Goal: Task Accomplishment & Management: Manage account settings

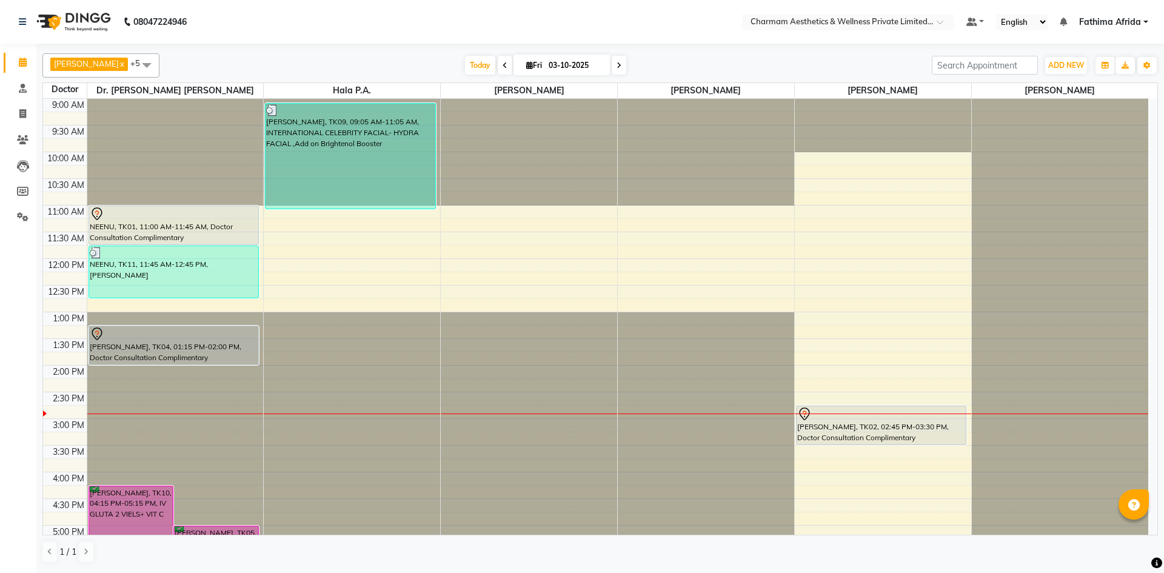
scroll to position [150, 0]
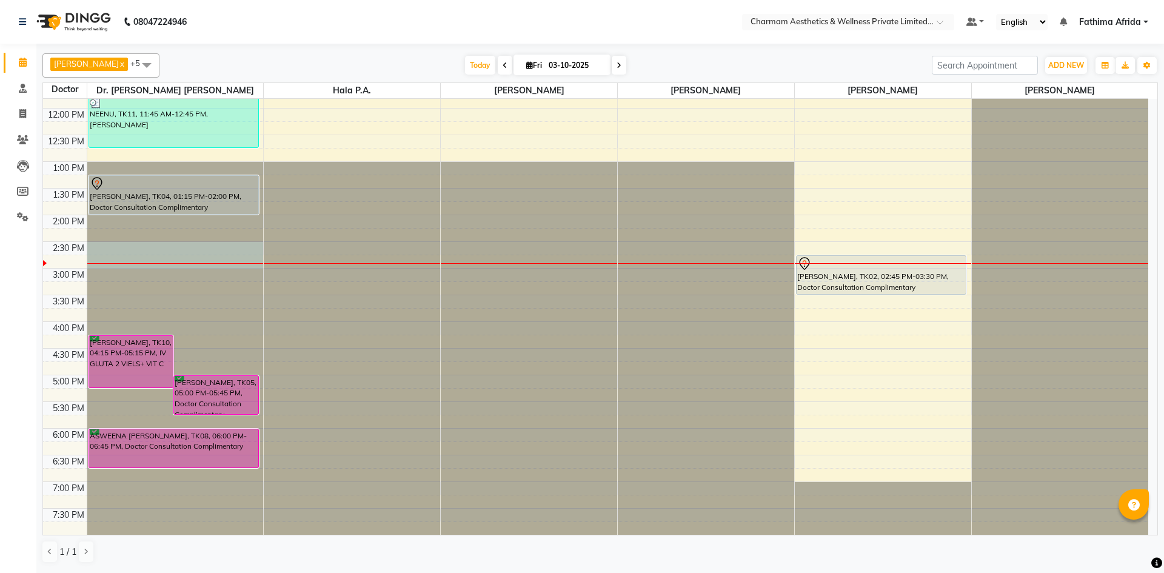
drag, startPoint x: 164, startPoint y: 249, endPoint x: 167, endPoint y: 255, distance: 7.3
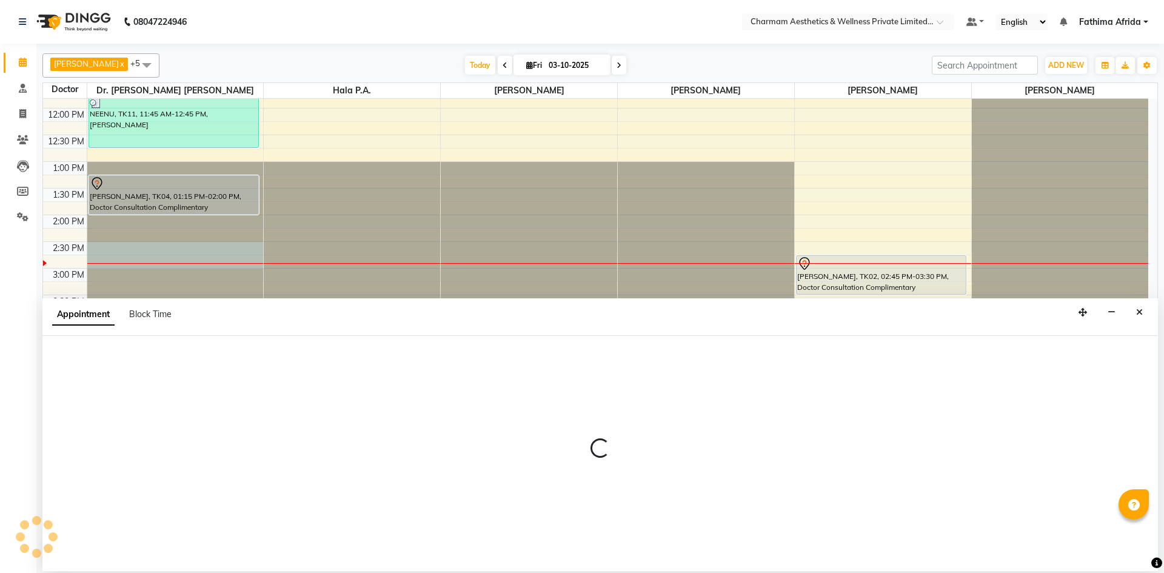
select select "69891"
select select "870"
select select "tentative"
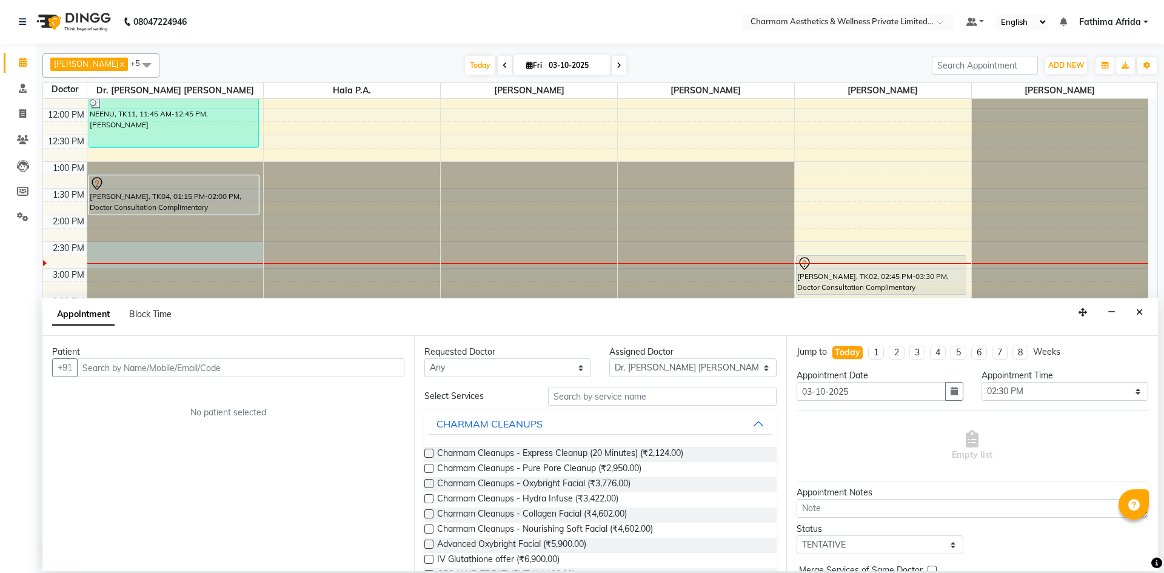
click at [284, 367] on input "text" at bounding box center [240, 367] width 327 height 19
type input "8086035370"
click at [370, 370] on span "Add Patient" at bounding box center [377, 367] width 46 height 11
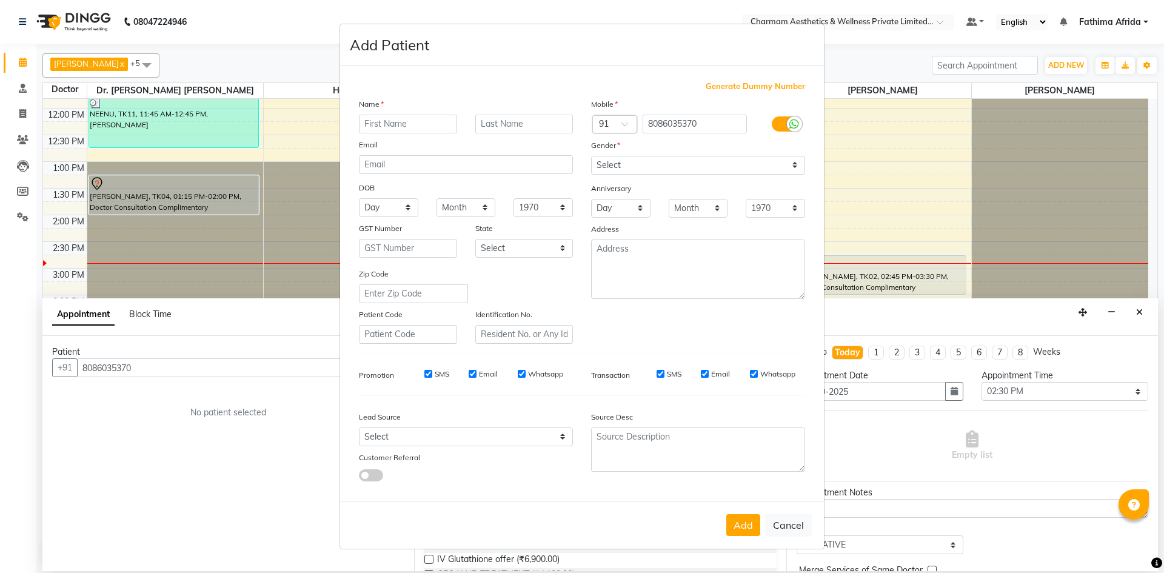
click at [429, 374] on input "SMS" at bounding box center [428, 374] width 8 height 8
checkbox input "false"
click at [472, 372] on input "Email" at bounding box center [473, 374] width 8 height 8
checkbox input "false"
click at [520, 370] on input "Whatsapp" at bounding box center [522, 374] width 8 height 8
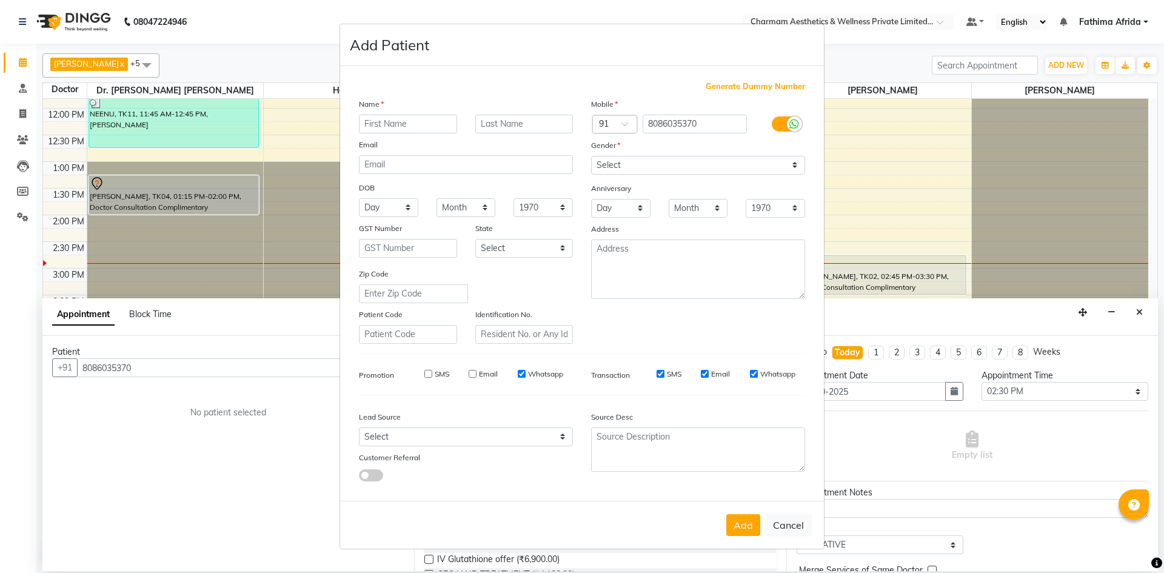
checkbox input "false"
click at [659, 374] on input "SMS" at bounding box center [661, 374] width 8 height 8
checkbox input "false"
click at [706, 369] on div "Email" at bounding box center [715, 374] width 29 height 11
click at [752, 370] on input "Whatsapp" at bounding box center [754, 374] width 8 height 8
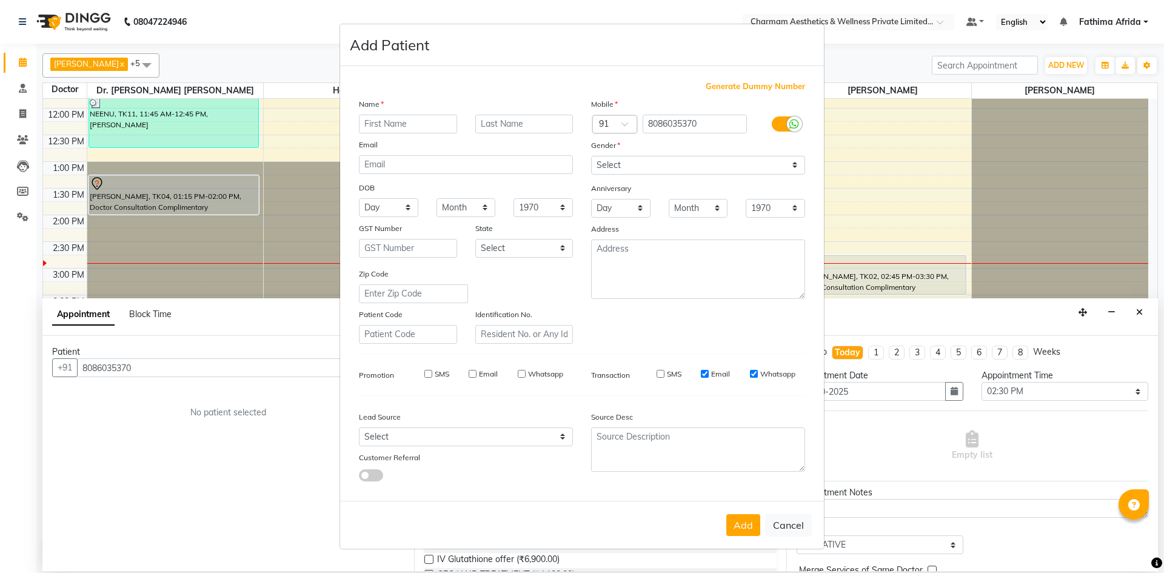
checkbox input "false"
click at [706, 374] on input "Email" at bounding box center [705, 374] width 8 height 8
checkbox input "false"
click at [432, 121] on input "text" at bounding box center [408, 124] width 98 height 19
type input "JASIRA"
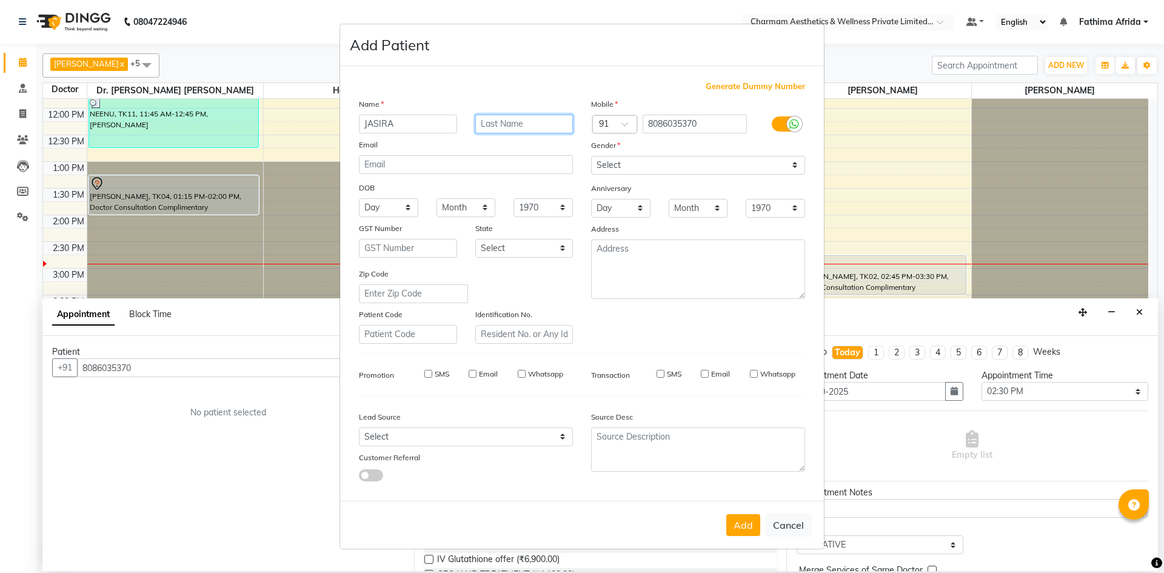
click at [537, 122] on input "text" at bounding box center [524, 124] width 98 height 19
click at [675, 166] on select "Select [DEMOGRAPHIC_DATA] [DEMOGRAPHIC_DATA] Other Prefer Not To Say" at bounding box center [698, 165] width 214 height 19
select select "[DEMOGRAPHIC_DATA]"
click at [591, 156] on select "Select [DEMOGRAPHIC_DATA] [DEMOGRAPHIC_DATA] Other Prefer Not To Say" at bounding box center [698, 165] width 214 height 19
click at [675, 257] on textarea at bounding box center [698, 269] width 214 height 59
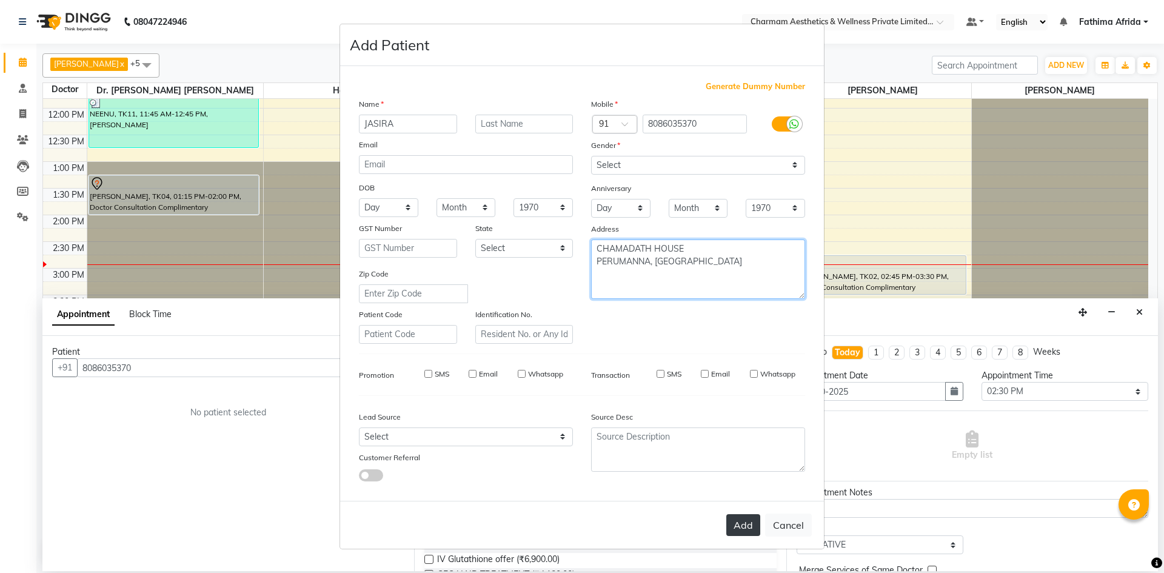
type textarea "CHAMADATH HOUSE PERUMANNA, [GEOGRAPHIC_DATA]"
click at [745, 532] on button "Add" at bounding box center [743, 525] width 34 height 22
select select
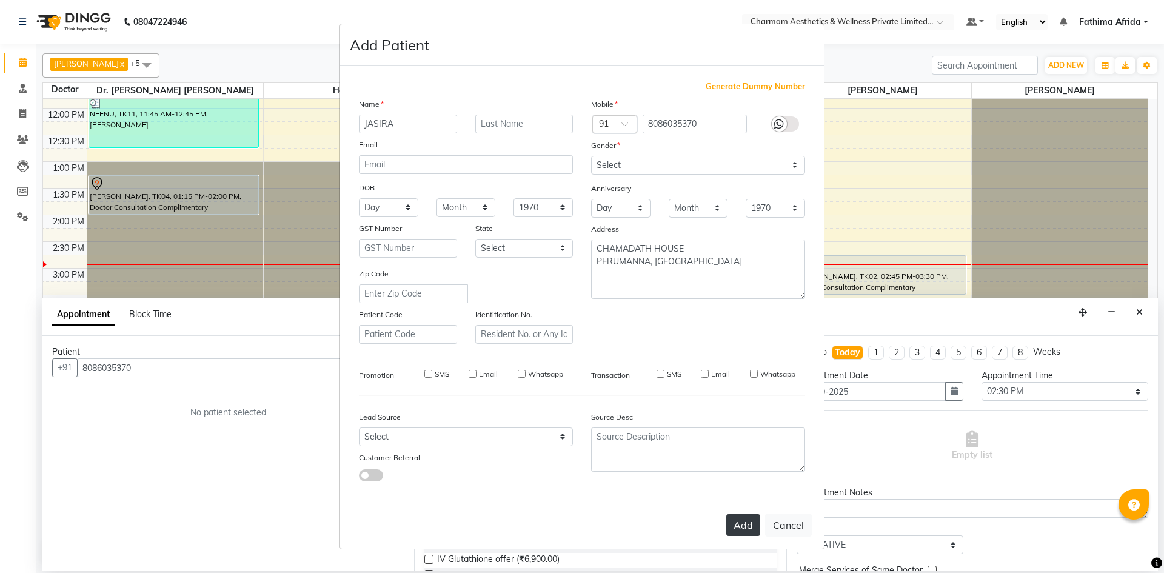
select select
checkbox input "false"
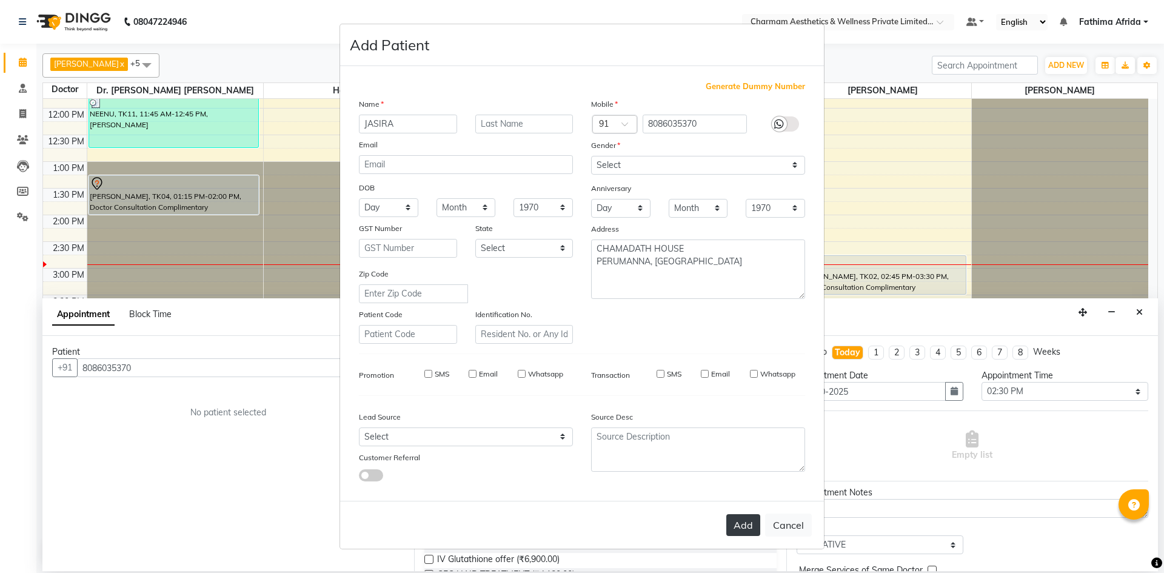
checkbox input "false"
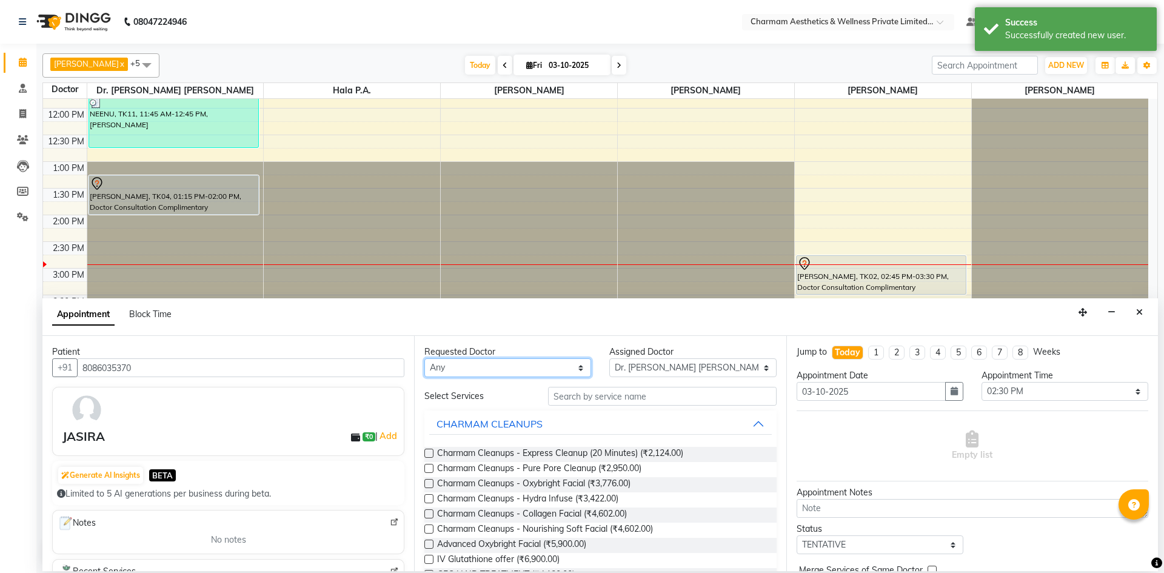
click at [536, 367] on select "Any [PERSON_NAME] K Dr. [PERSON_NAME] [PERSON_NAME] [PERSON_NAME] [PERSON_NAME]…" at bounding box center [507, 367] width 167 height 19
select select "69891"
click at [424, 358] on select "Any [PERSON_NAME] K Dr. [PERSON_NAME] [PERSON_NAME] [PERSON_NAME] [PERSON_NAME]…" at bounding box center [507, 367] width 167 height 19
drag, startPoint x: 632, startPoint y: 395, endPoint x: 640, endPoint y: 395, distance: 7.9
click at [640, 395] on input "text" at bounding box center [662, 396] width 229 height 19
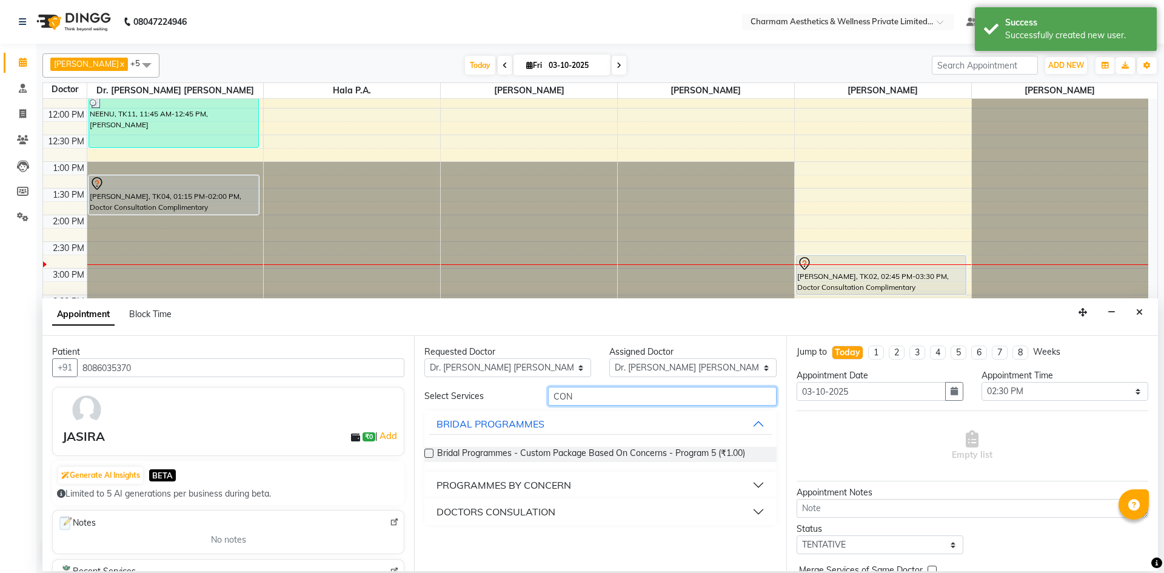
type input "CON"
click at [550, 508] on div "DOCTORS CONSULATION" at bounding box center [496, 511] width 119 height 15
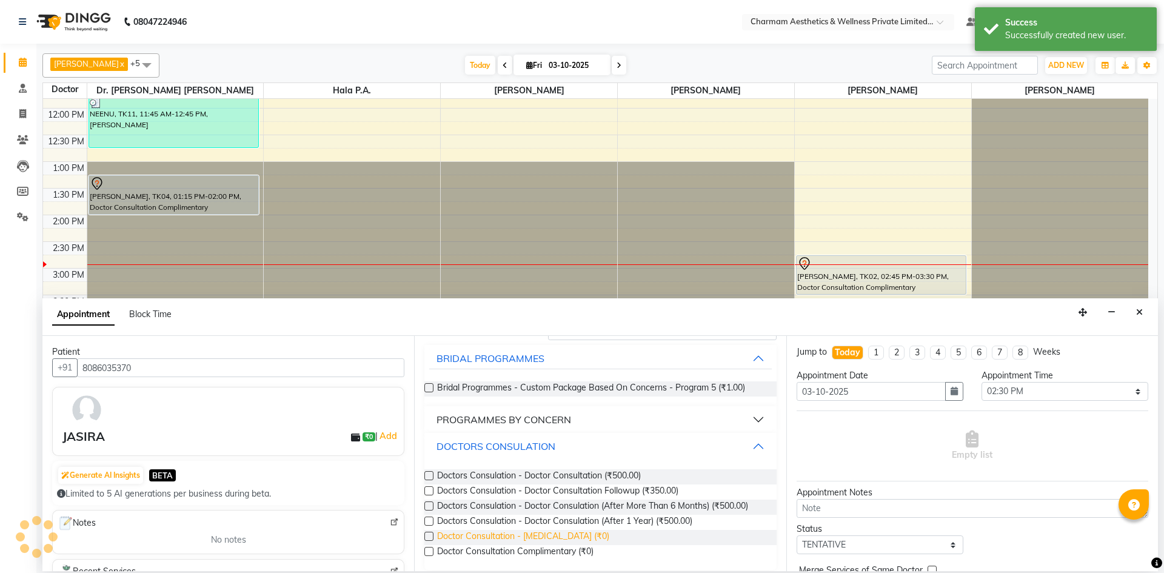
scroll to position [68, 0]
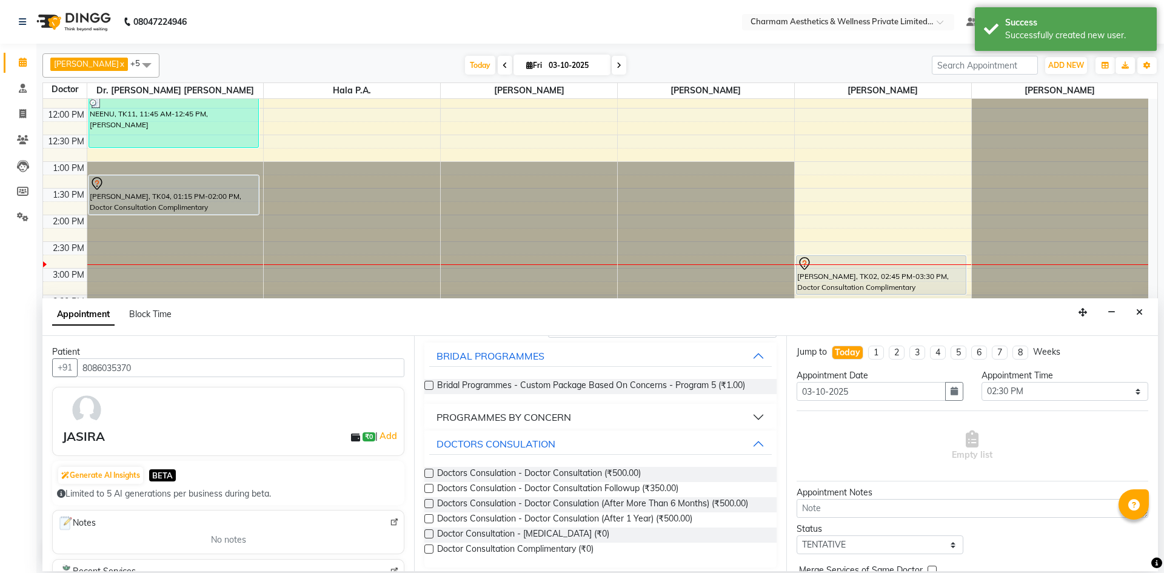
drag, startPoint x: 429, startPoint y: 549, endPoint x: 572, endPoint y: 548, distance: 143.7
click at [428, 549] on label at bounding box center [428, 549] width 9 height 9
click at [428, 549] on input "checkbox" at bounding box center [428, 550] width 8 height 8
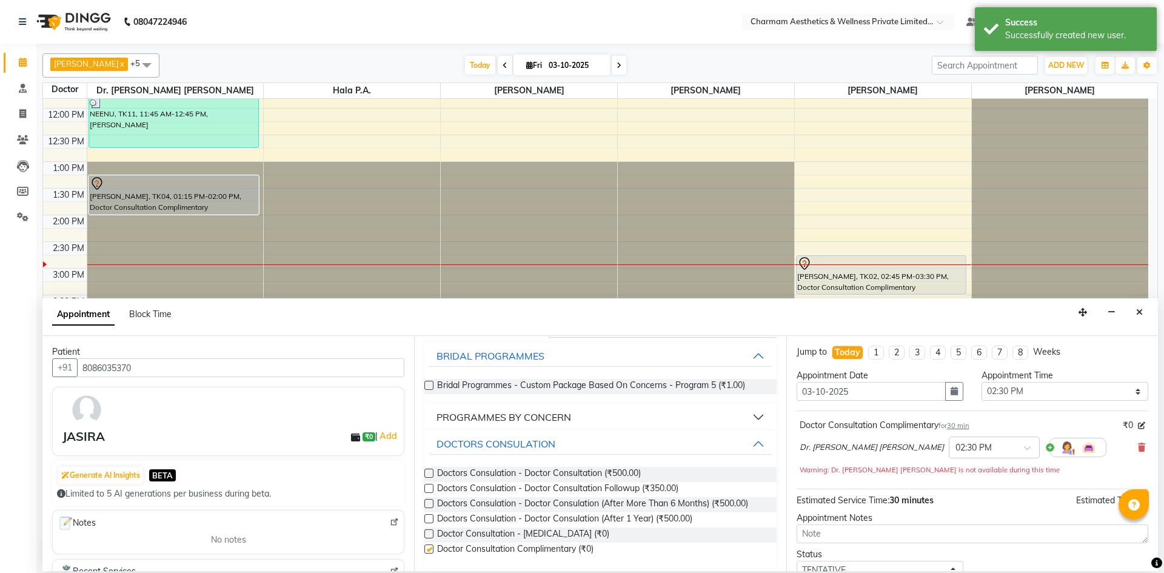
checkbox input "false"
click at [896, 540] on textarea at bounding box center [973, 534] width 352 height 19
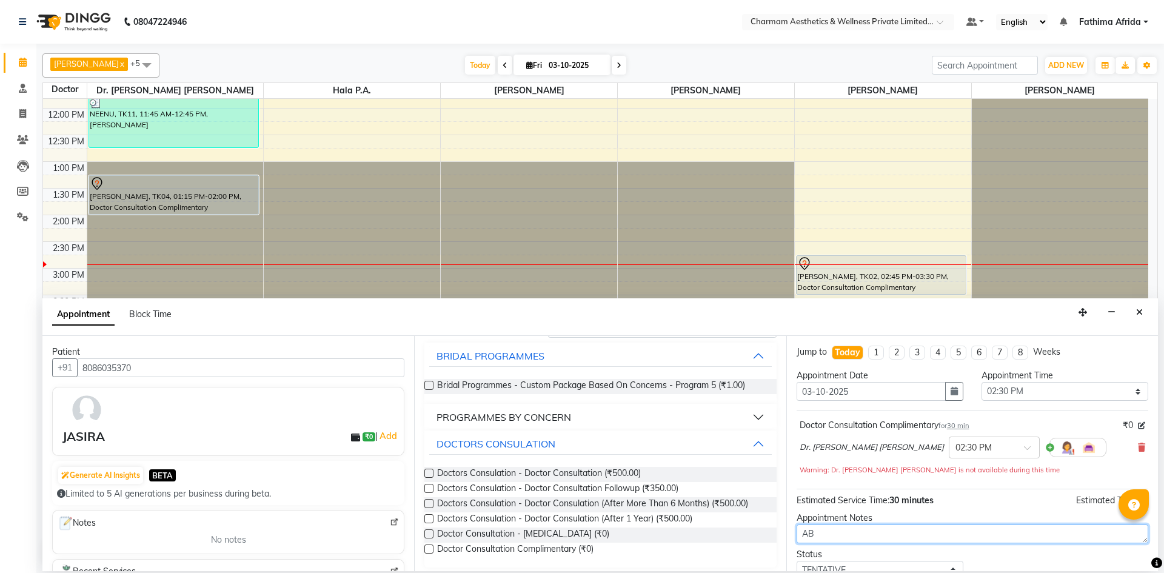
type textarea "A"
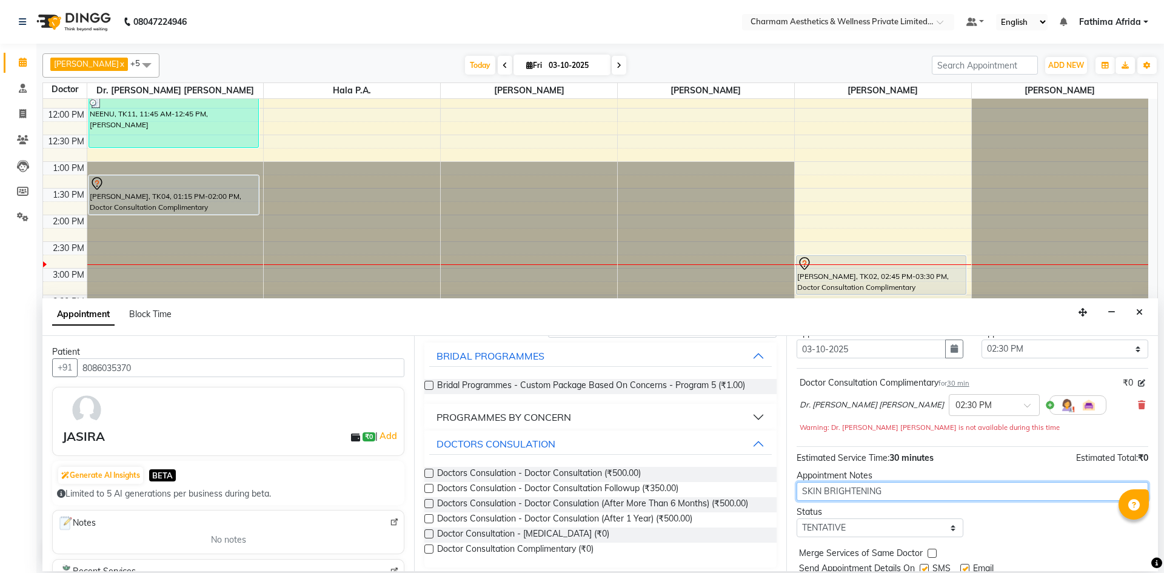
scroll to position [85, 0]
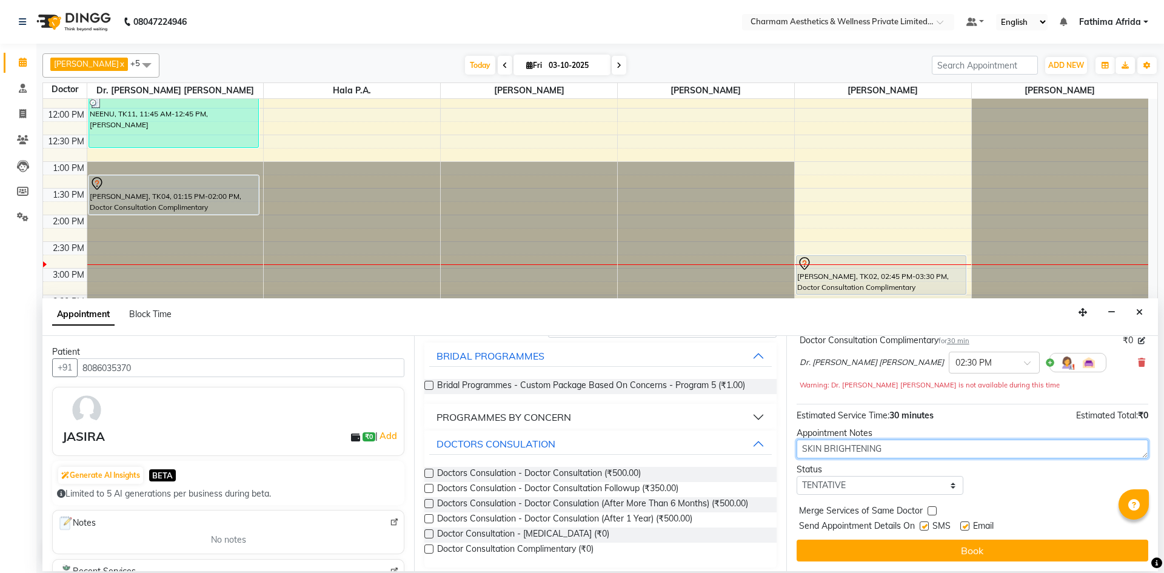
type textarea "SKIN BRIGHTENING"
click at [921, 525] on label at bounding box center [924, 525] width 9 height 9
click at [921, 525] on input "checkbox" at bounding box center [924, 527] width 8 height 8
checkbox input "false"
click at [966, 526] on label at bounding box center [964, 525] width 9 height 9
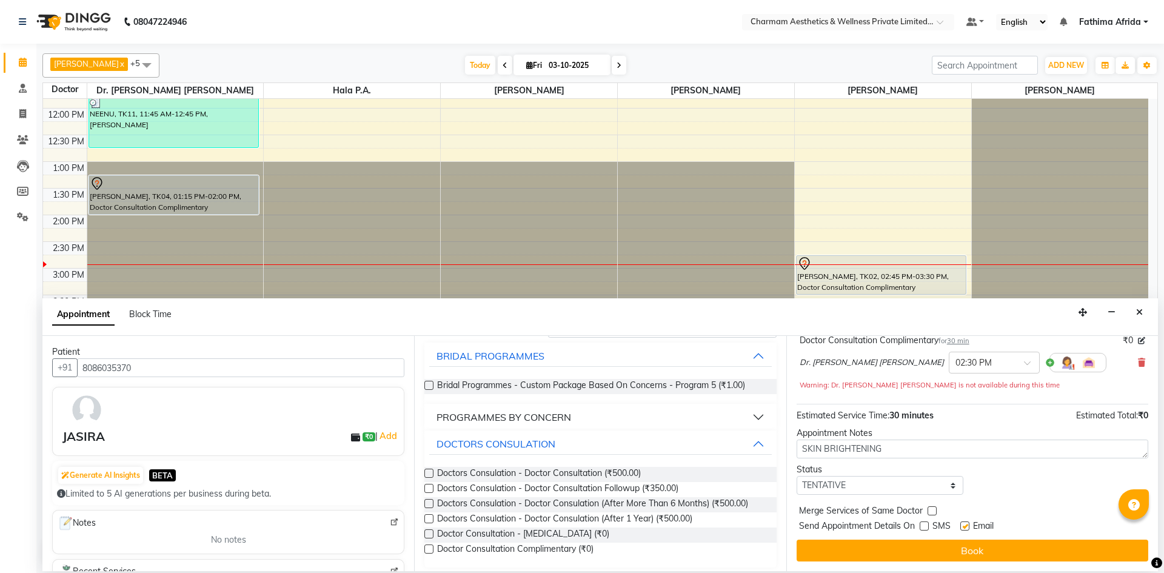
click at [966, 526] on input "checkbox" at bounding box center [964, 527] width 8 height 8
checkbox input "false"
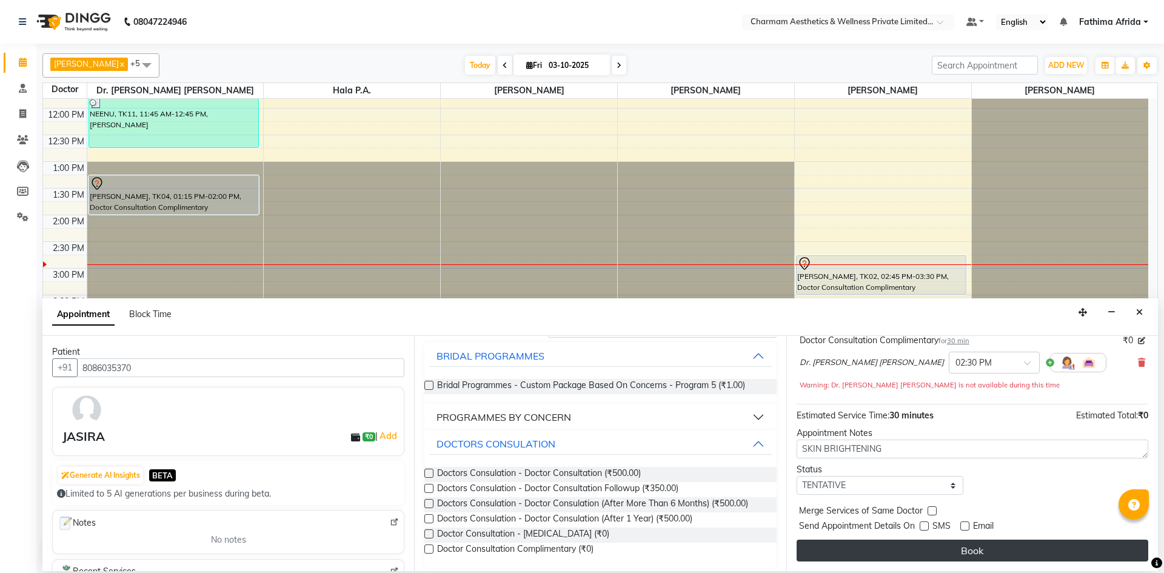
click at [960, 551] on button "Book" at bounding box center [973, 551] width 352 height 22
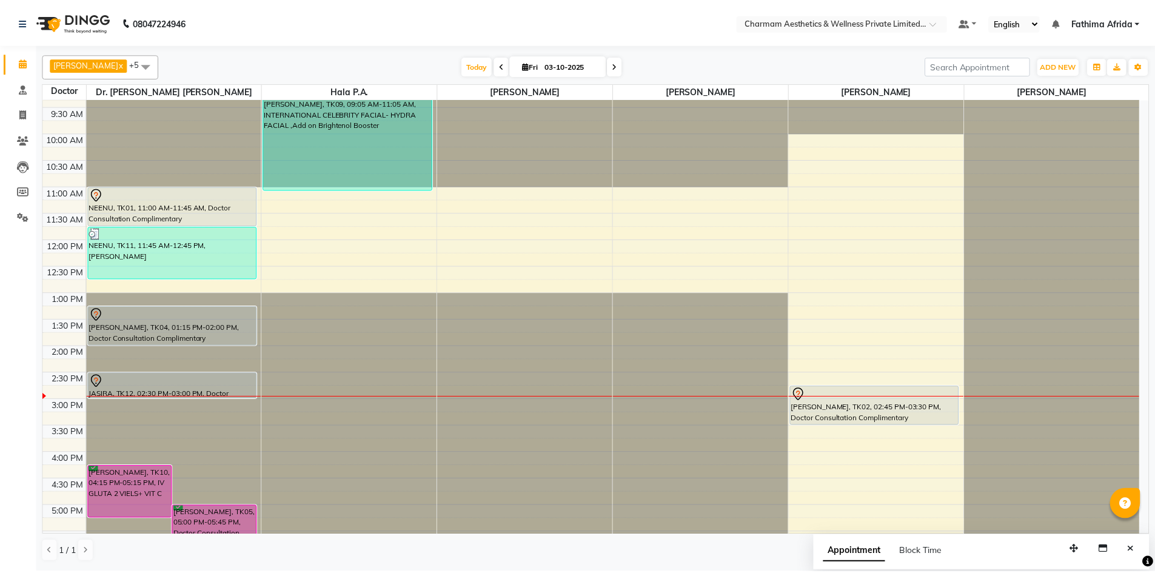
scroll to position [0, 0]
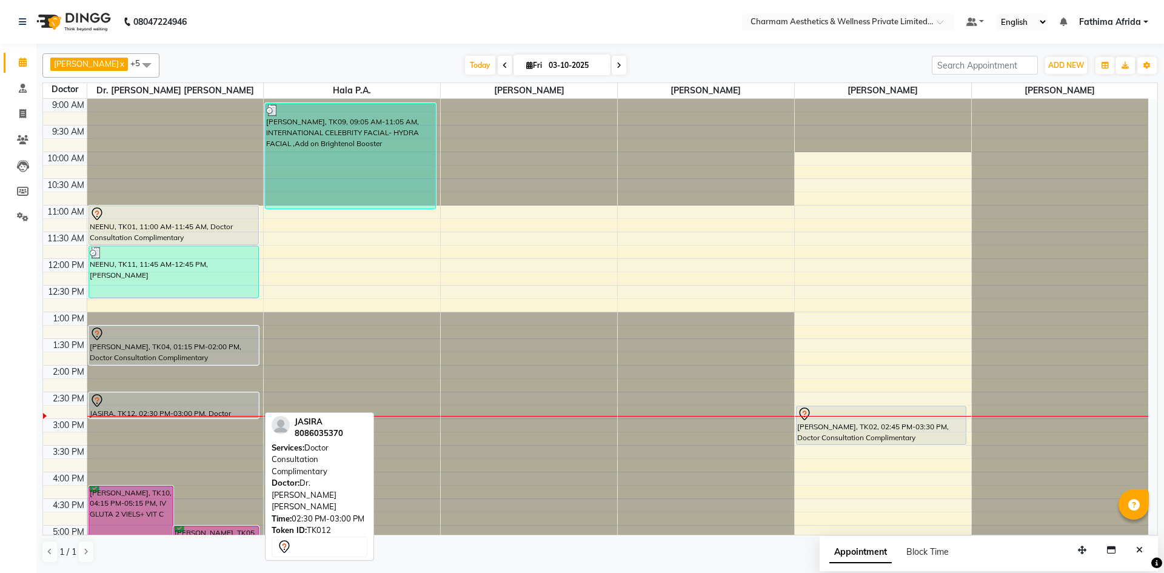
click at [207, 400] on div at bounding box center [174, 401] width 169 height 15
click at [139, 408] on div "JASIRA, TK12, 02:30 PM-03:00 PM, Doctor Consultation Complimentary" at bounding box center [174, 405] width 170 height 25
select select "7"
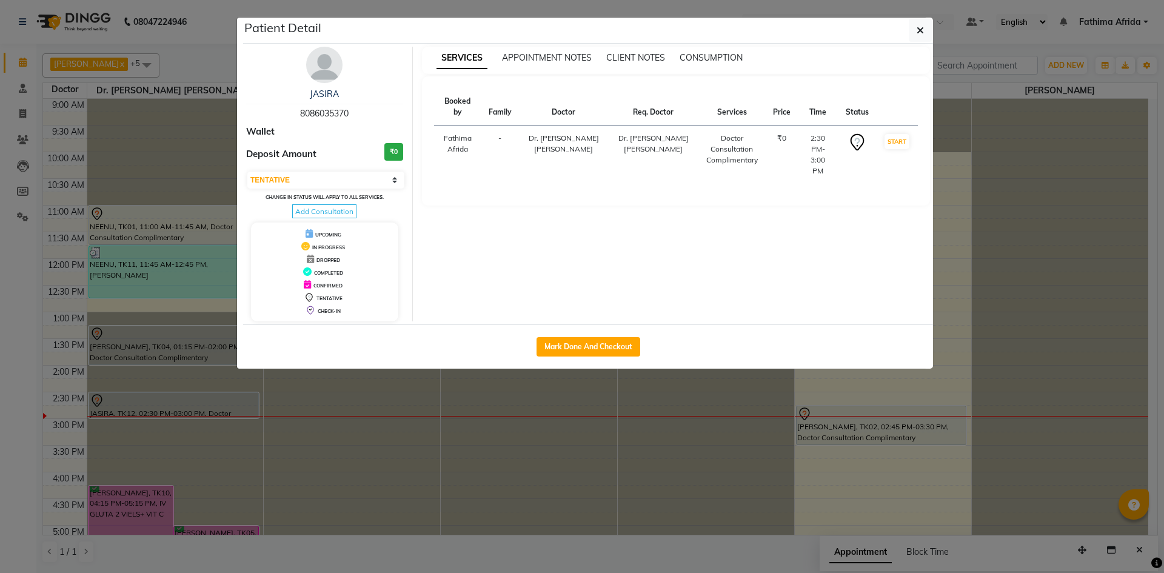
click at [323, 207] on span "Add Consultation" at bounding box center [324, 211] width 64 height 14
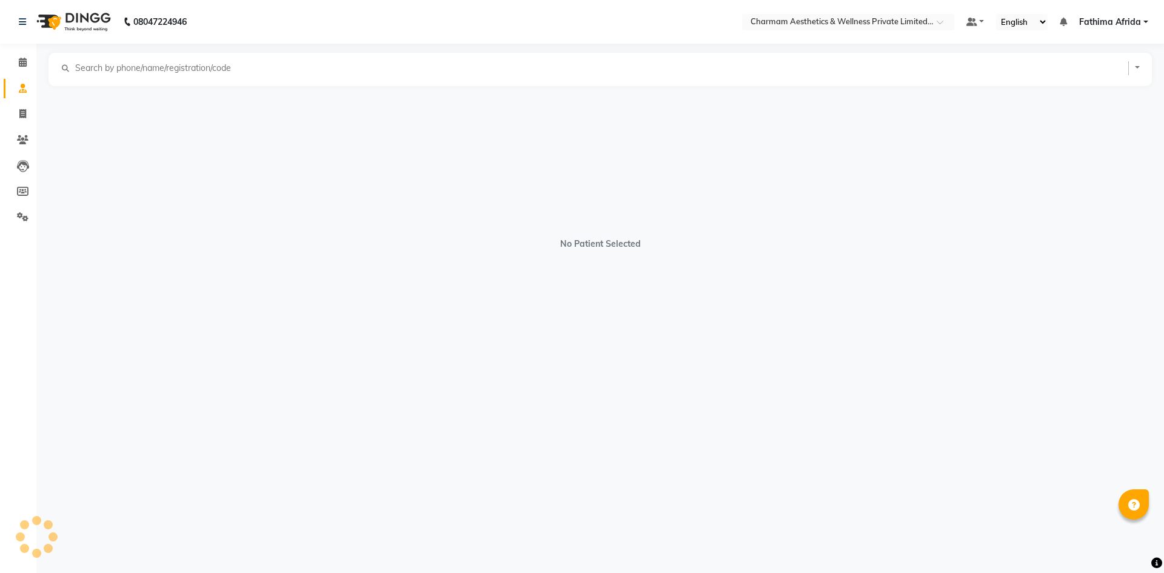
select select "[DEMOGRAPHIC_DATA]"
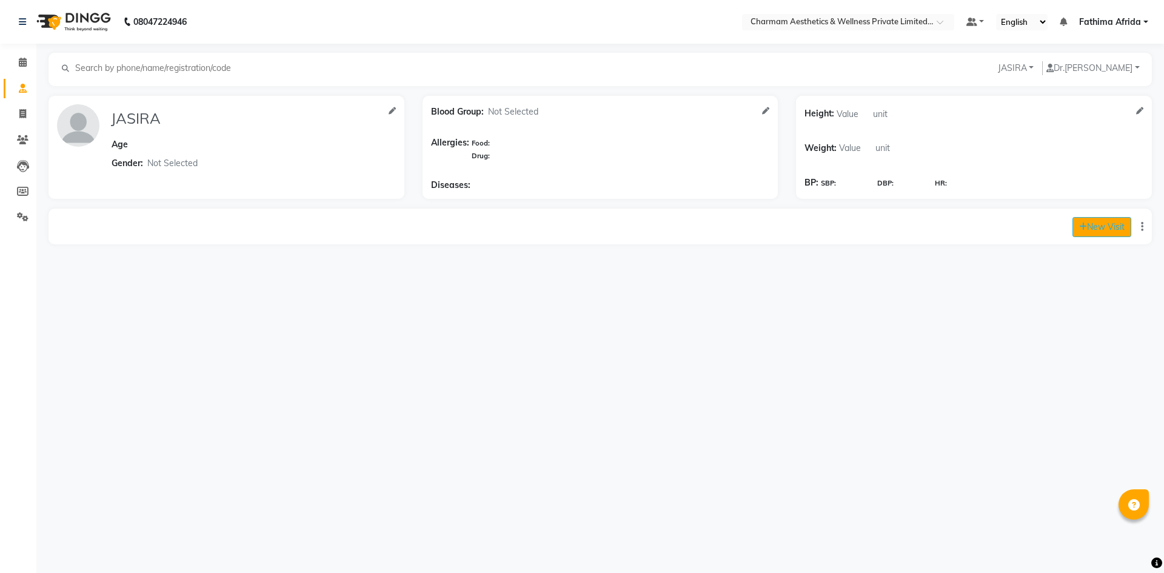
click at [1086, 227] on button "New Visit" at bounding box center [1102, 227] width 59 height 20
select select "885"
select select "inPerson"
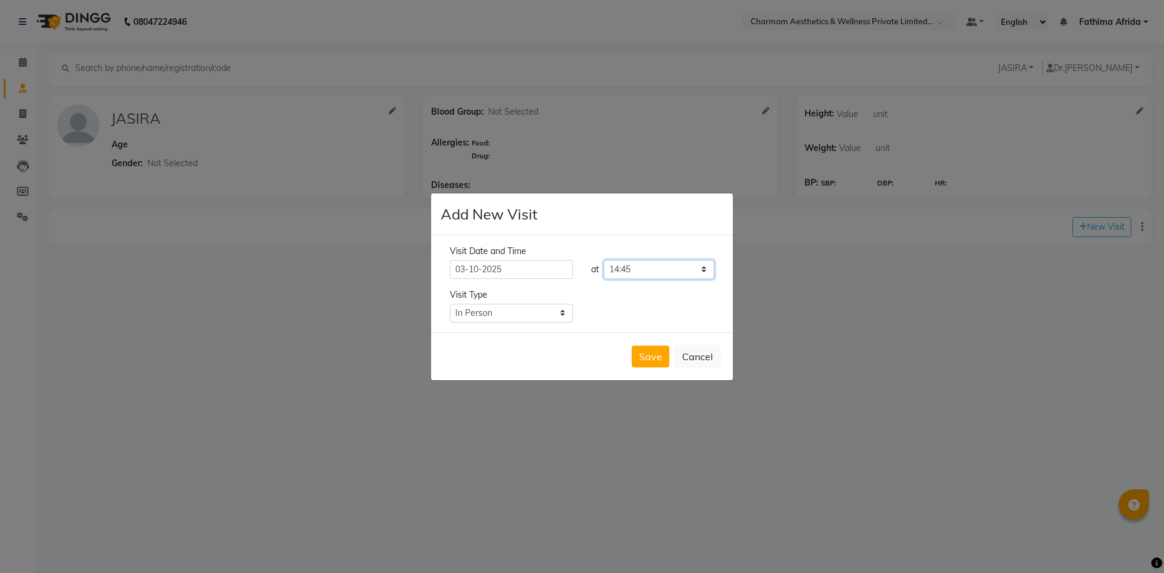
click at [628, 270] on select "Select time 09:00 09:15 09:30 09:45 10:00 10:15 10:30 10:45 11:00 11:15 11:30 1…" at bounding box center [659, 269] width 110 height 19
select select "840"
click at [604, 260] on select "Select time 09:00 09:15 09:30 09:45 10:00 10:15 10:30 10:45 11:00 11:15 11:30 1…" at bounding box center [659, 269] width 110 height 19
click at [649, 361] on button "Save" at bounding box center [651, 357] width 38 height 22
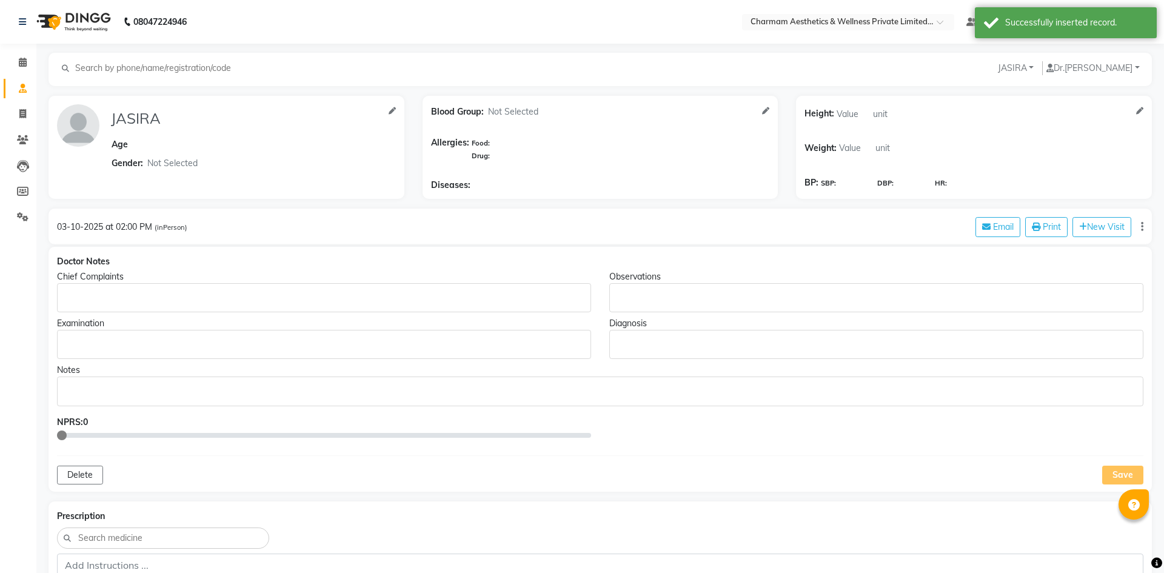
type input "JASIRA"
select select "[DEMOGRAPHIC_DATA]"
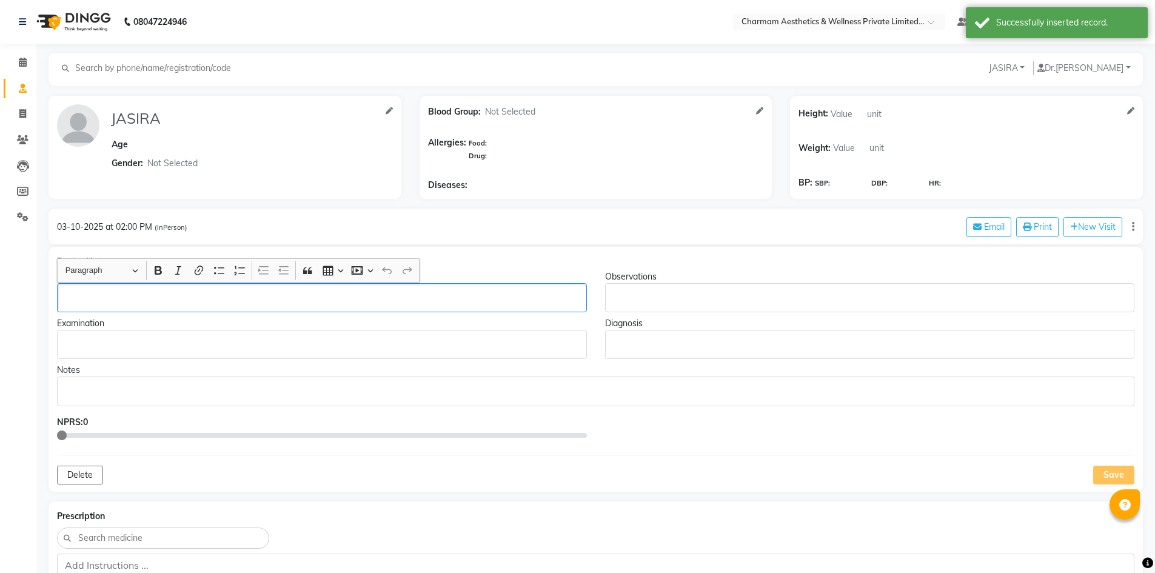
click at [184, 290] on div "Rich Text Editor, main" at bounding box center [322, 297] width 530 height 29
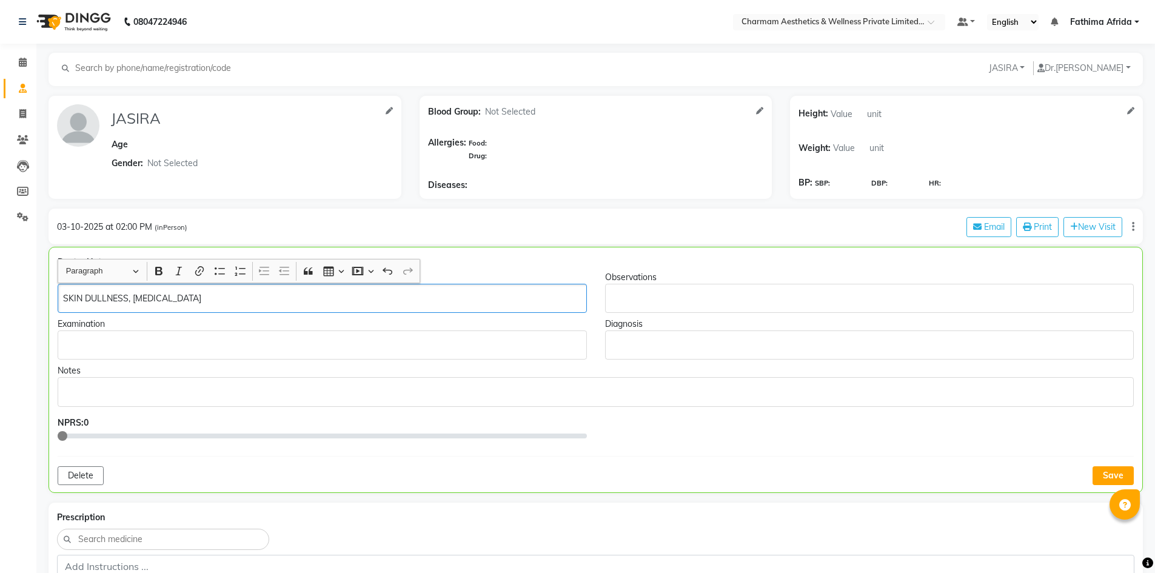
click at [265, 334] on div "Rich Text Editor, main" at bounding box center [322, 344] width 529 height 29
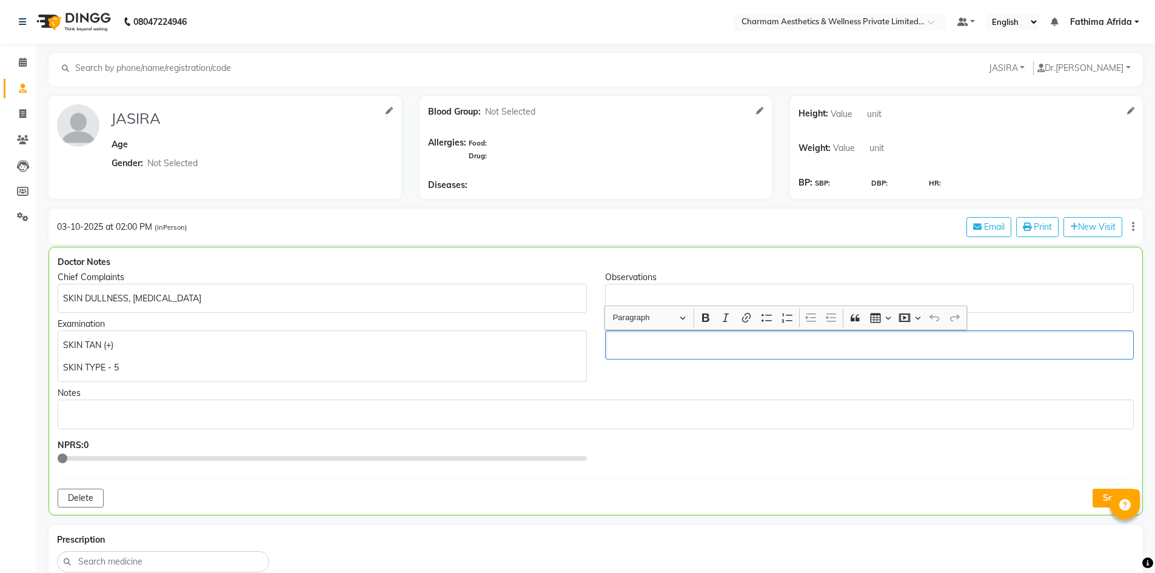
click at [700, 339] on p "Rich Text Editor, main" at bounding box center [870, 345] width 518 height 13
click at [634, 292] on p "Rich Text Editor, main" at bounding box center [870, 298] width 518 height 13
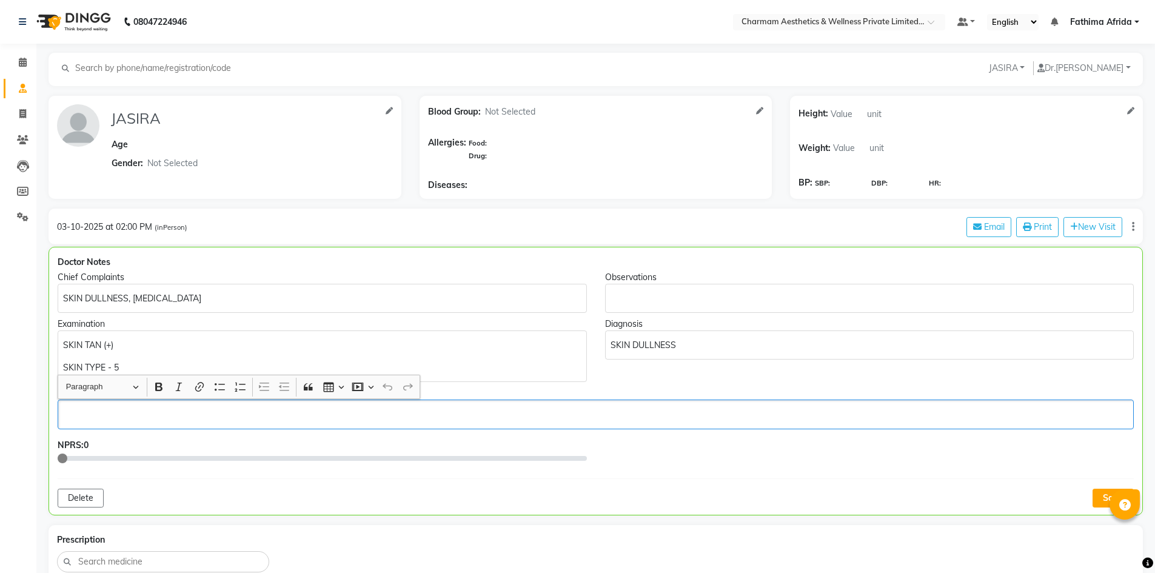
click at [113, 404] on div "Rich Text Editor, main" at bounding box center [596, 414] width 1076 height 29
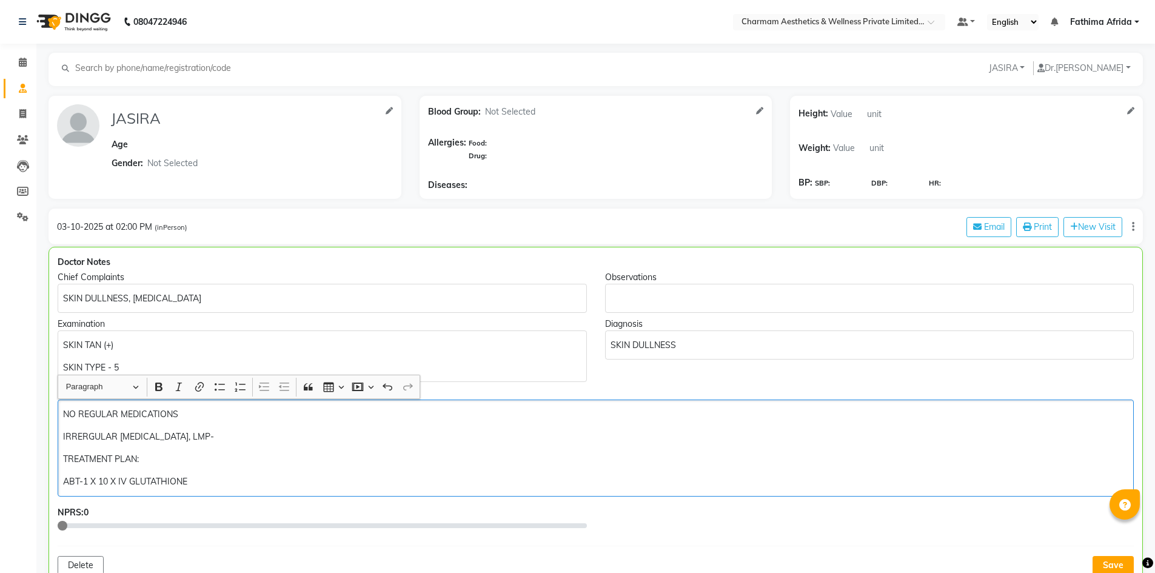
click at [100, 483] on p "ABT-1 X 10 X IV GLUTATHIONE" at bounding box center [595, 481] width 1065 height 13
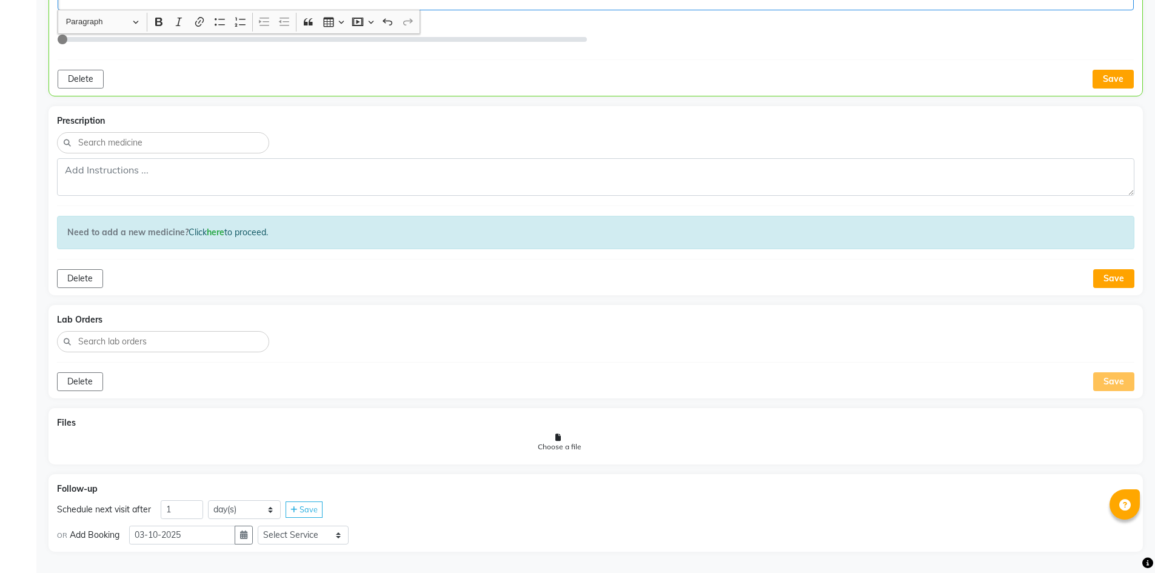
scroll to position [489, 0]
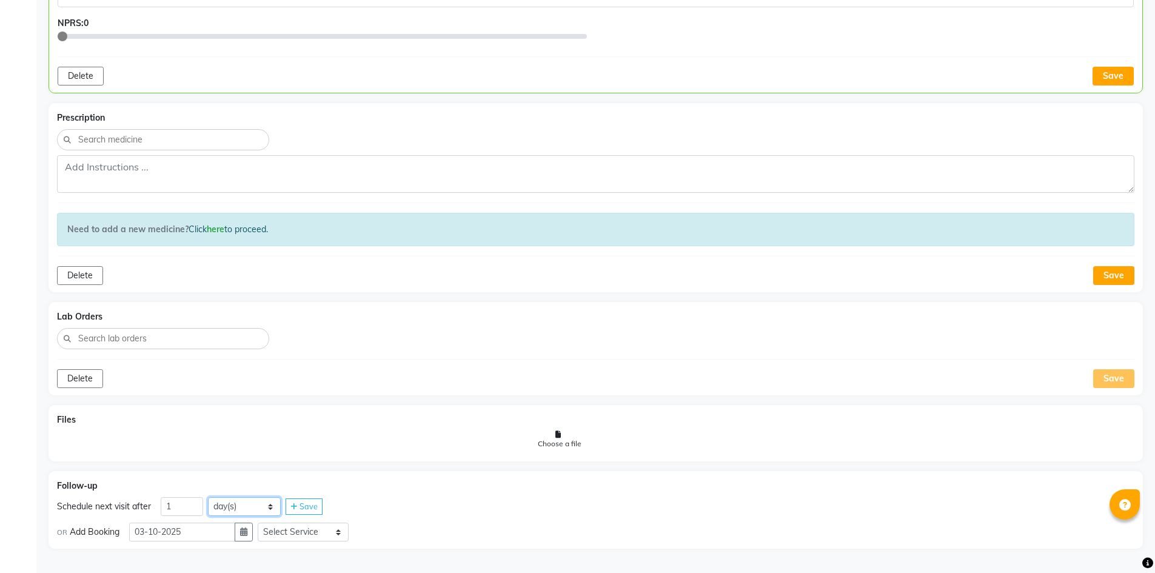
click at [275, 503] on select "day(s) week(s) month(s)" at bounding box center [244, 506] width 73 height 19
click at [208, 497] on select "day(s) week(s) month(s)" at bounding box center [244, 506] width 73 height 19
click at [310, 505] on span "Save" at bounding box center [309, 506] width 18 height 10
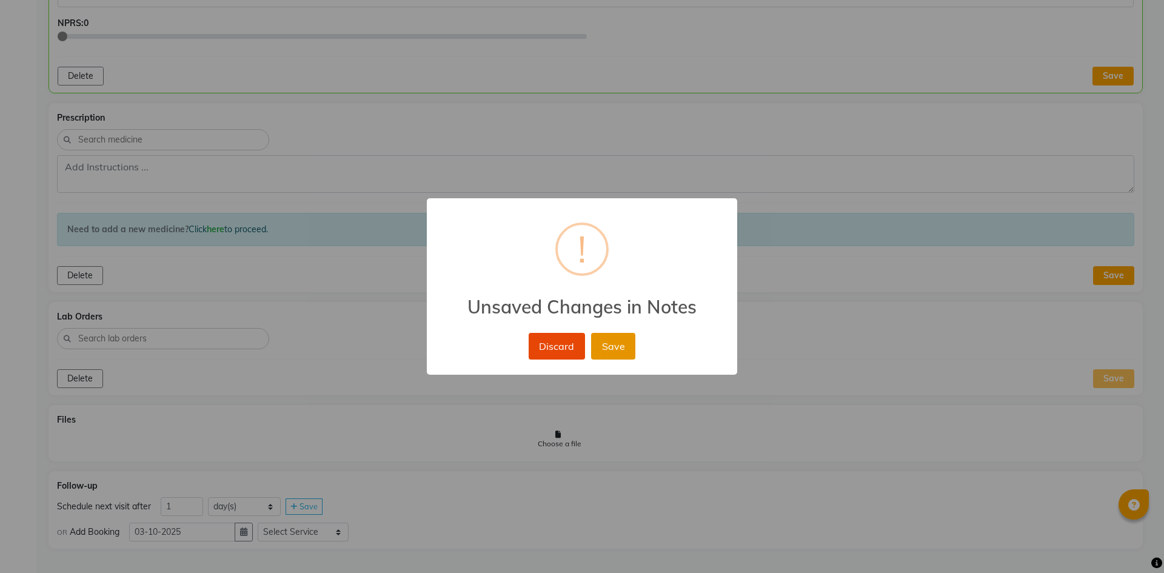
click at [609, 355] on button "Save" at bounding box center [613, 346] width 44 height 27
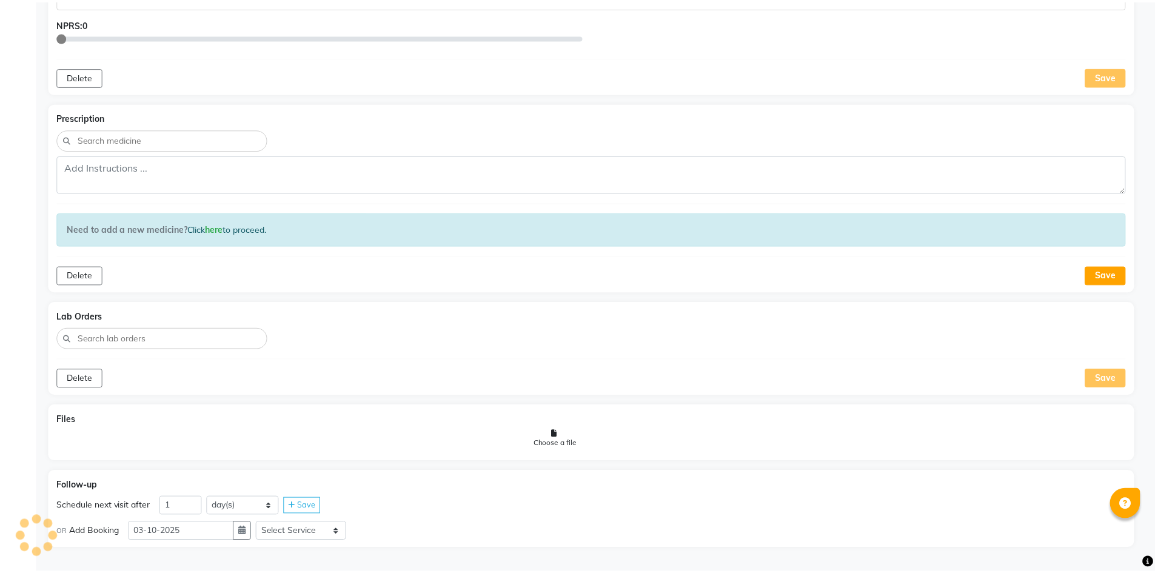
scroll to position [488, 0]
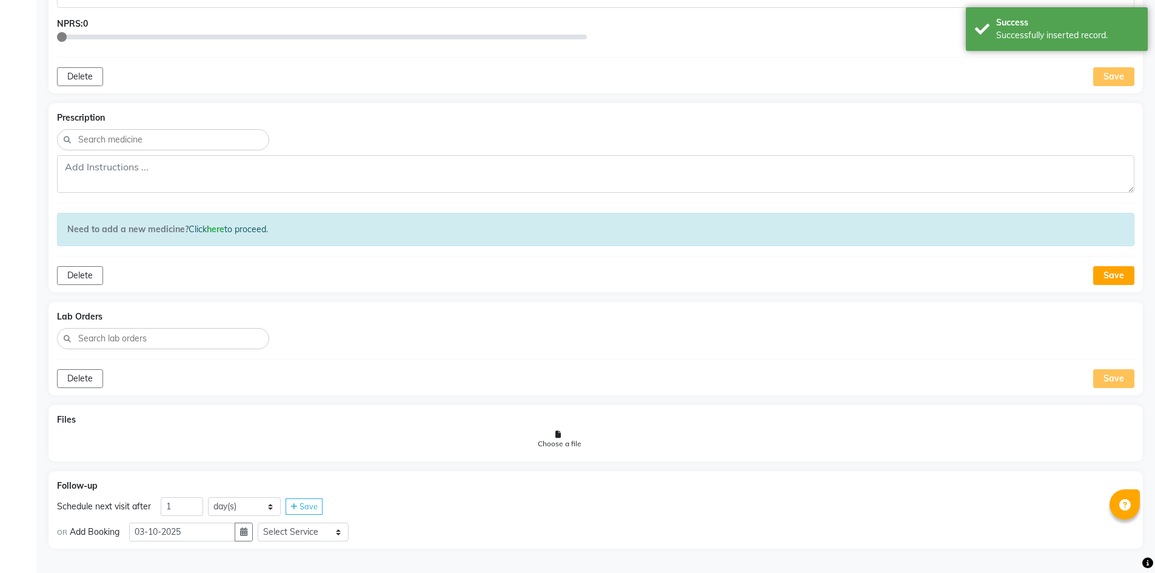
click at [310, 501] on span "Save" at bounding box center [309, 506] width 18 height 10
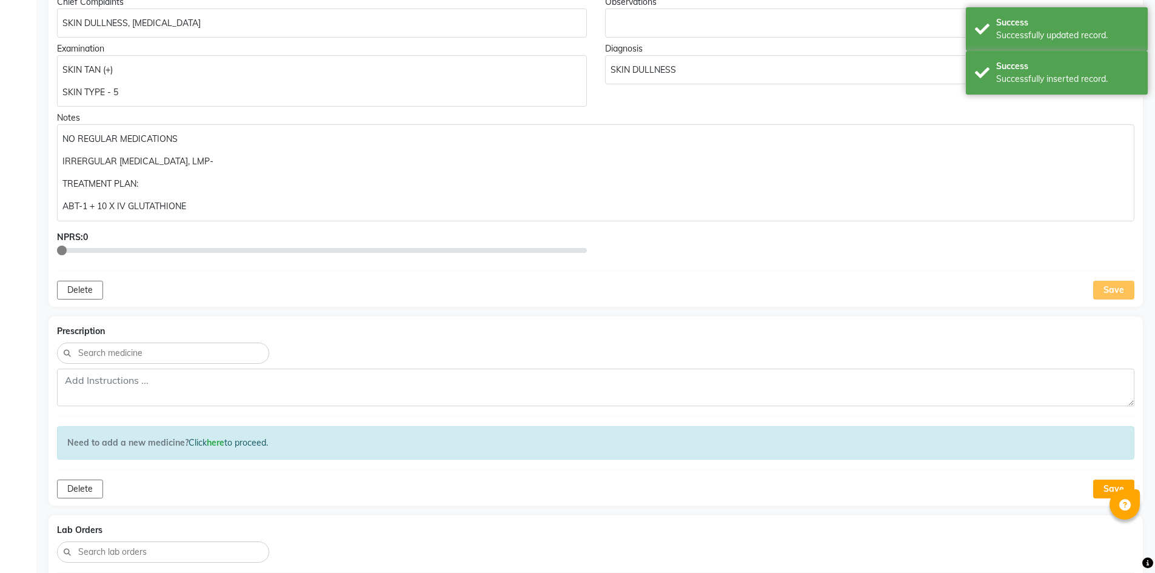
scroll to position [457, 0]
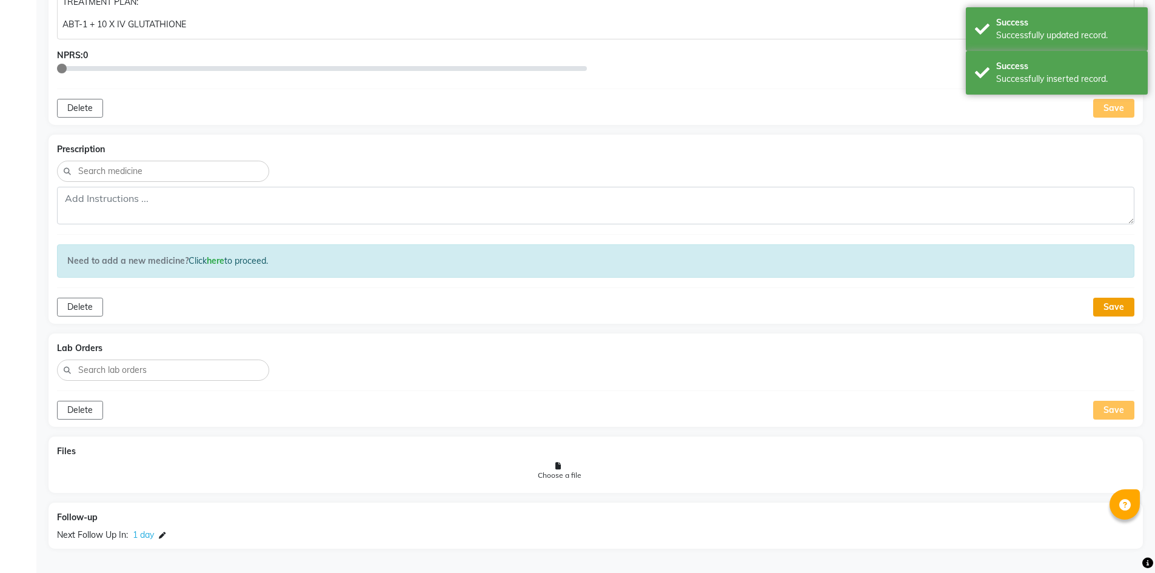
click at [1110, 311] on button "Save" at bounding box center [1113, 307] width 41 height 19
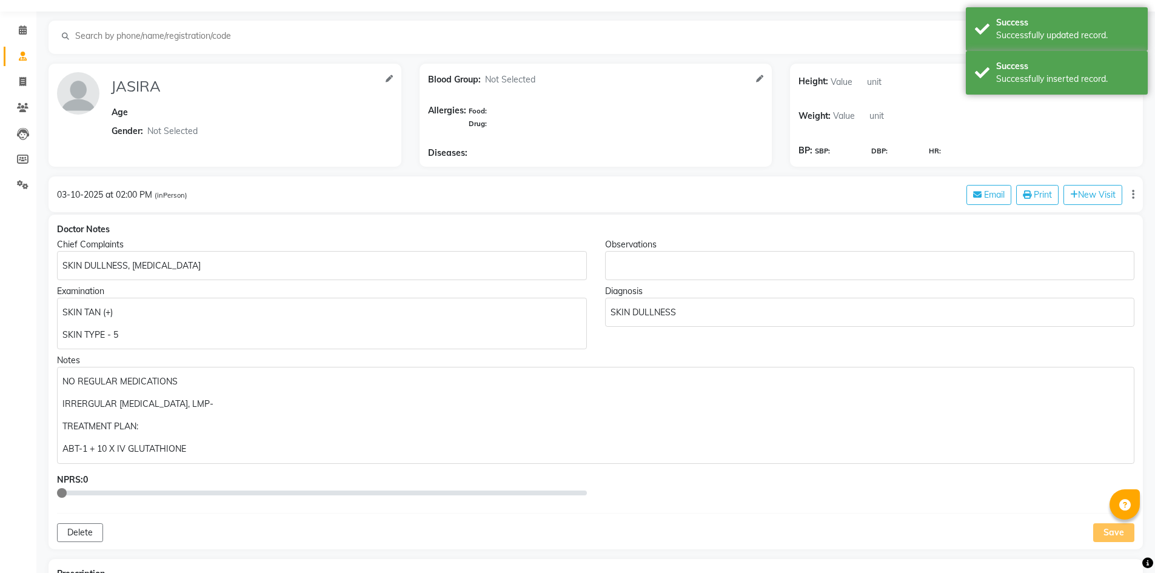
scroll to position [0, 0]
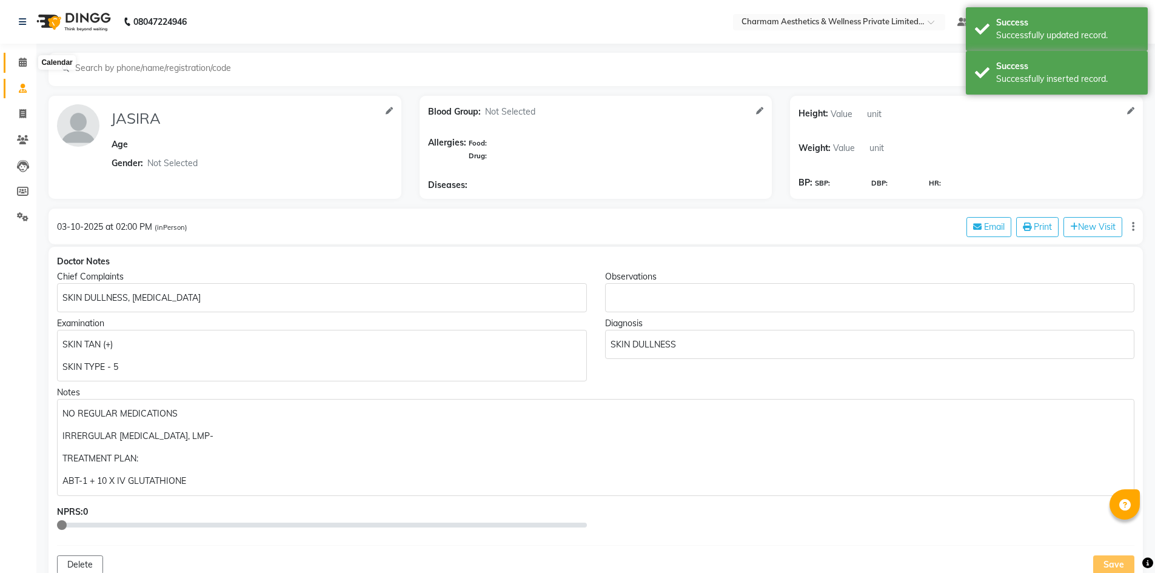
drag, startPoint x: 22, startPoint y: 58, endPoint x: 31, endPoint y: 59, distance: 8.6
click at [22, 58] on icon at bounding box center [23, 62] width 8 height 9
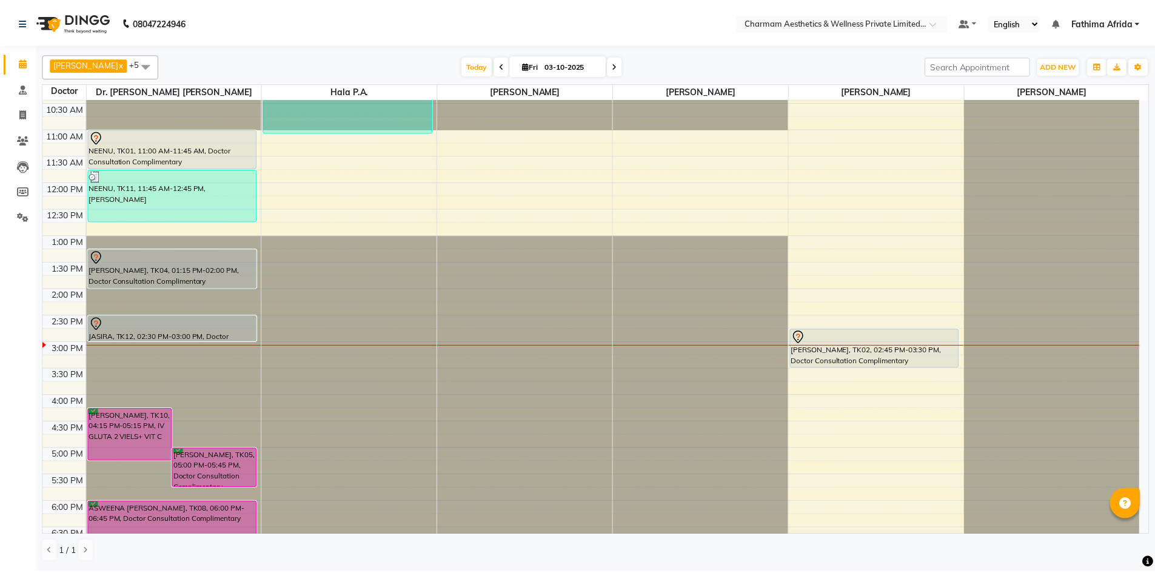
scroll to position [150, 0]
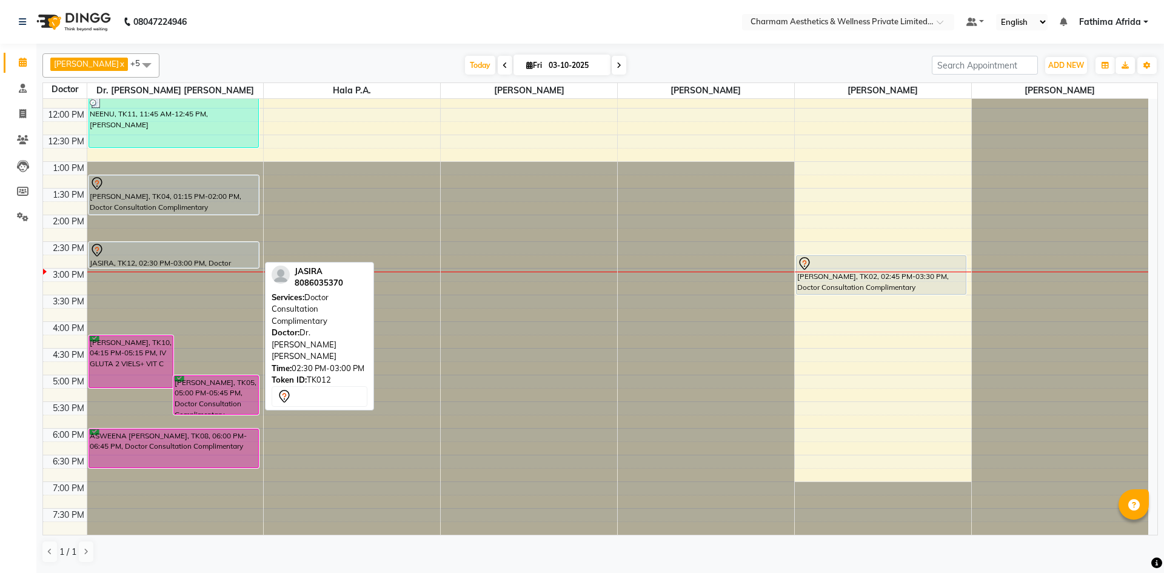
click at [202, 261] on div "JASIRA, TK12, 02:30 PM-03:00 PM, Doctor Consultation Complimentary" at bounding box center [174, 255] width 170 height 25
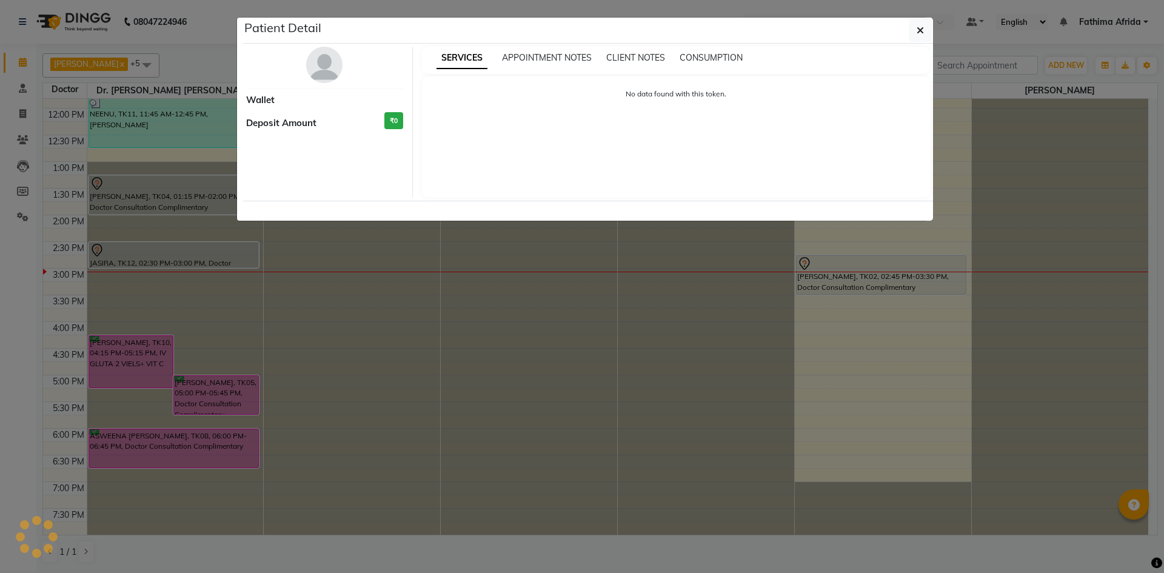
select select "7"
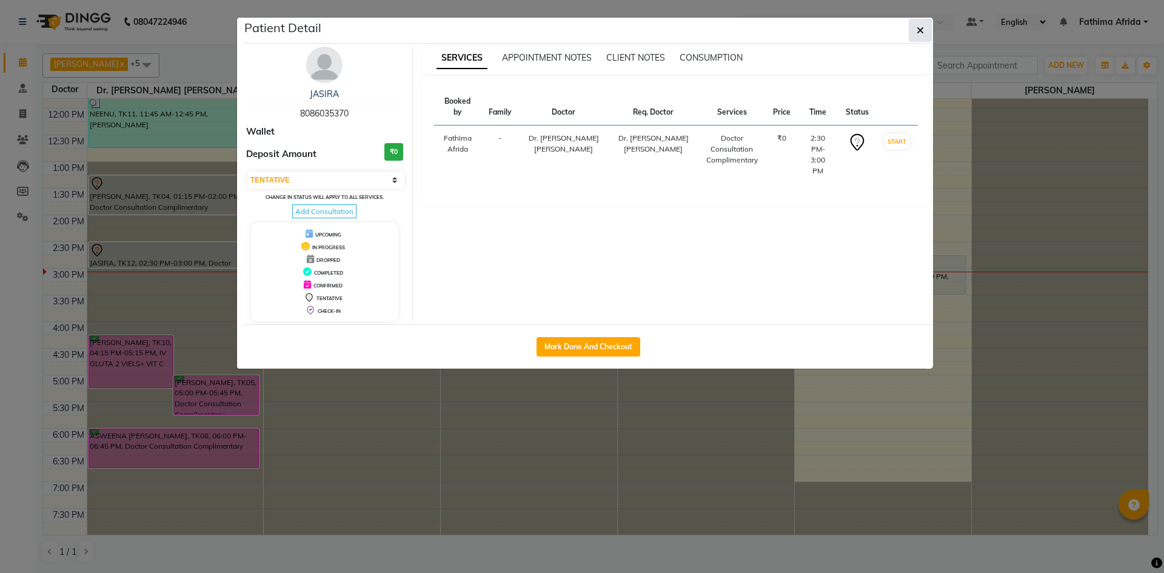
drag, startPoint x: 931, startPoint y: 25, endPoint x: 895, endPoint y: 44, distance: 40.1
click at [930, 25] on button "button" at bounding box center [920, 30] width 23 height 23
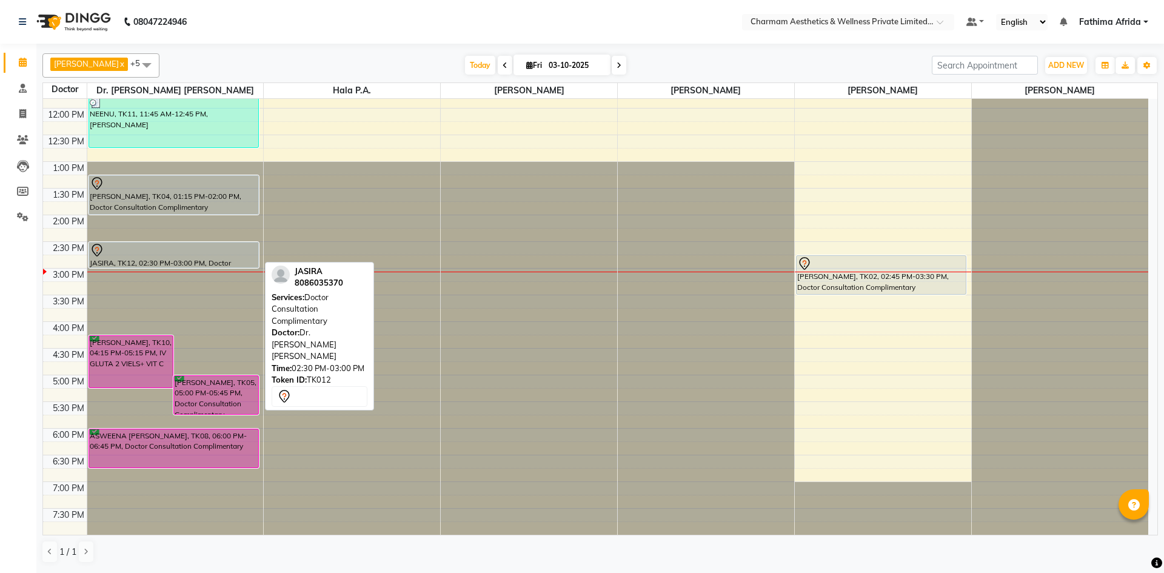
click at [183, 244] on div at bounding box center [174, 250] width 169 height 15
select select "7"
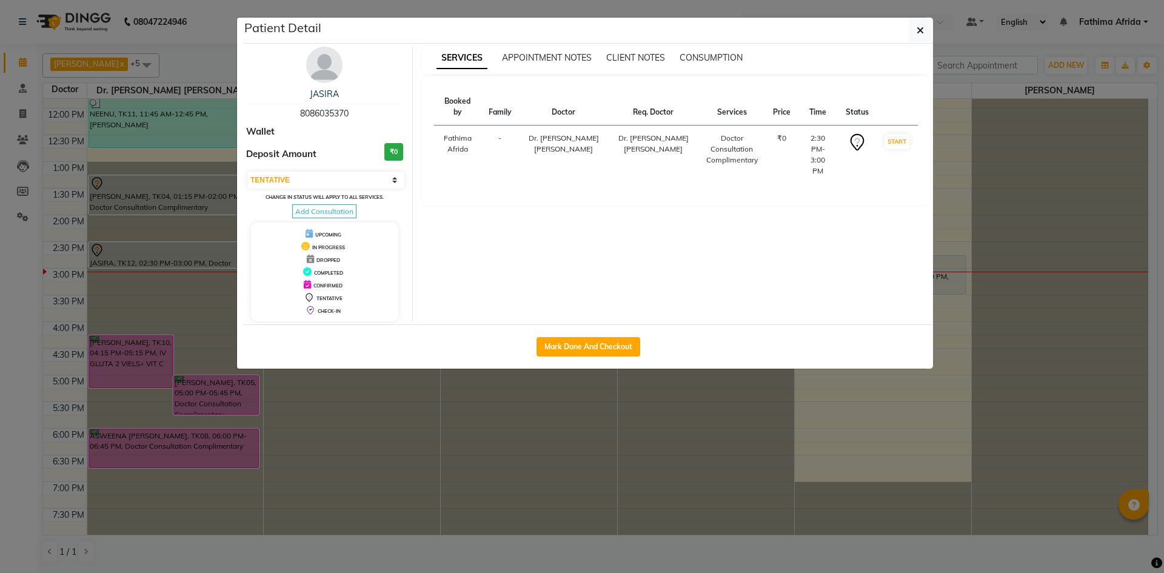
click at [301, 207] on span "Add Consultation" at bounding box center [324, 211] width 64 height 14
select select "[DEMOGRAPHIC_DATA]"
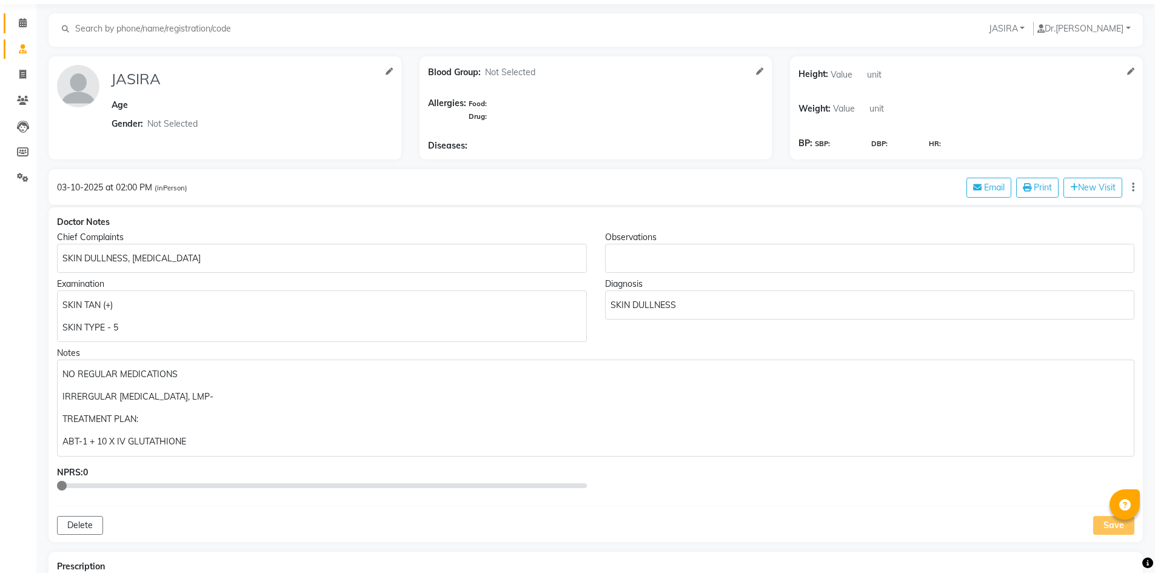
scroll to position [61, 0]
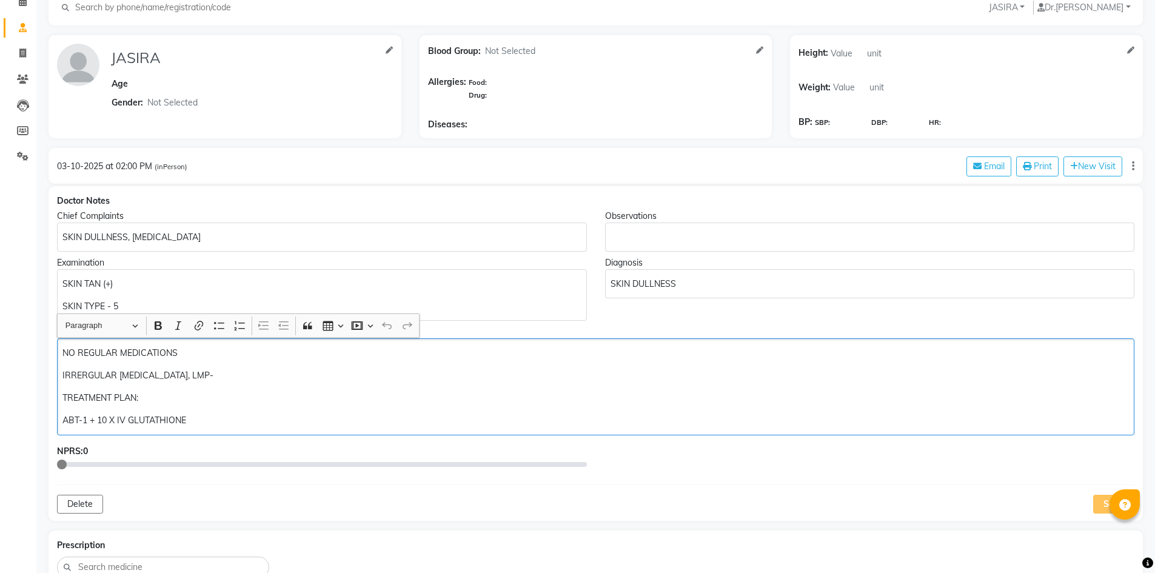
click at [258, 381] on p "IRRERGULAR [MEDICAL_DATA], LMP-" at bounding box center [595, 375] width 1066 height 13
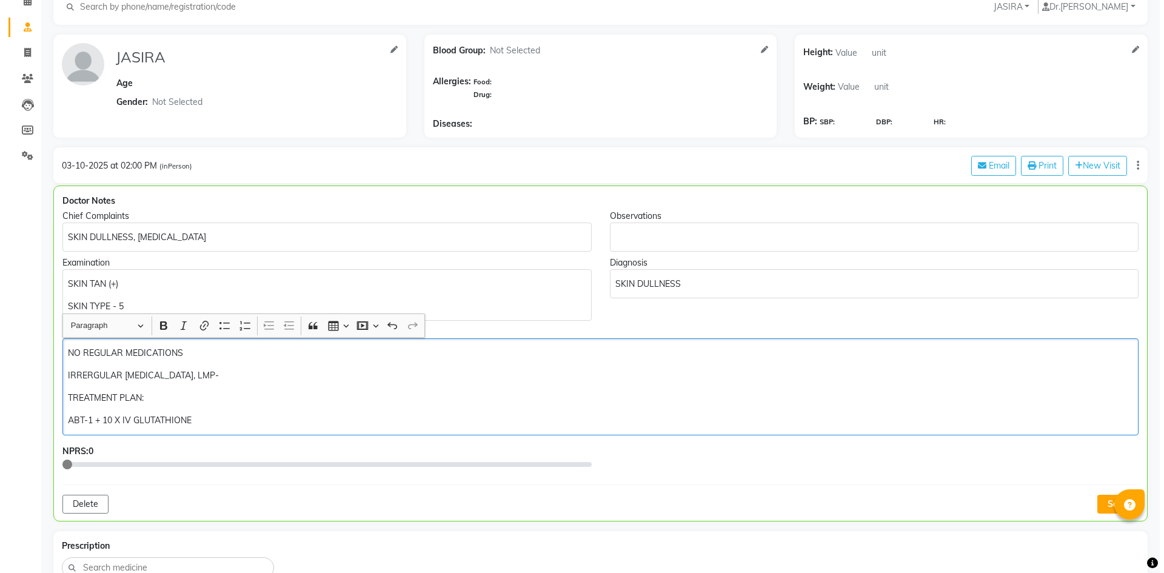
scroll to position [0, 0]
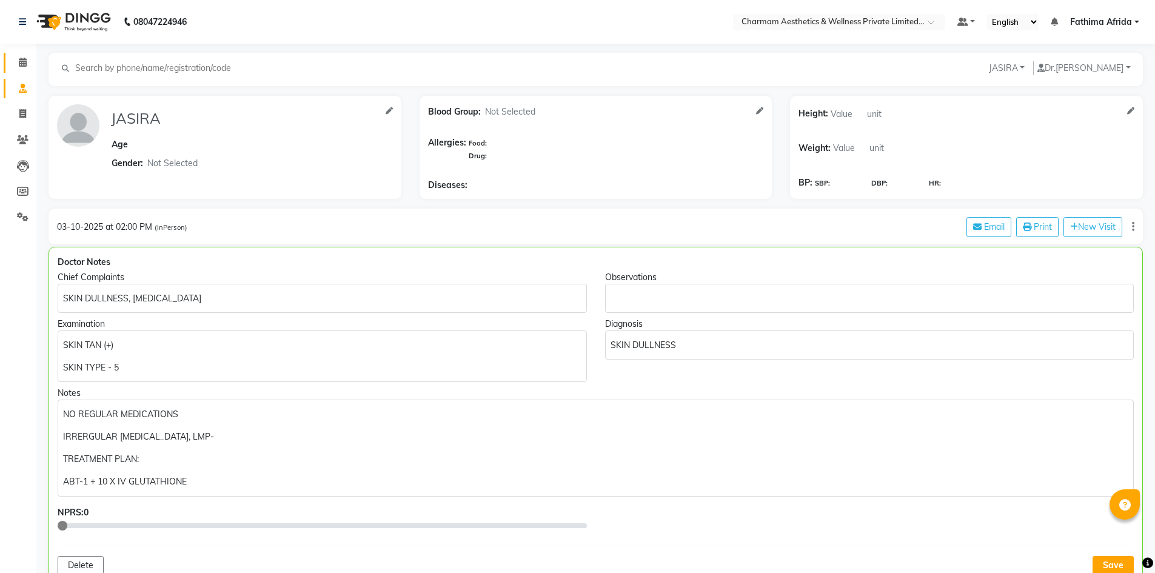
click at [27, 70] on link "Calendar" at bounding box center [18, 63] width 29 height 20
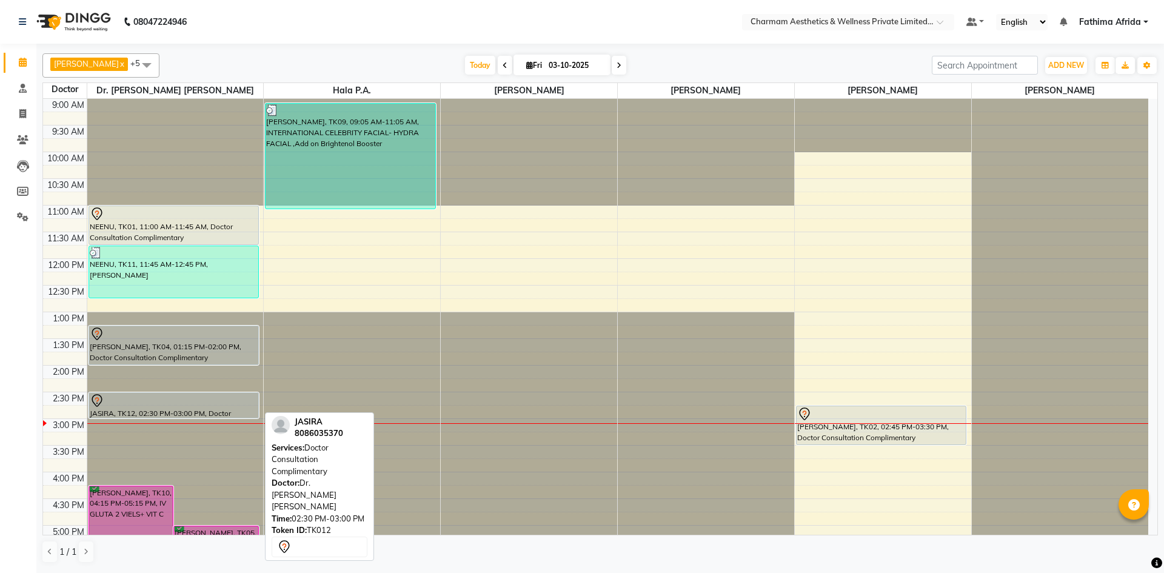
click at [188, 395] on div at bounding box center [174, 401] width 169 height 15
select select "7"
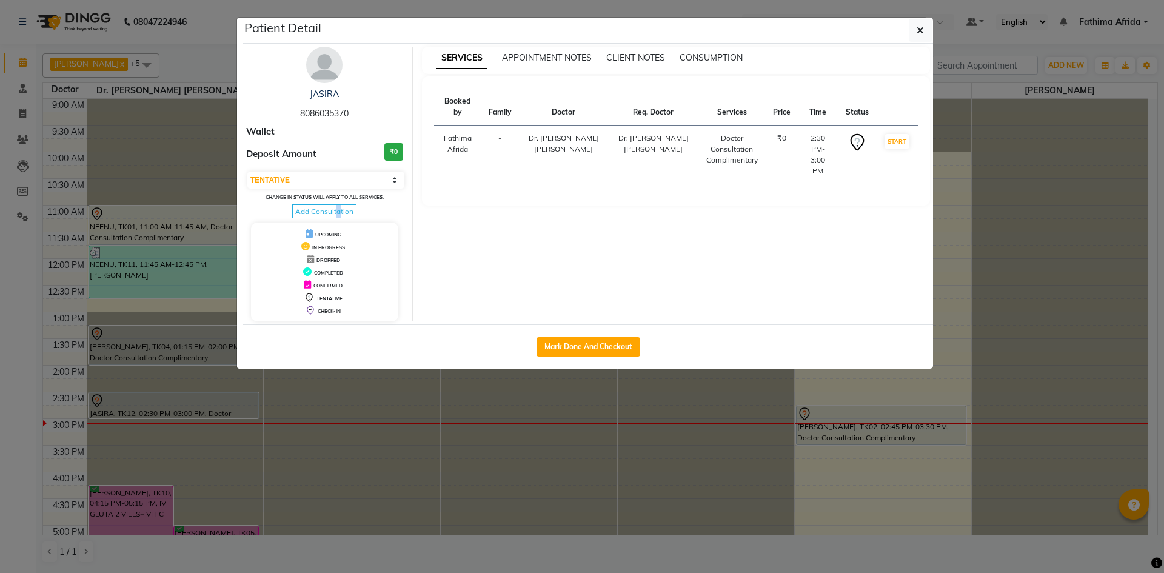
click at [338, 212] on span "Add Consultation" at bounding box center [324, 211] width 64 height 14
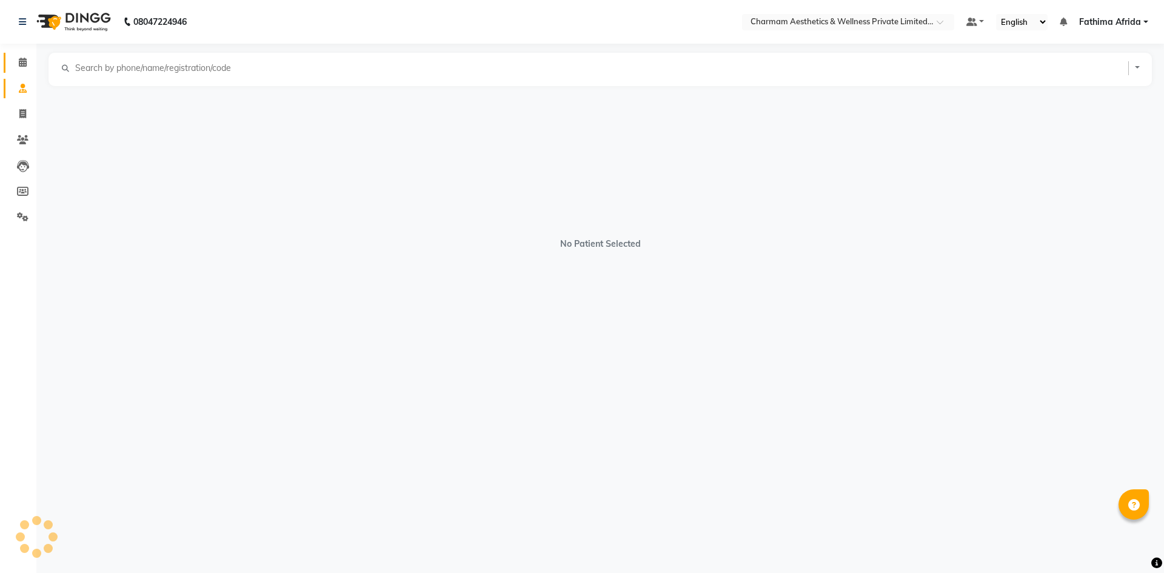
select select "[DEMOGRAPHIC_DATA]"
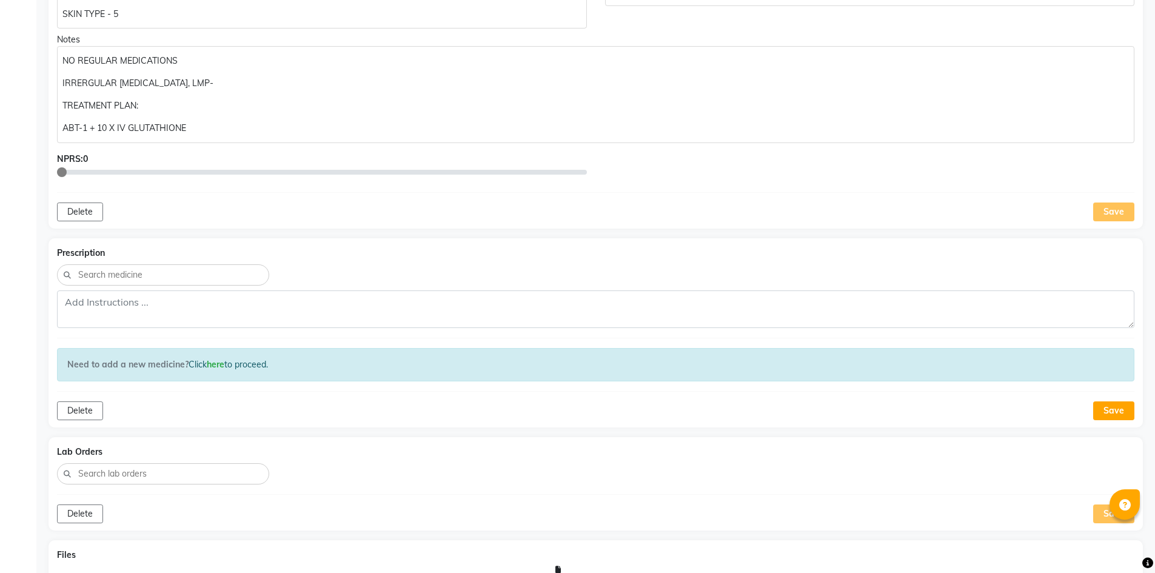
scroll to position [457, 0]
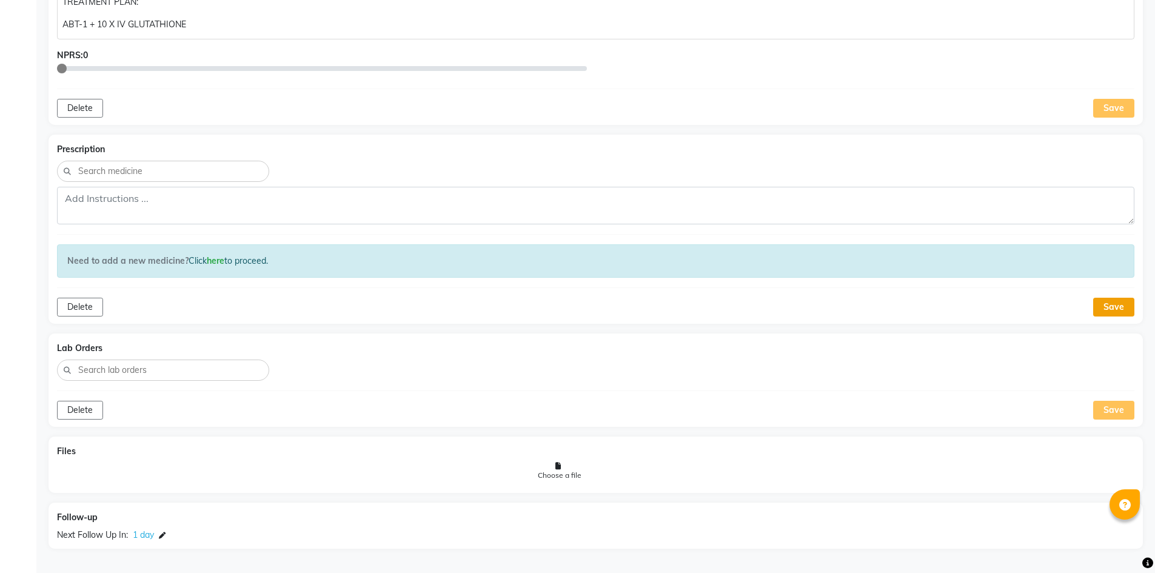
click at [1128, 310] on button "Save" at bounding box center [1113, 307] width 41 height 19
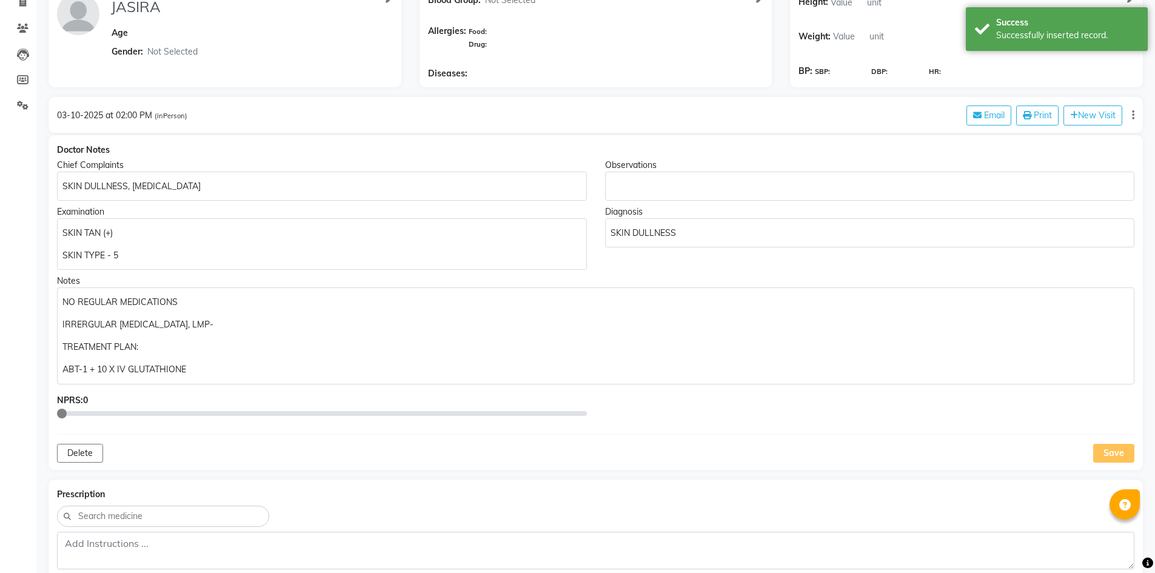
scroll to position [0, 0]
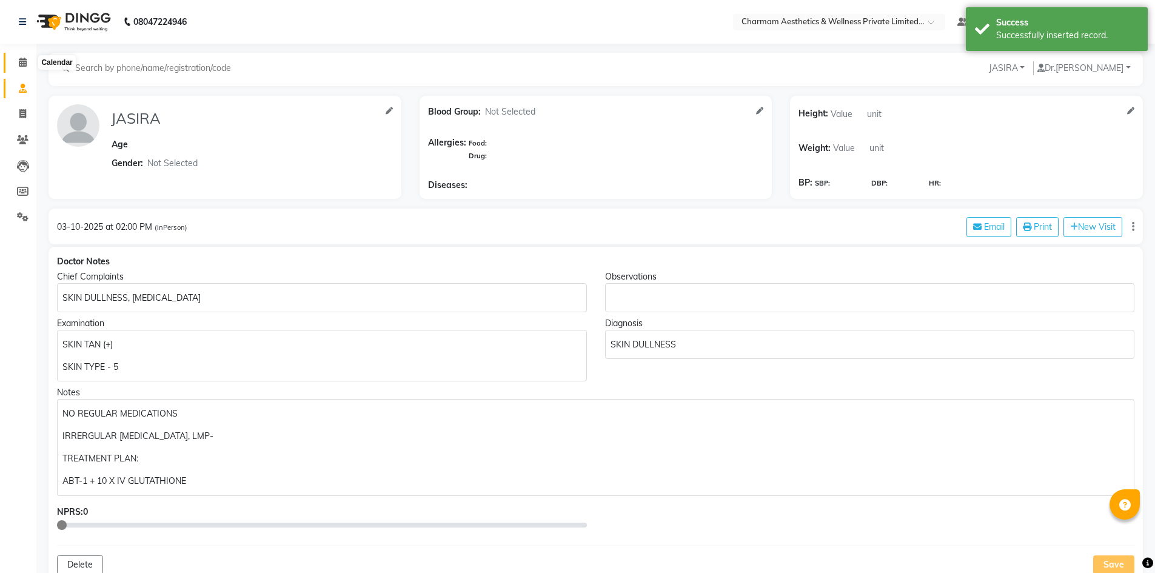
click at [28, 66] on span at bounding box center [22, 63] width 21 height 14
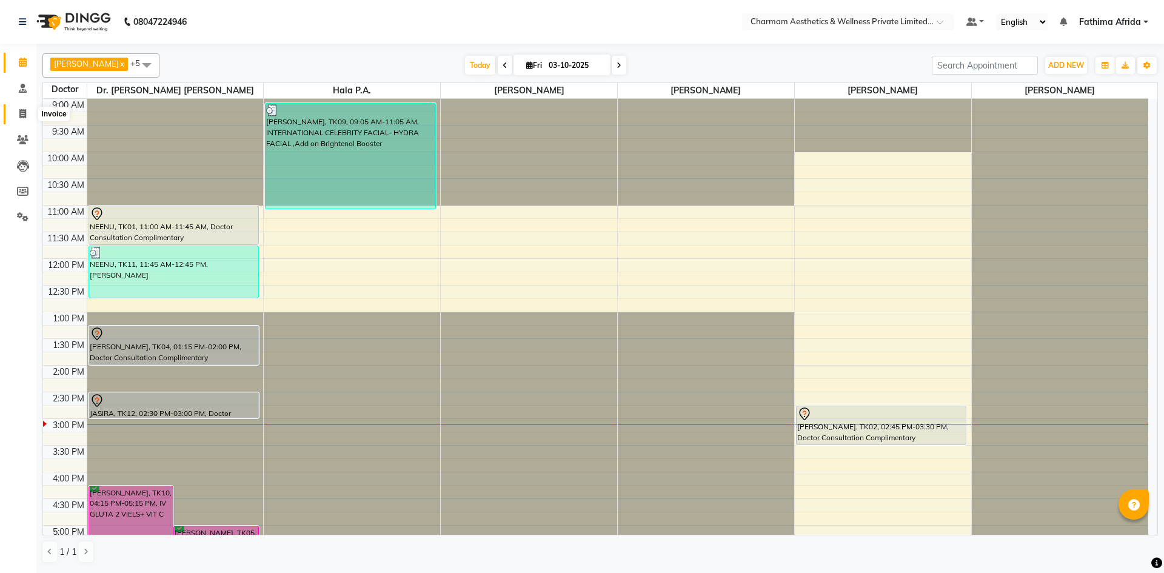
click at [19, 115] on icon at bounding box center [22, 113] width 7 height 9
select select "7625"
select select "service"
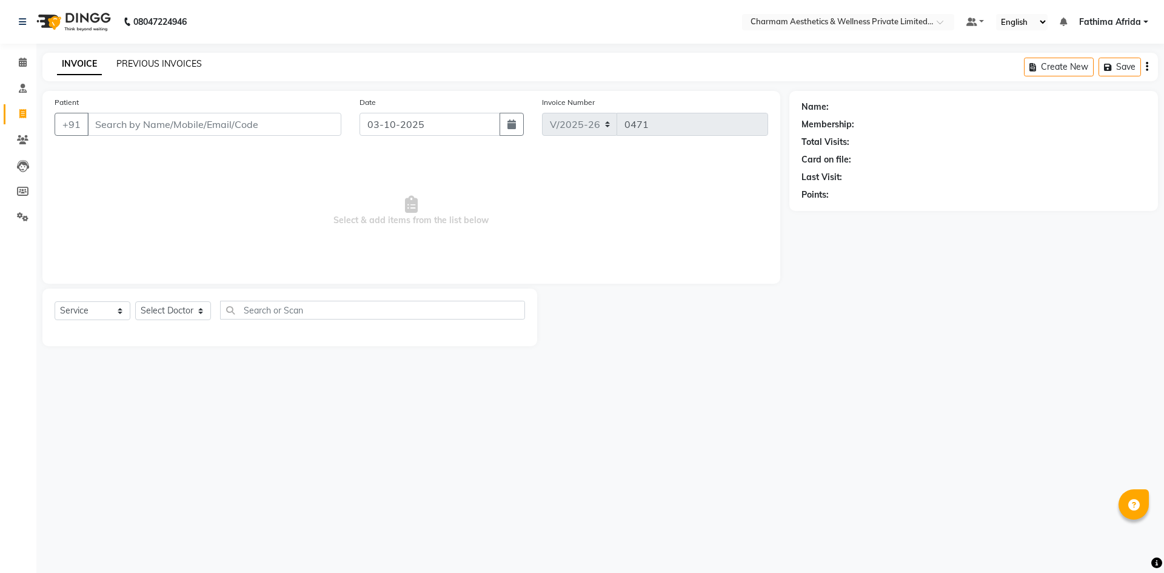
click at [170, 61] on link "PREVIOUS INVOICES" at bounding box center [158, 63] width 85 height 11
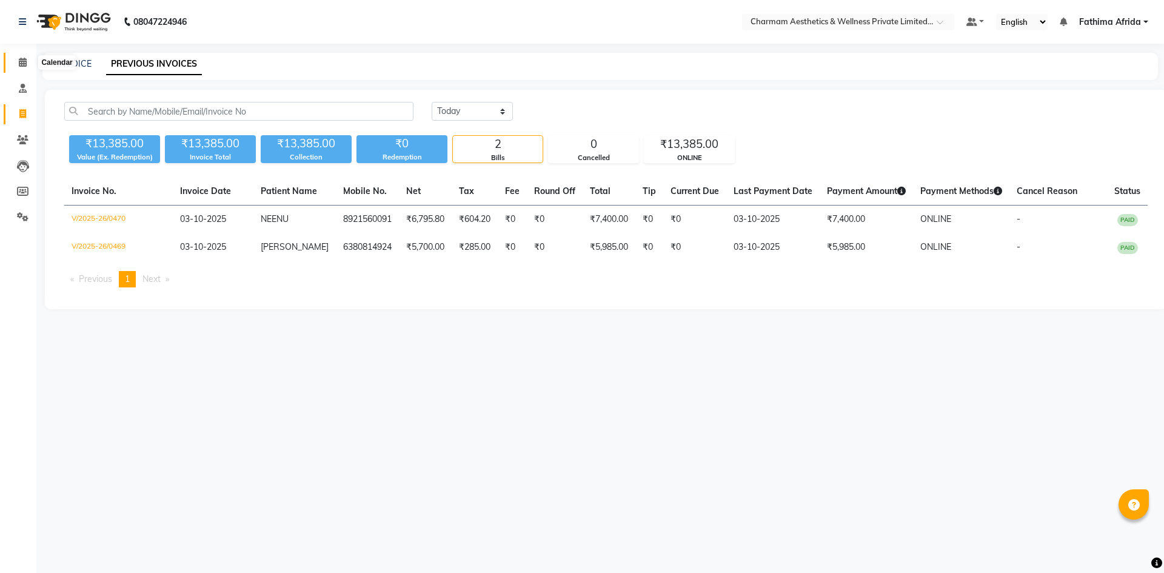
click at [23, 62] on icon at bounding box center [23, 62] width 8 height 9
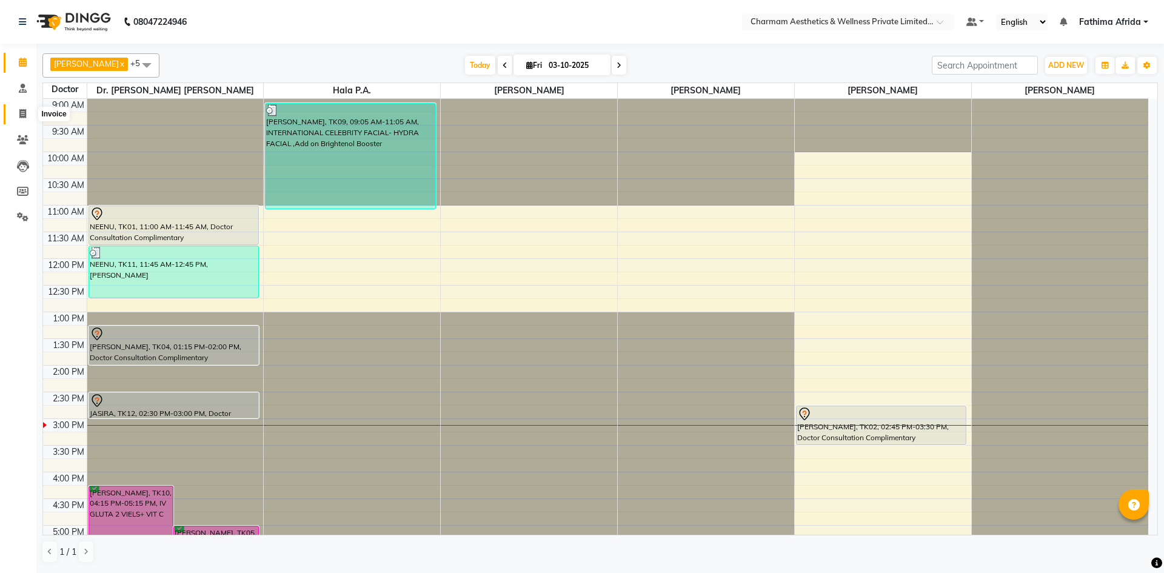
click at [21, 107] on span at bounding box center [22, 114] width 21 height 14
select select "7625"
select select "service"
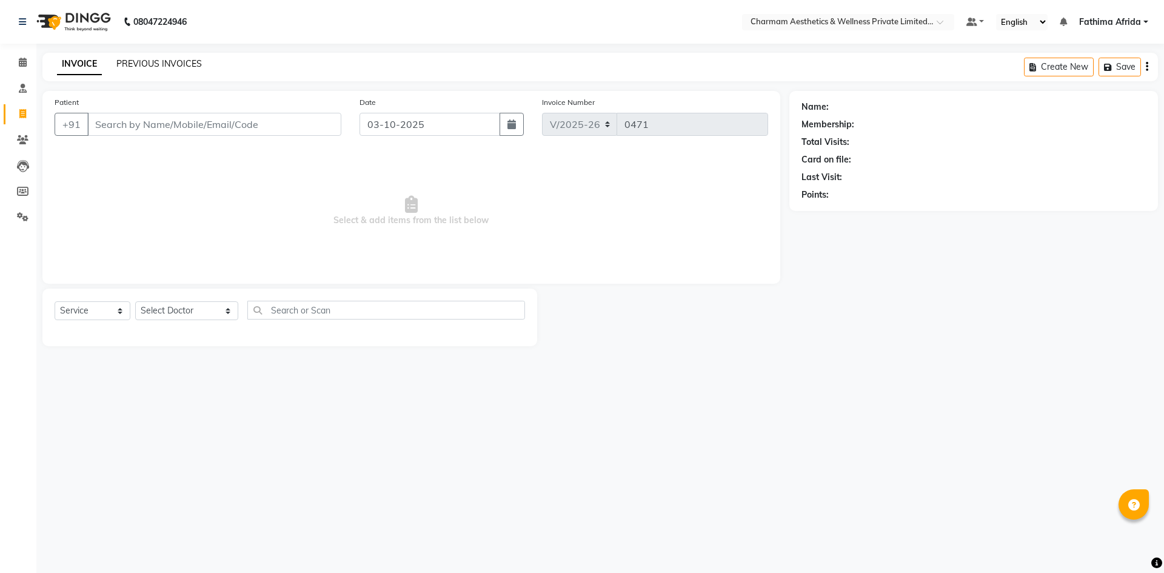
click at [173, 60] on link "PREVIOUS INVOICES" at bounding box center [158, 63] width 85 height 11
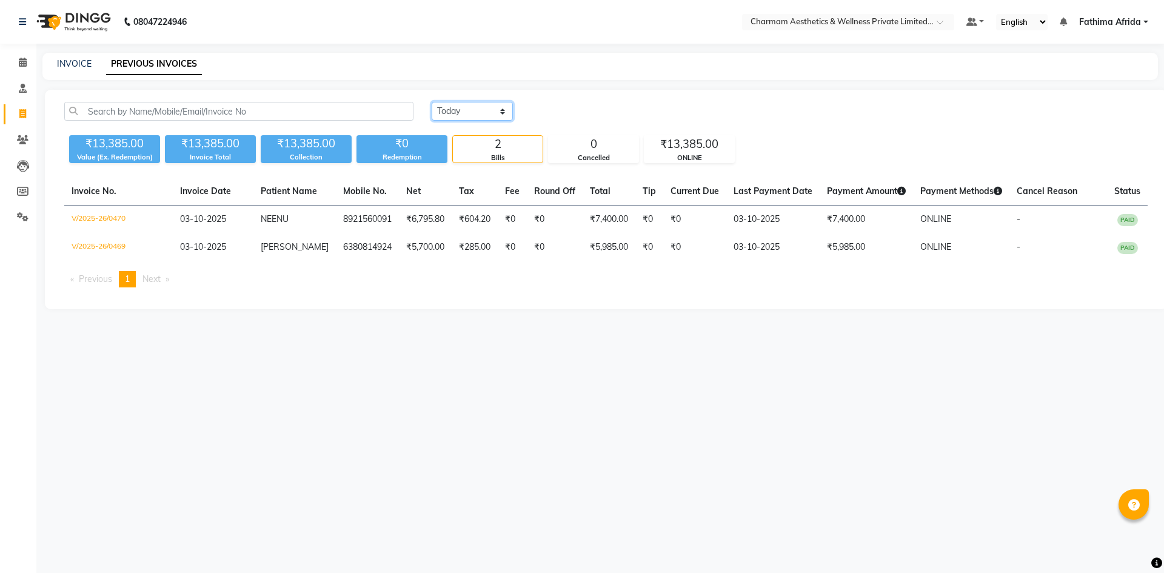
click at [484, 116] on select "[DATE] [DATE] Custom Range" at bounding box center [472, 111] width 81 height 19
select select "range"
click at [432, 102] on select "[DATE] [DATE] Custom Range" at bounding box center [472, 111] width 81 height 19
click at [546, 112] on input "03-10-2025" at bounding box center [571, 111] width 85 height 17
select select "10"
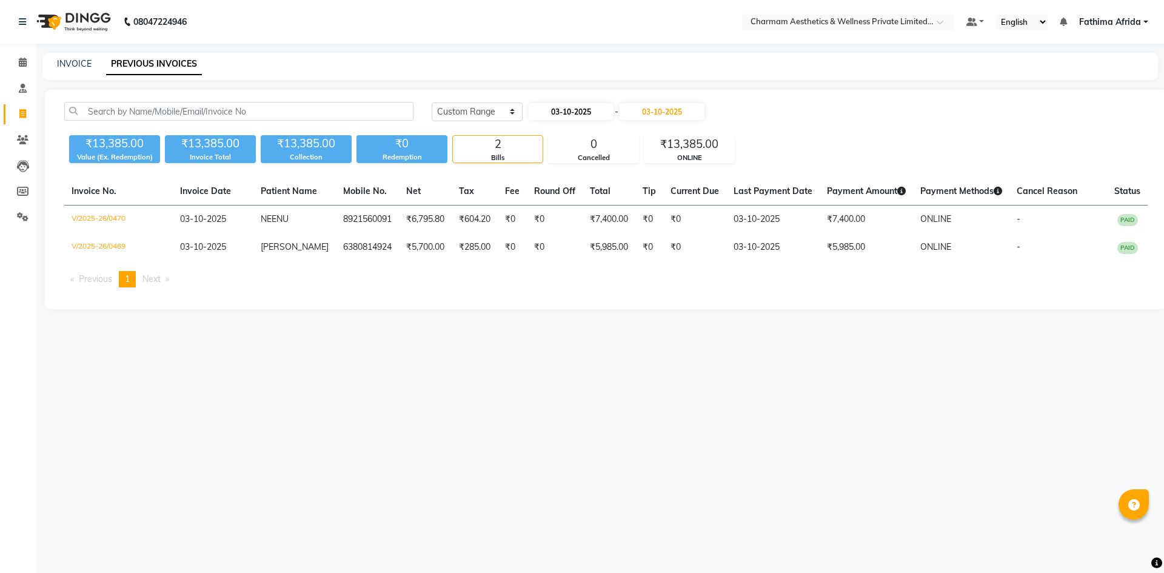
select select "2025"
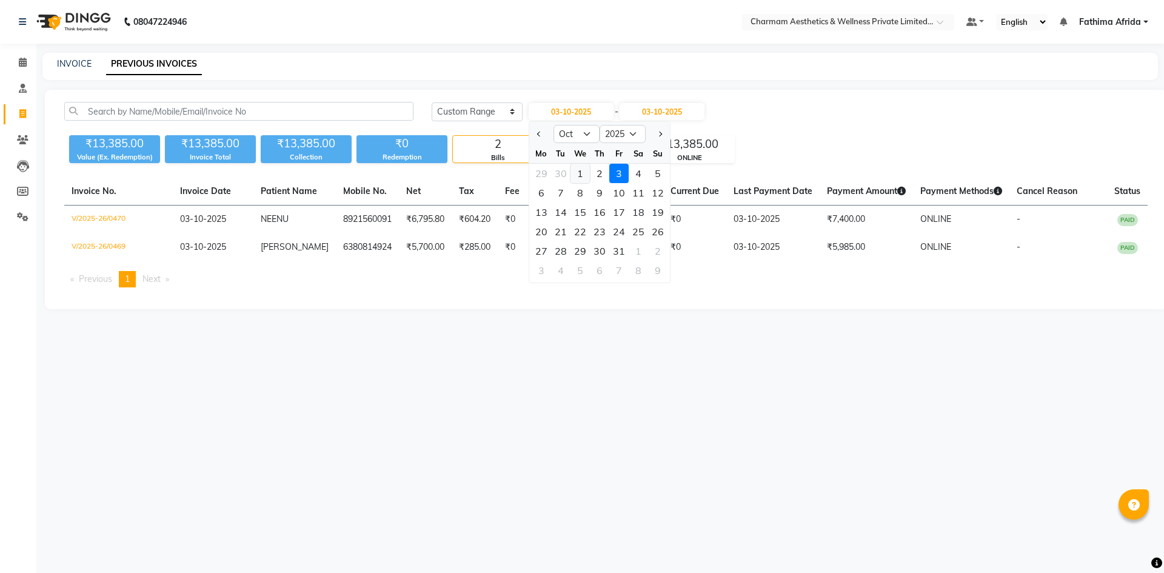
click at [574, 172] on div "1" at bounding box center [580, 173] width 19 height 19
type input "01-10-2025"
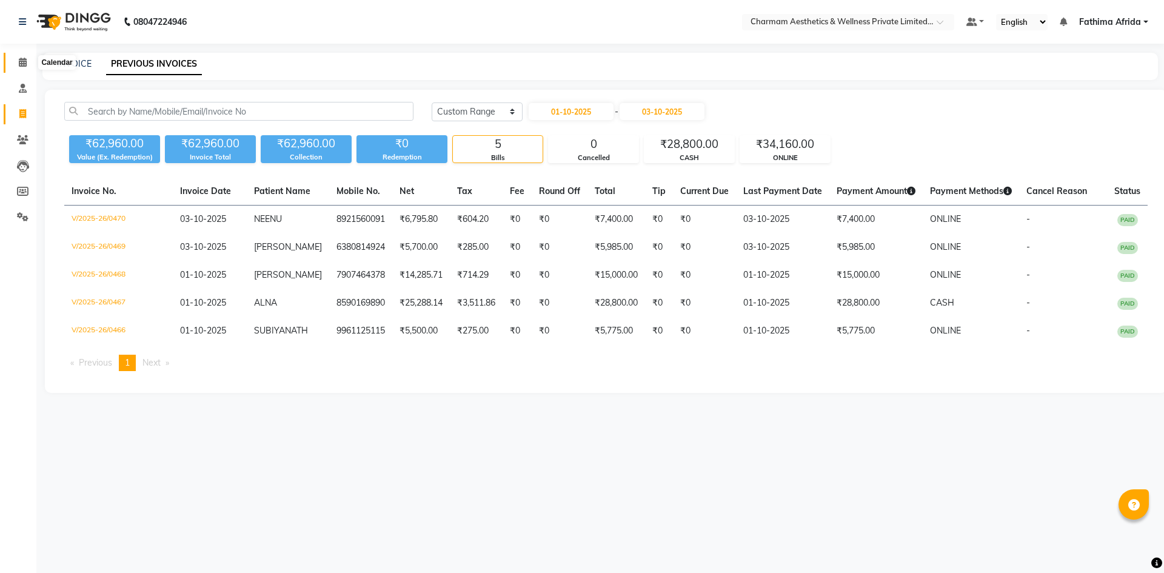
click at [32, 68] on span at bounding box center [22, 63] width 21 height 14
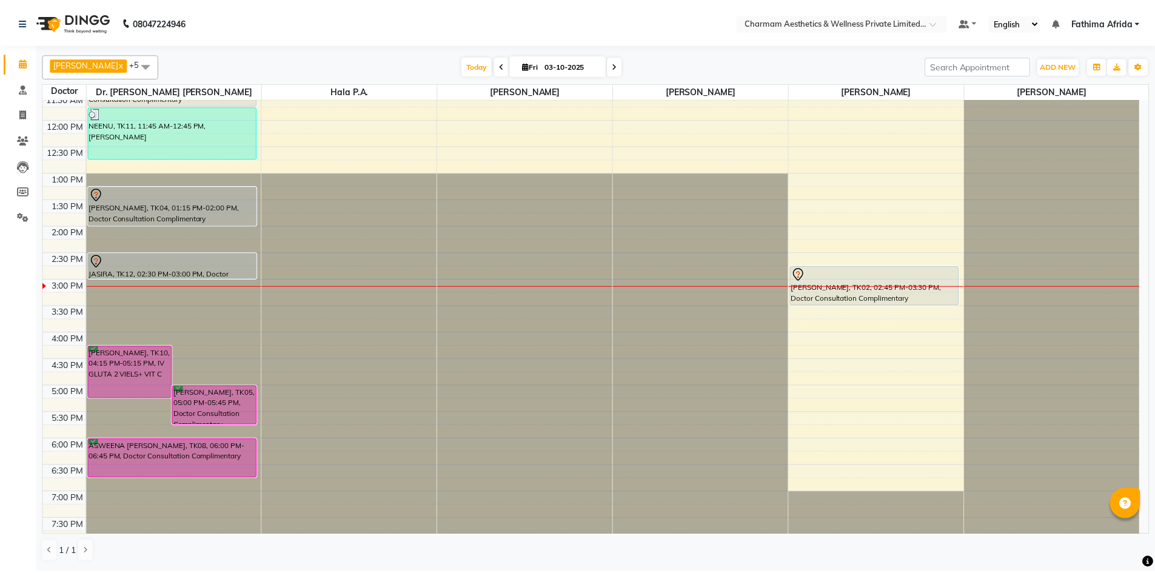
scroll to position [150, 0]
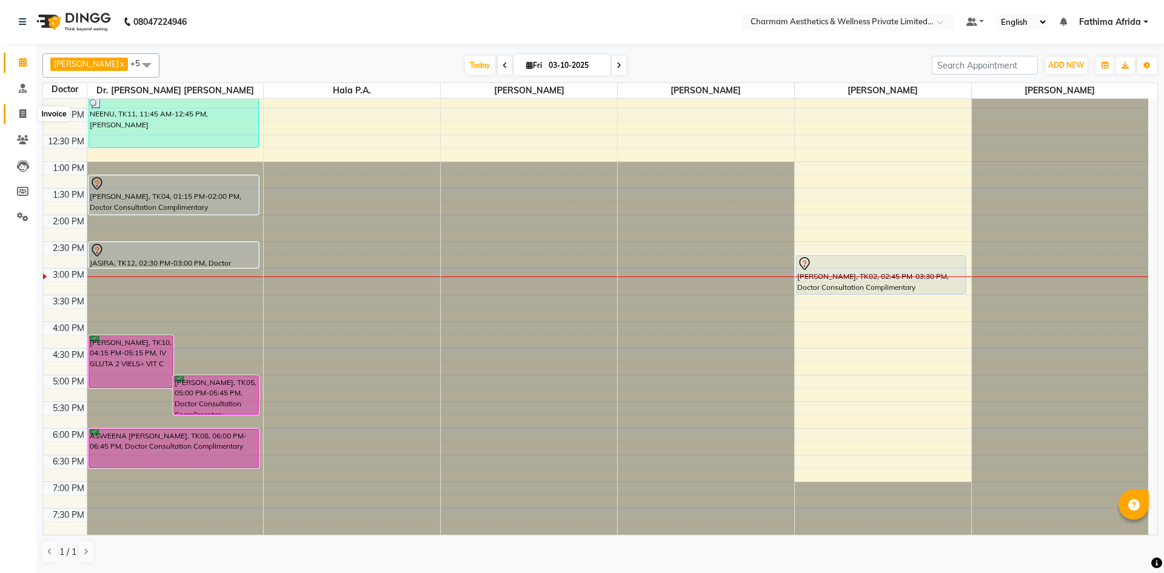
click at [24, 116] on icon at bounding box center [22, 113] width 7 height 9
select select "service"
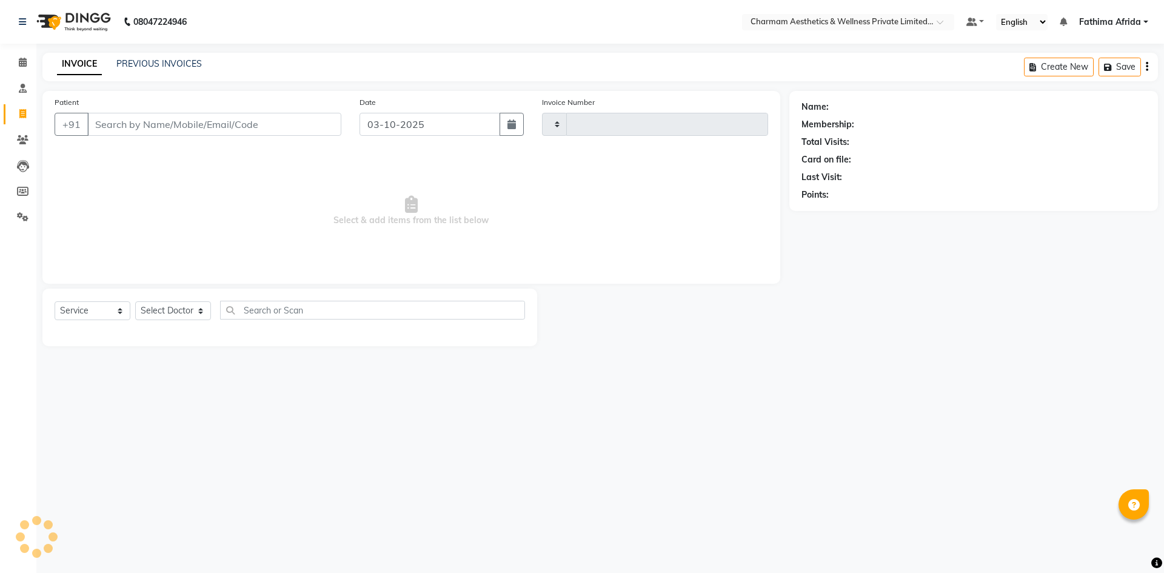
type input "0471"
select select "7625"
click at [143, 61] on link "PREVIOUS INVOICES" at bounding box center [158, 63] width 85 height 11
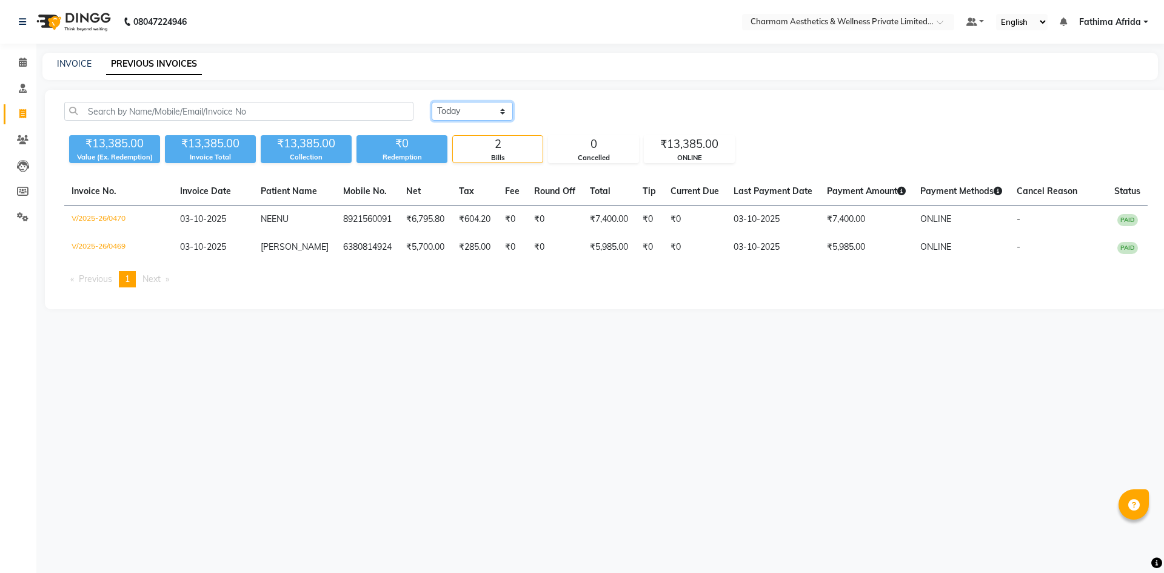
click at [501, 106] on select "[DATE] [DATE] Custom Range" at bounding box center [472, 111] width 81 height 19
select select "range"
click at [432, 102] on select "[DATE] [DATE] Custom Range" at bounding box center [472, 111] width 81 height 19
click at [538, 115] on input "03-10-2025" at bounding box center [571, 111] width 85 height 17
select select "10"
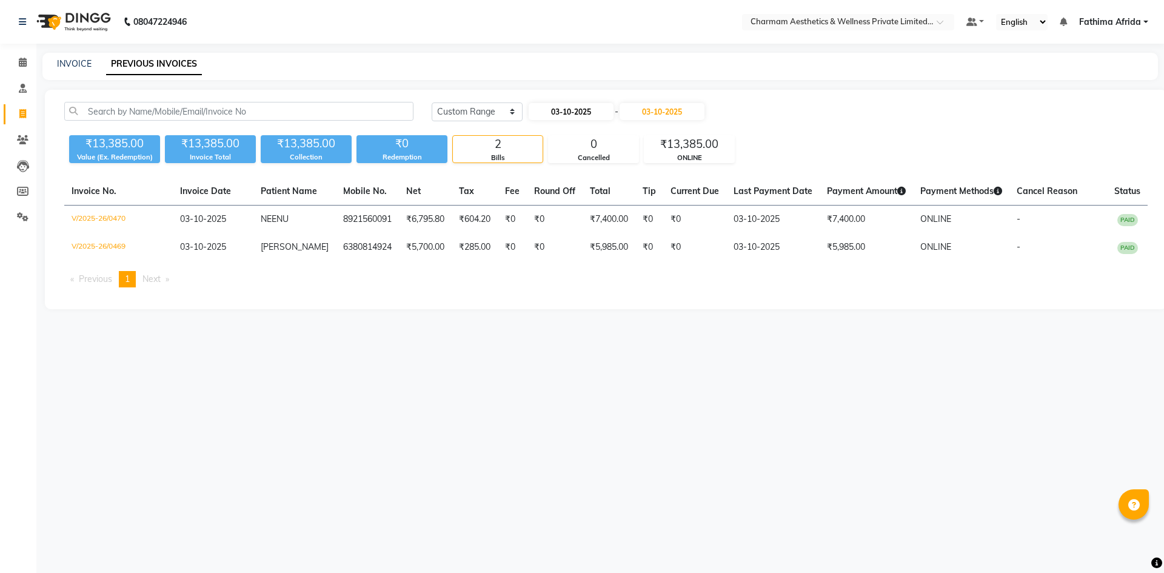
select select "2025"
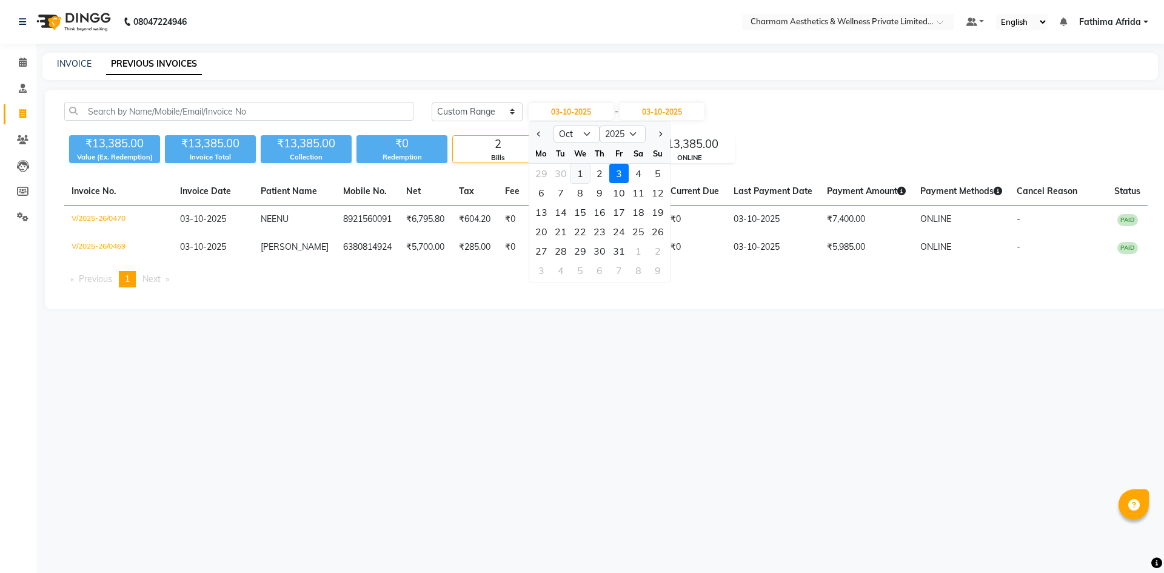
click at [583, 171] on div "1" at bounding box center [580, 173] width 19 height 19
type input "01-10-2025"
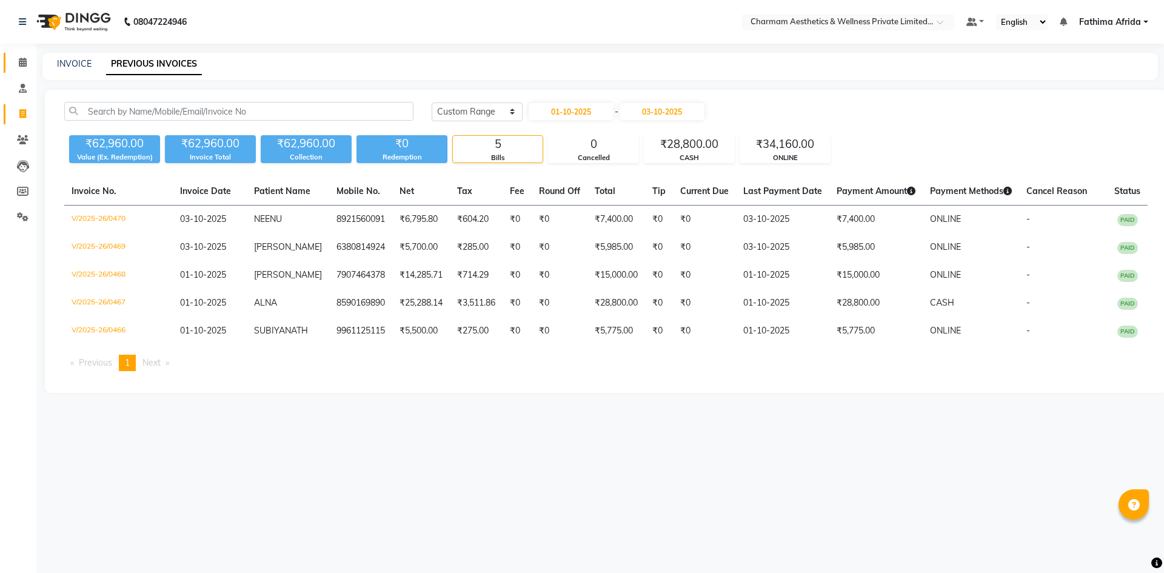
click at [27, 63] on icon at bounding box center [23, 62] width 8 height 9
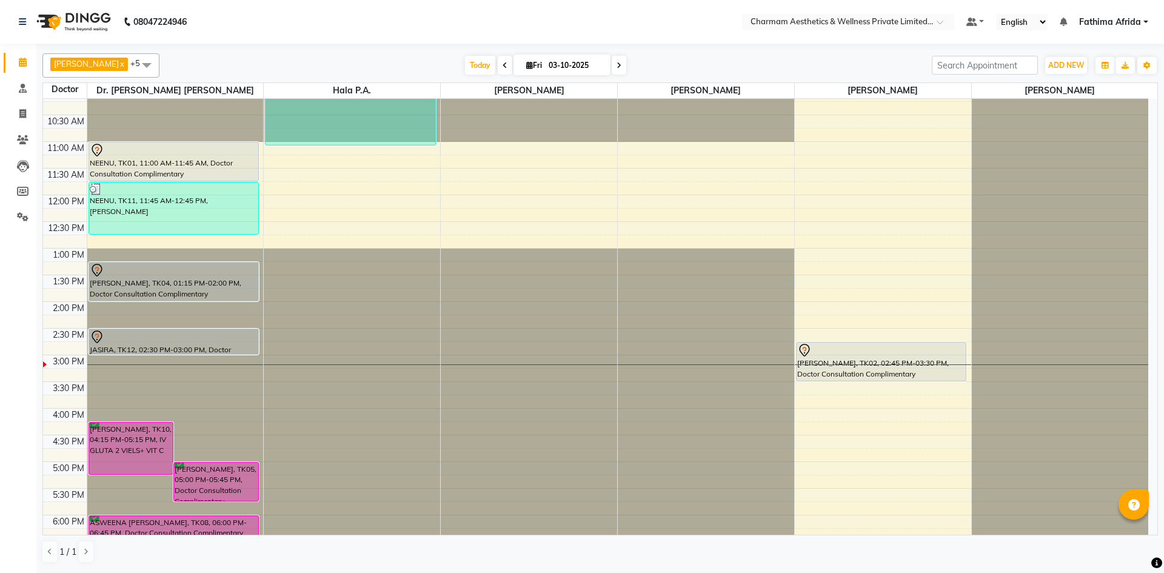
scroll to position [150, 0]
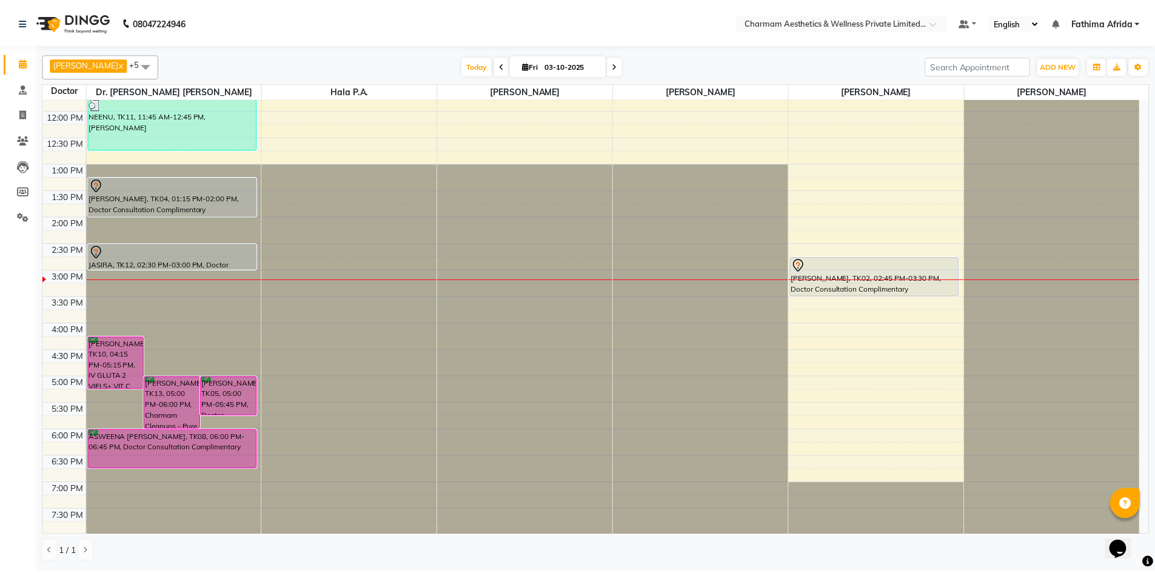
scroll to position [150, 0]
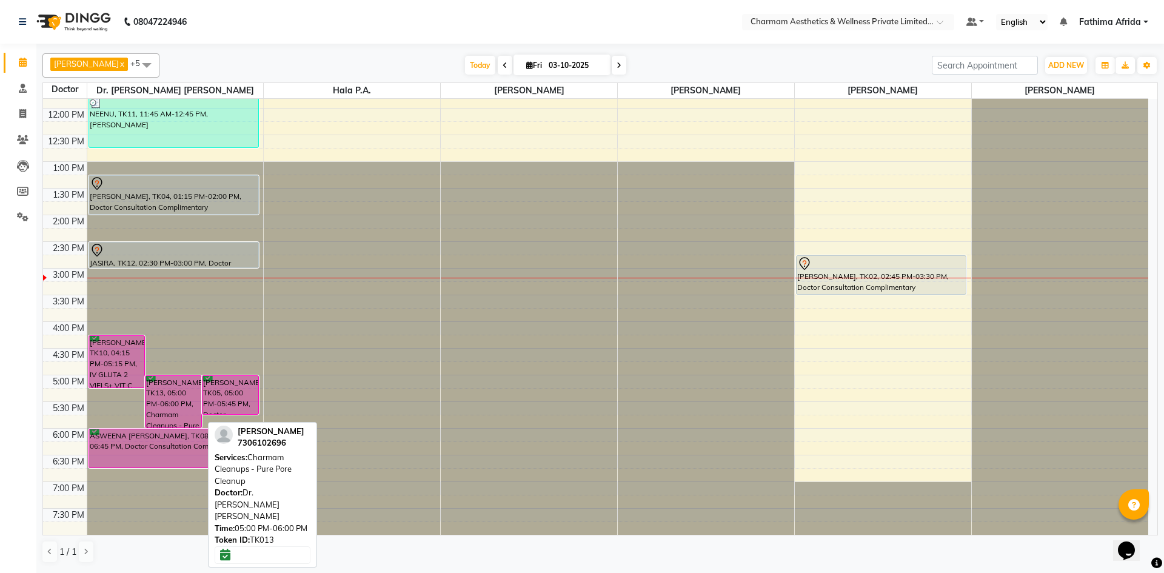
click at [163, 397] on div "ANGELA, TK13, 05:00 PM-06:00 PM, Charmam Cleanups - Pure Pore Cleanup" at bounding box center [174, 402] width 56 height 52
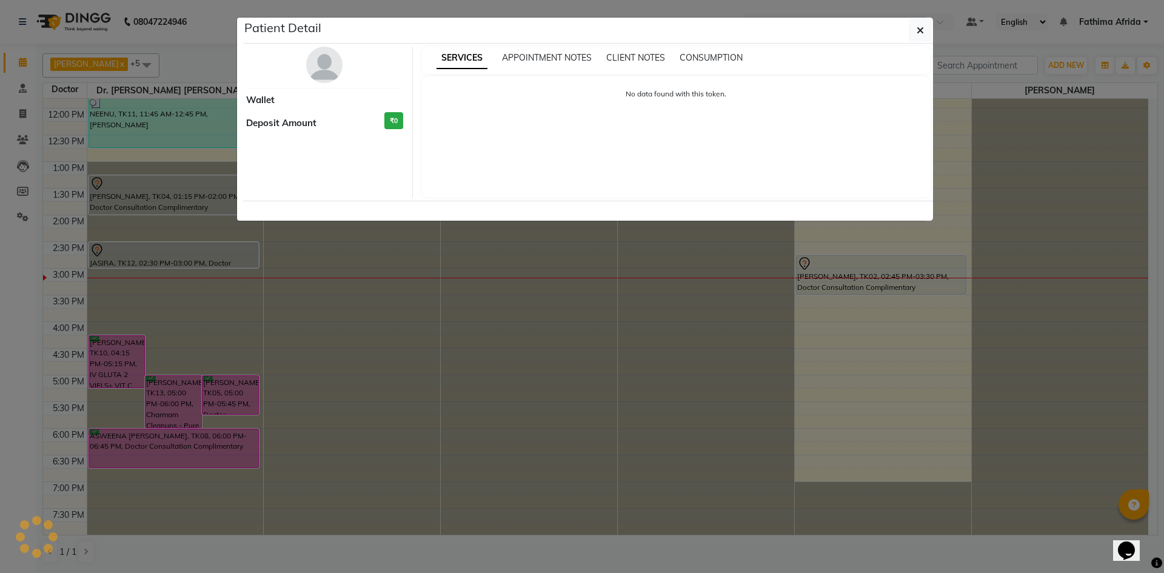
select select "6"
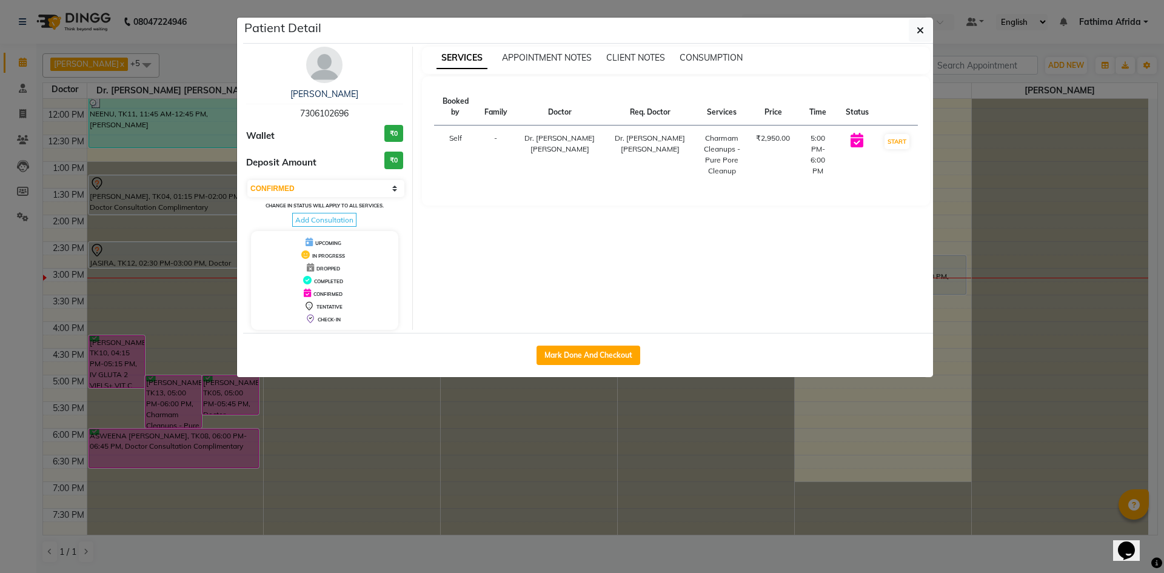
click at [312, 215] on span "Add Consultation" at bounding box center [324, 220] width 64 height 14
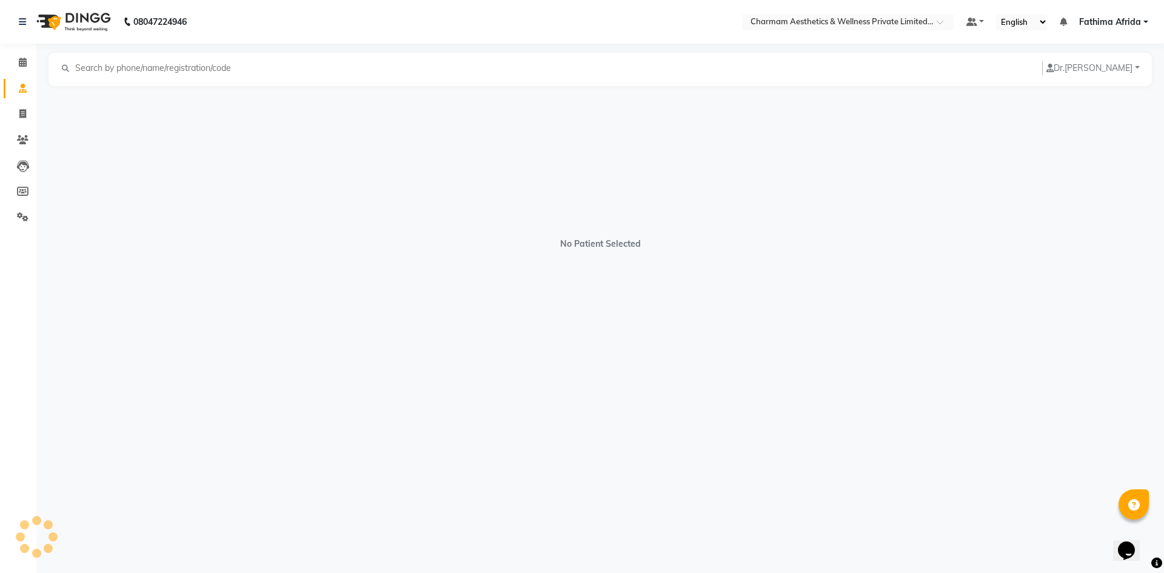
select select "[DEMOGRAPHIC_DATA]"
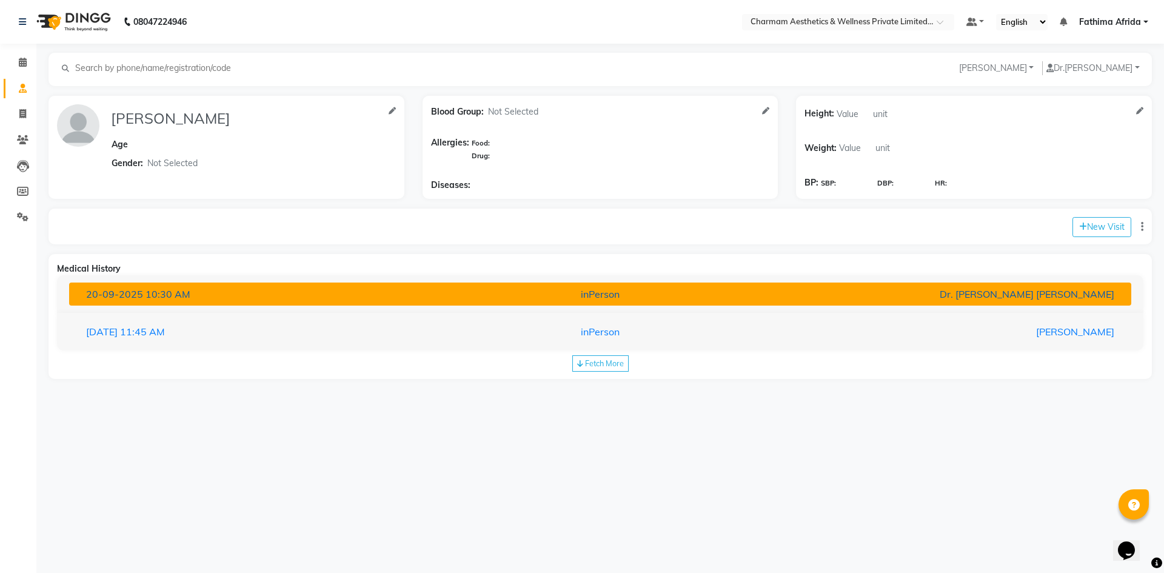
click at [460, 290] on div "inPerson" at bounding box center [600, 294] width 349 height 15
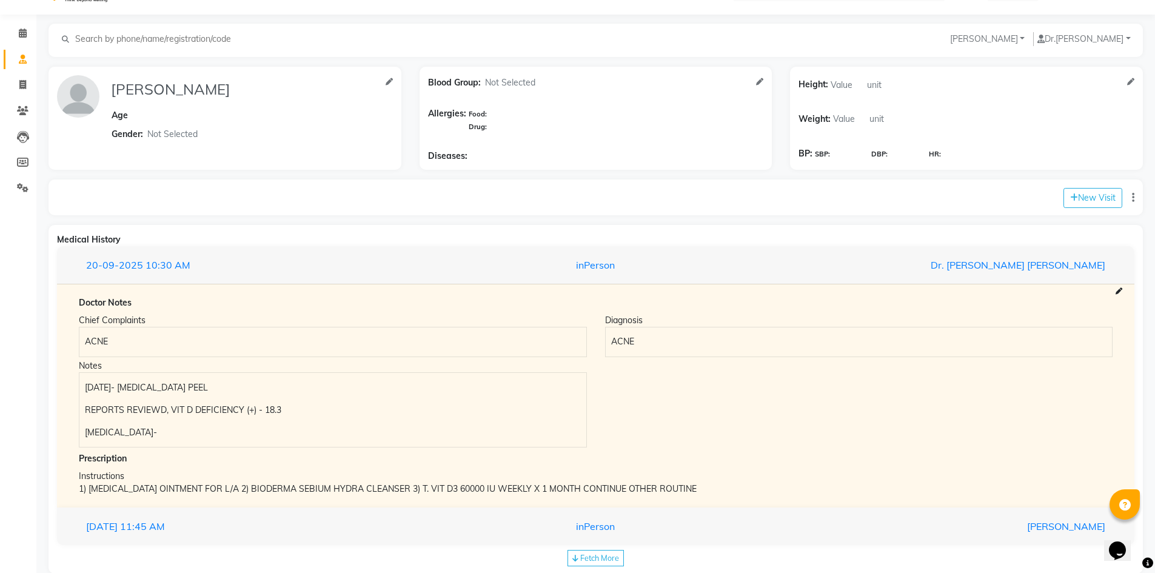
scroll to position [54, 0]
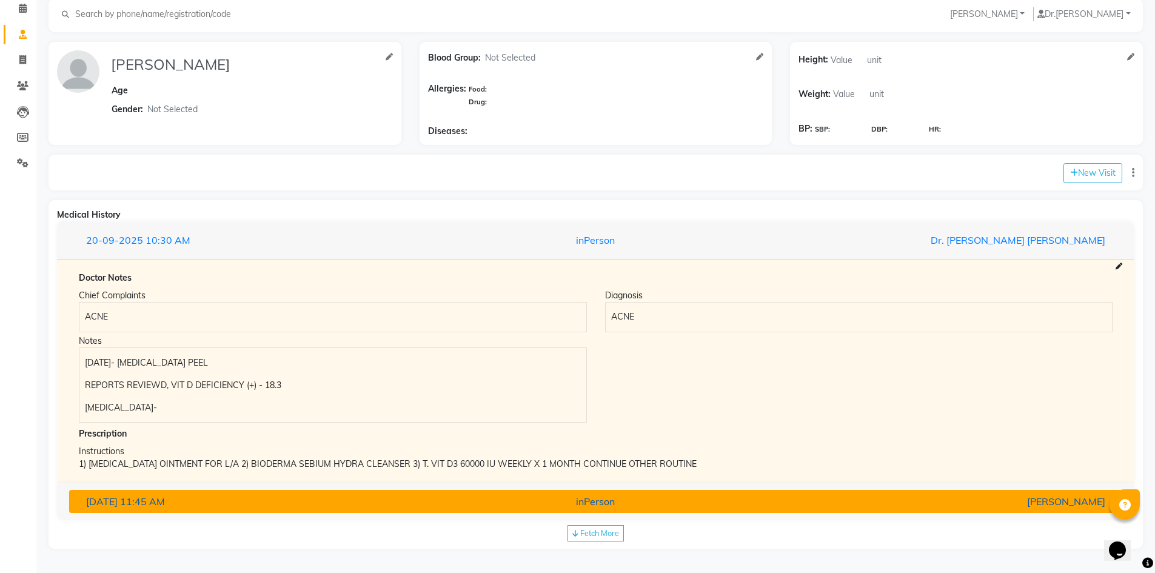
click at [415, 496] on div "06-09-2025 11:45 AM" at bounding box center [250, 501] width 346 height 15
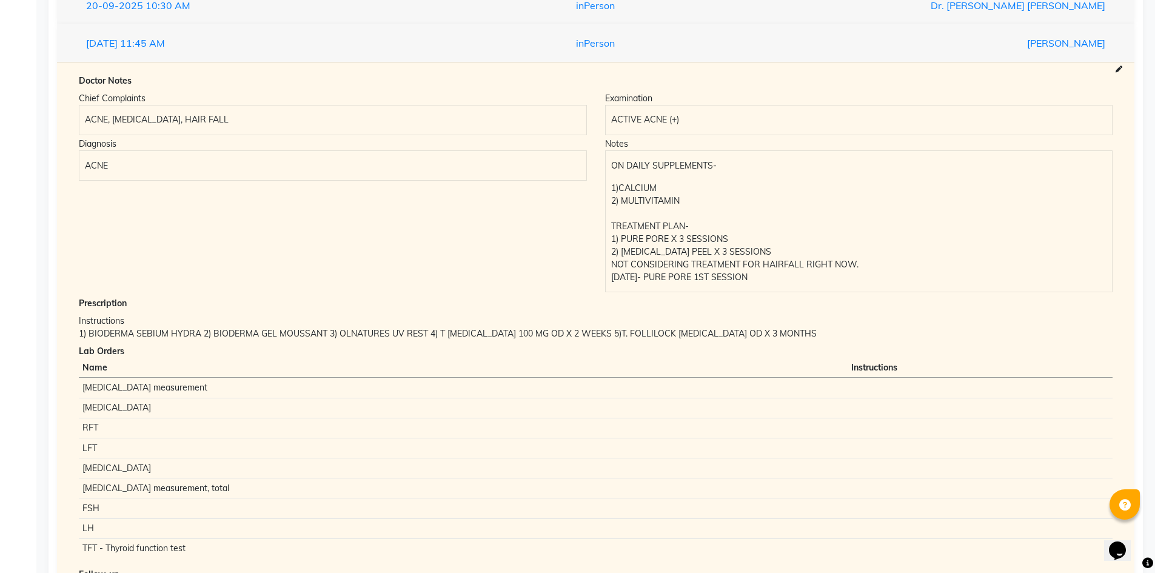
scroll to position [136, 0]
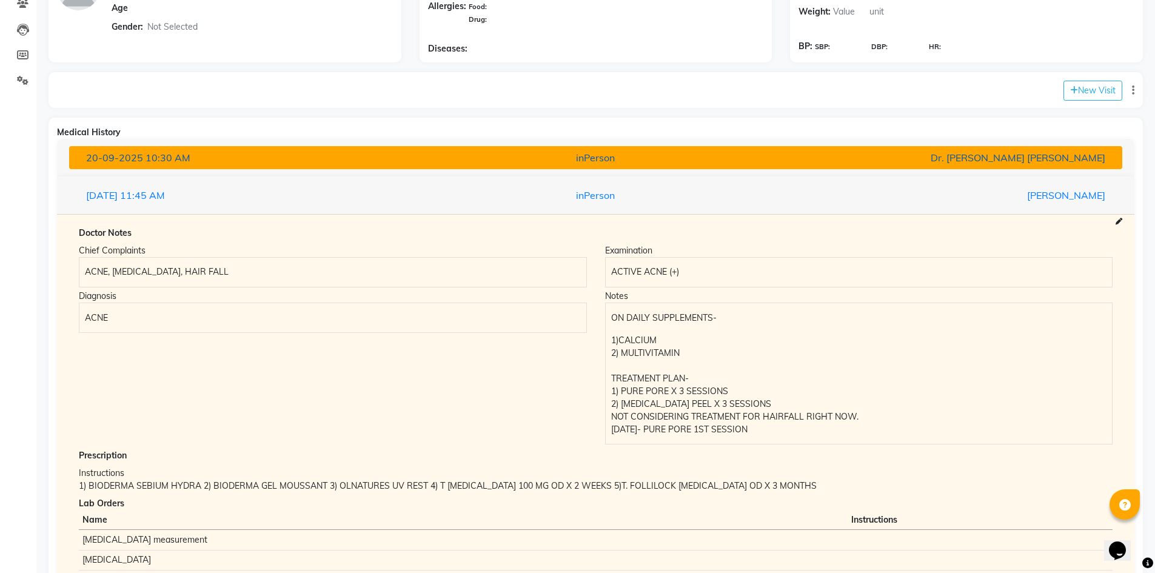
click at [380, 152] on div "20-09-2025 10:30 AM" at bounding box center [250, 157] width 346 height 15
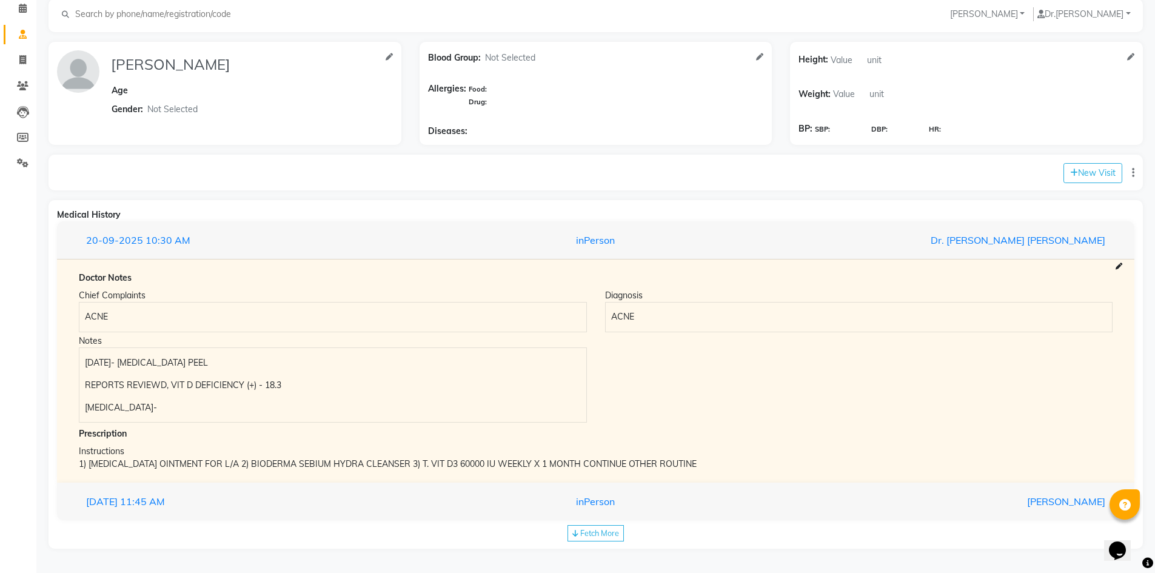
scroll to position [54, 0]
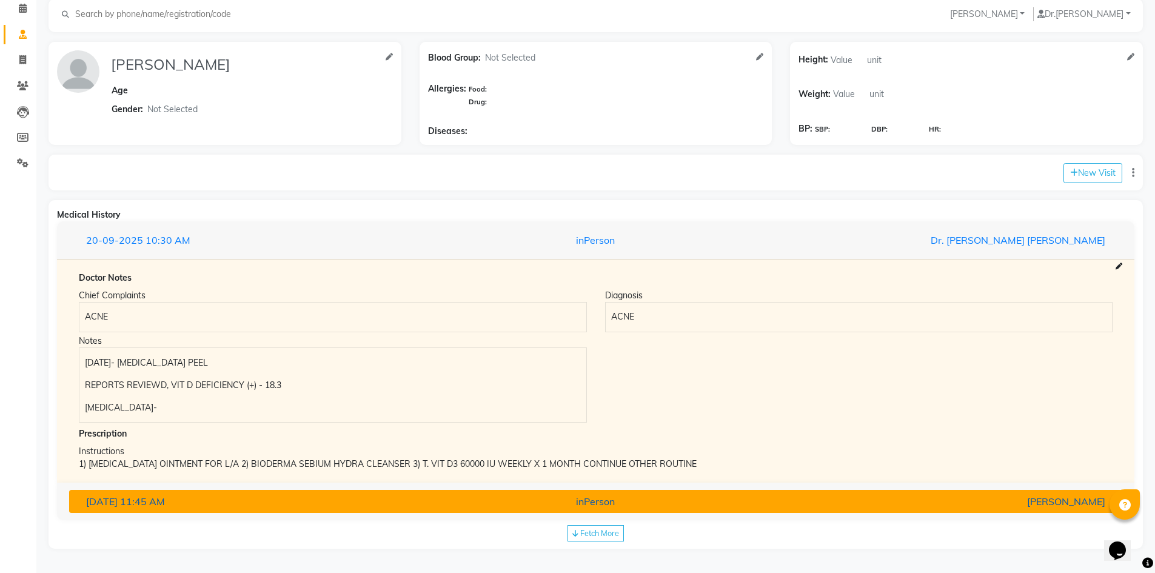
click at [420, 496] on div "06-09-2025 11:45 AM" at bounding box center [250, 501] width 346 height 15
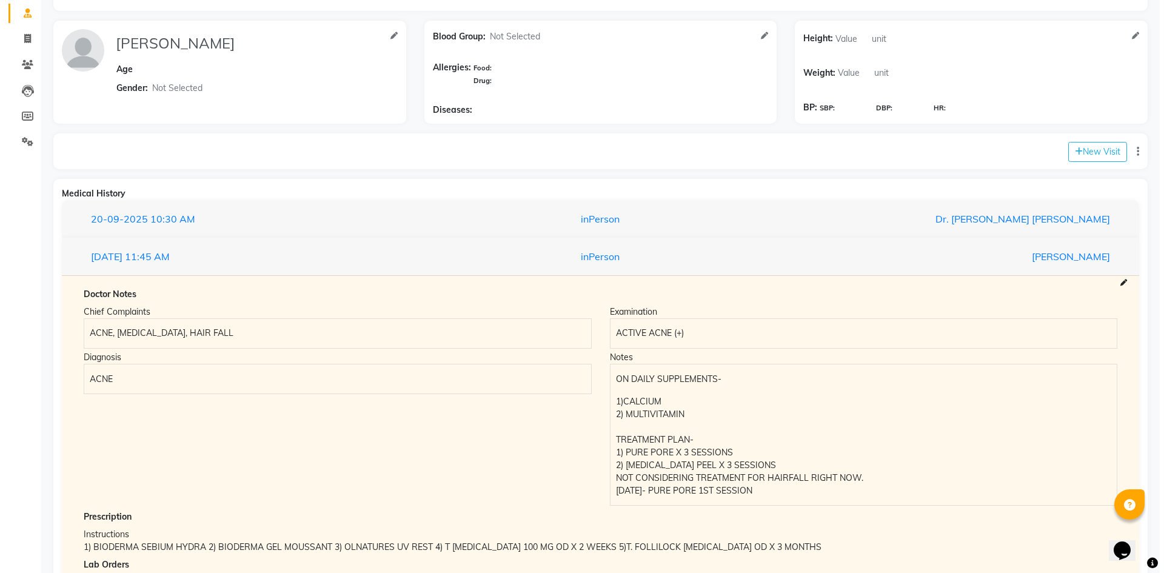
scroll to position [0, 0]
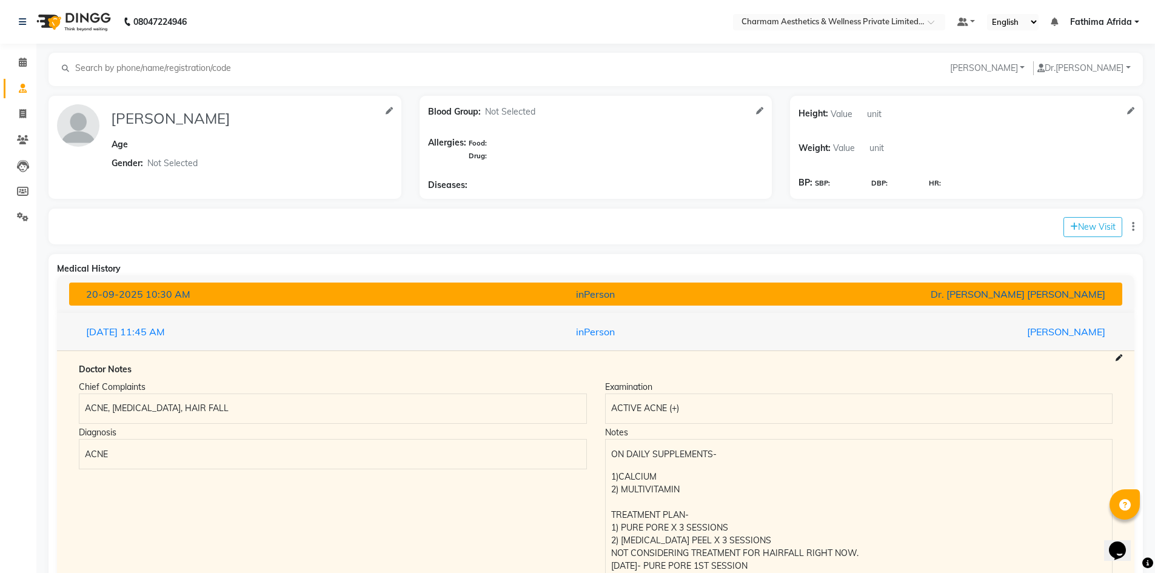
click at [455, 285] on button "20-09-2025 10:30 AM inPerson Dr. Aysha Lubna" at bounding box center [595, 294] width 1053 height 23
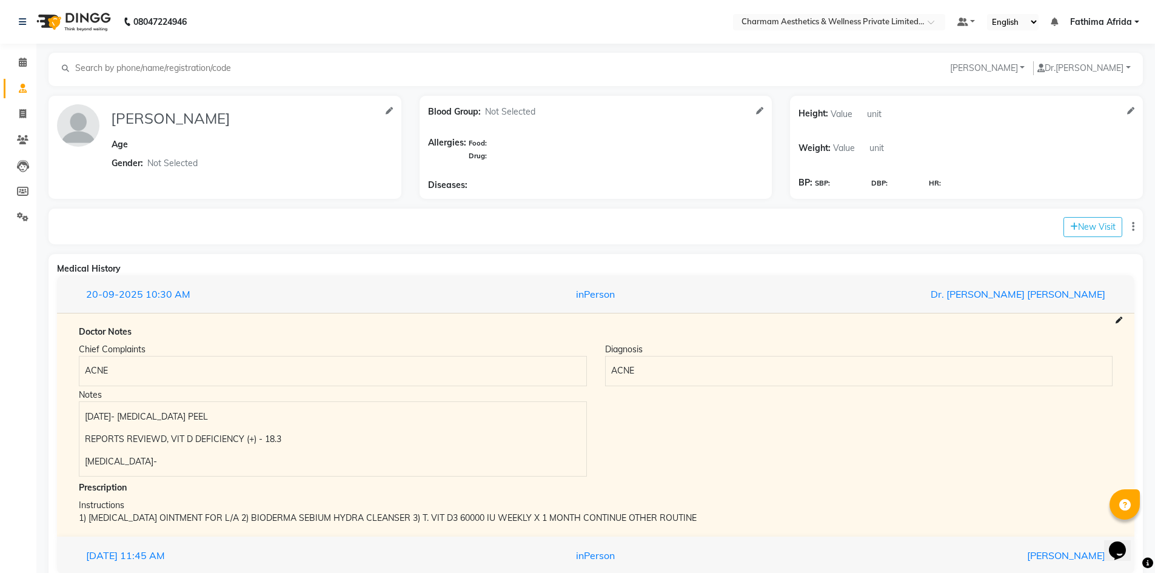
click at [69, 283] on button "20-09-2025 10:30 AM inPerson Dr. Aysha Lubna" at bounding box center [595, 294] width 1053 height 23
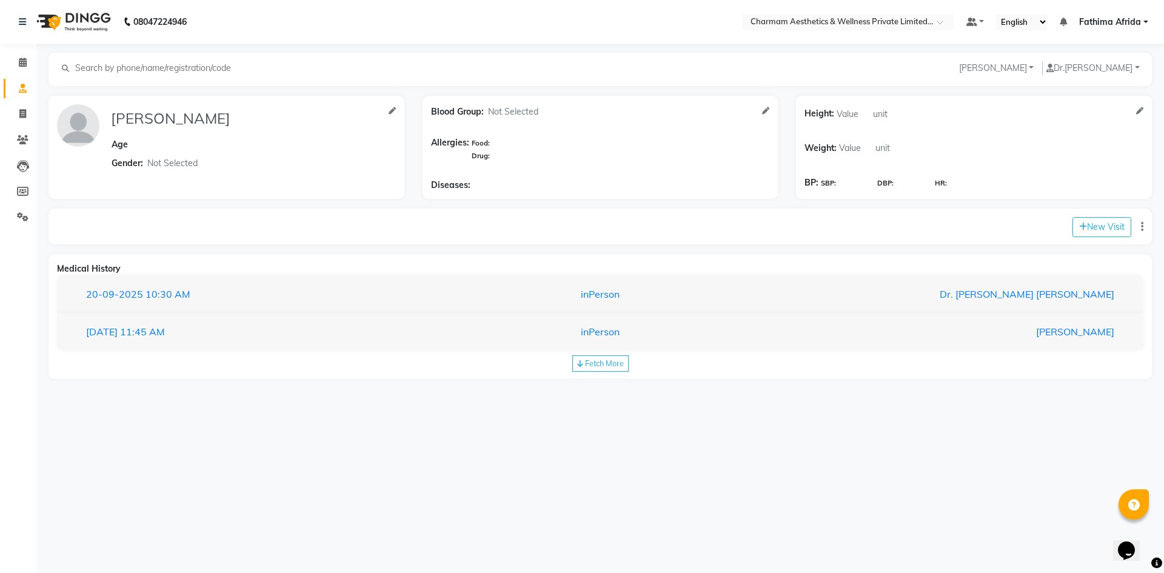
click at [69, 283] on button "20-09-2025 10:30 AM inPerson Dr. Aysha Lubna" at bounding box center [600, 294] width 1062 height 23
click at [22, 65] on icon at bounding box center [23, 62] width 8 height 9
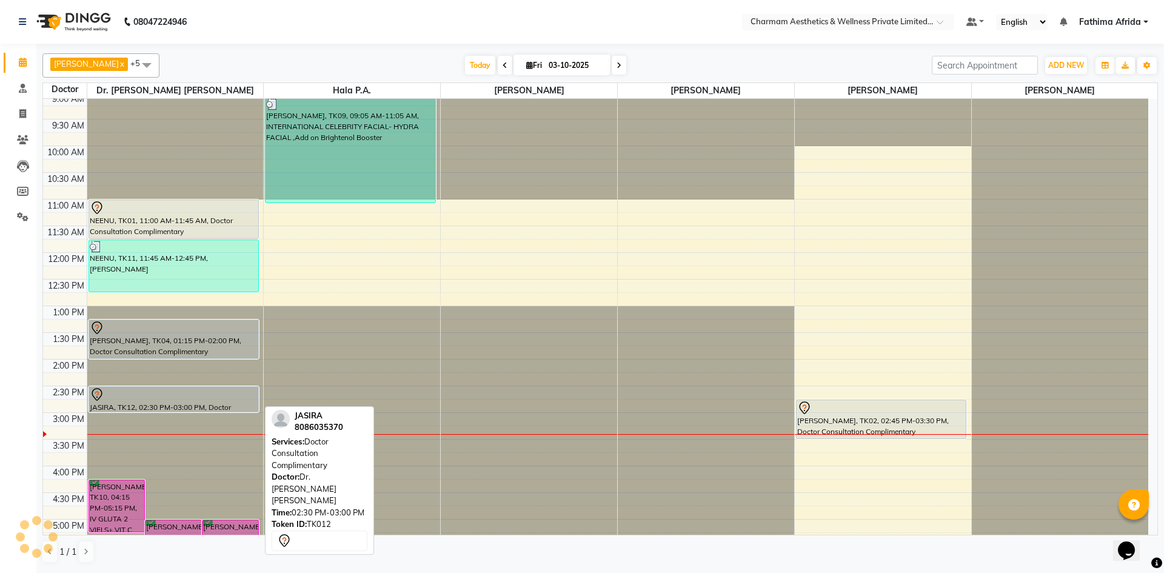
scroll to position [150, 0]
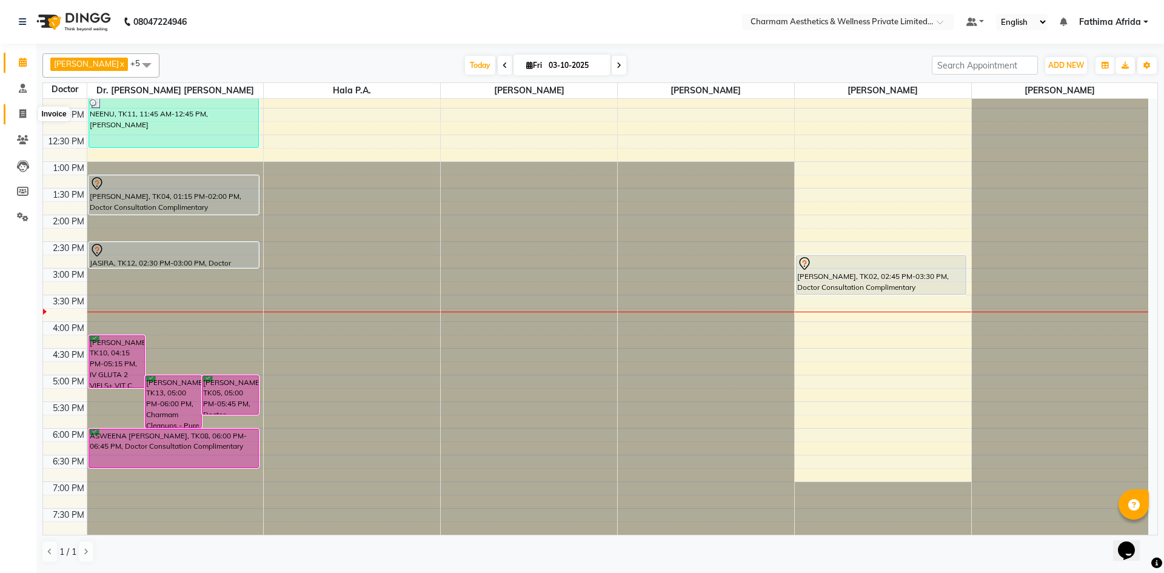
click at [19, 112] on icon at bounding box center [22, 113] width 7 height 9
select select "service"
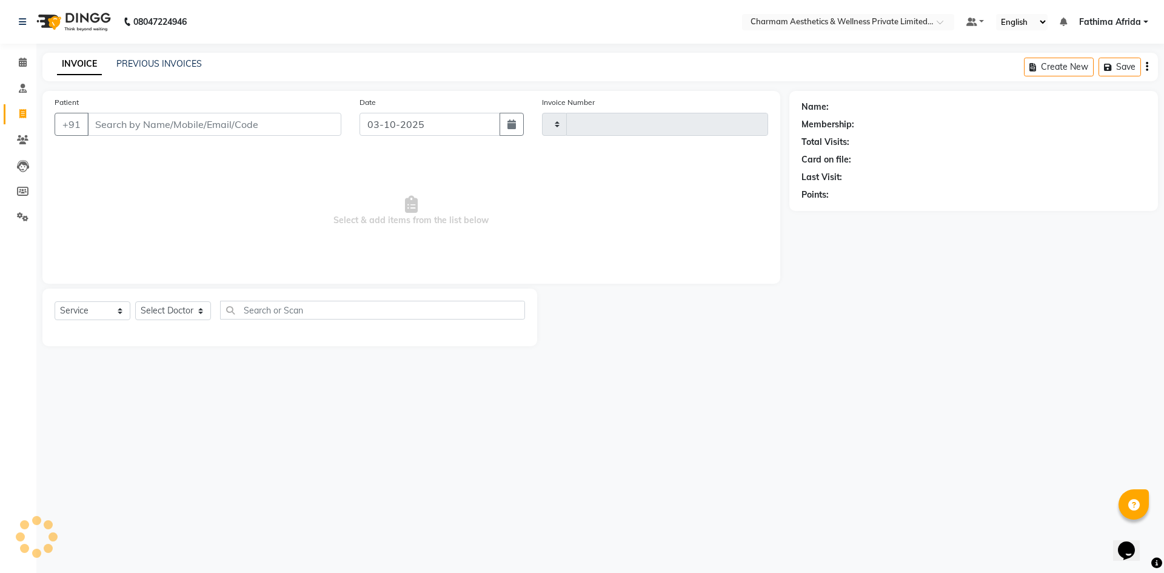
type input "0471"
select select "7625"
click at [151, 60] on div "INVOICE PREVIOUS INVOICES Create New Save" at bounding box center [600, 67] width 1116 height 28
click at [151, 60] on link "PREVIOUS INVOICES" at bounding box center [158, 63] width 85 height 11
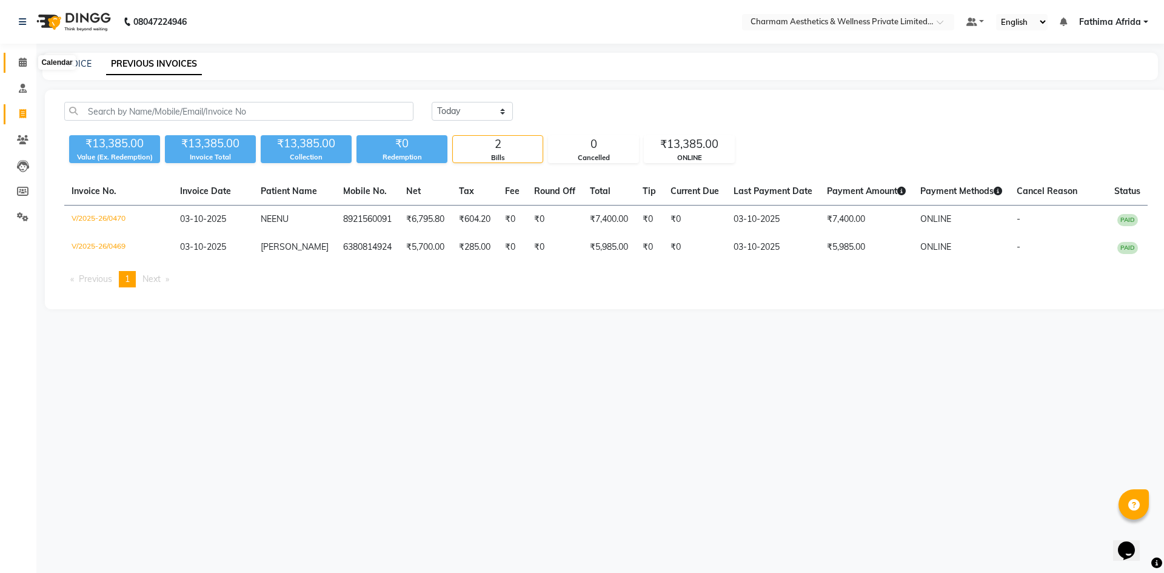
click at [25, 63] on icon at bounding box center [23, 62] width 8 height 9
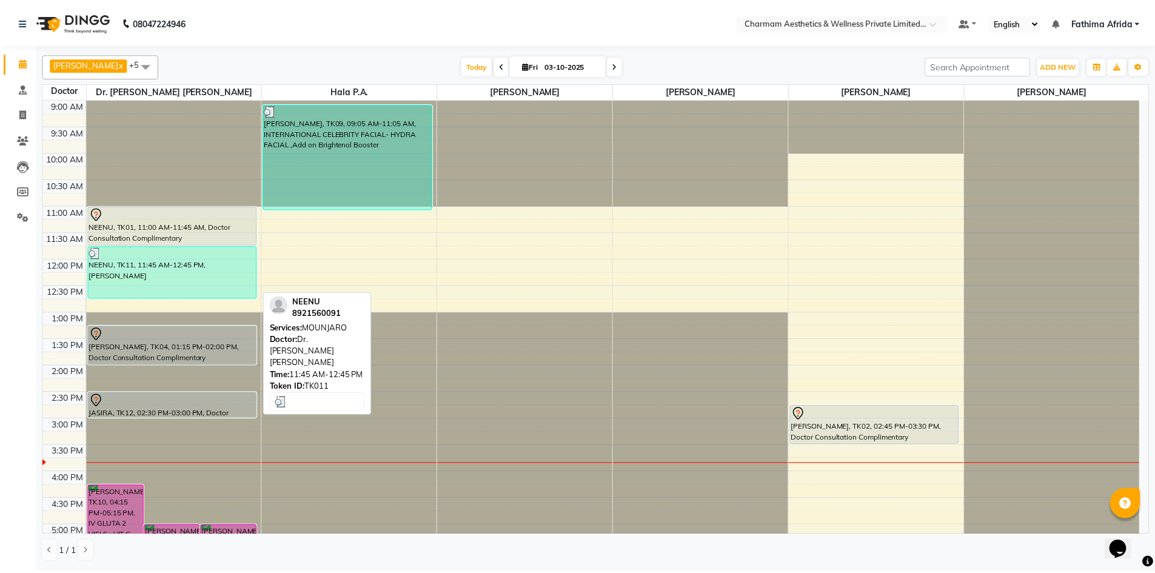
scroll to position [61, 0]
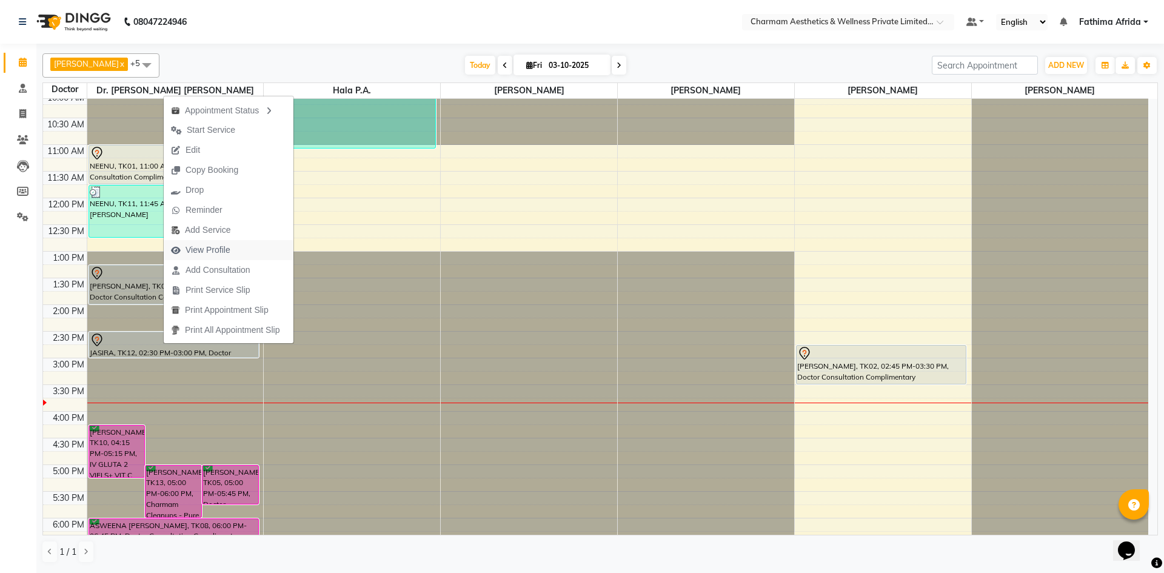
click at [225, 253] on span "View Profile" at bounding box center [208, 250] width 45 height 13
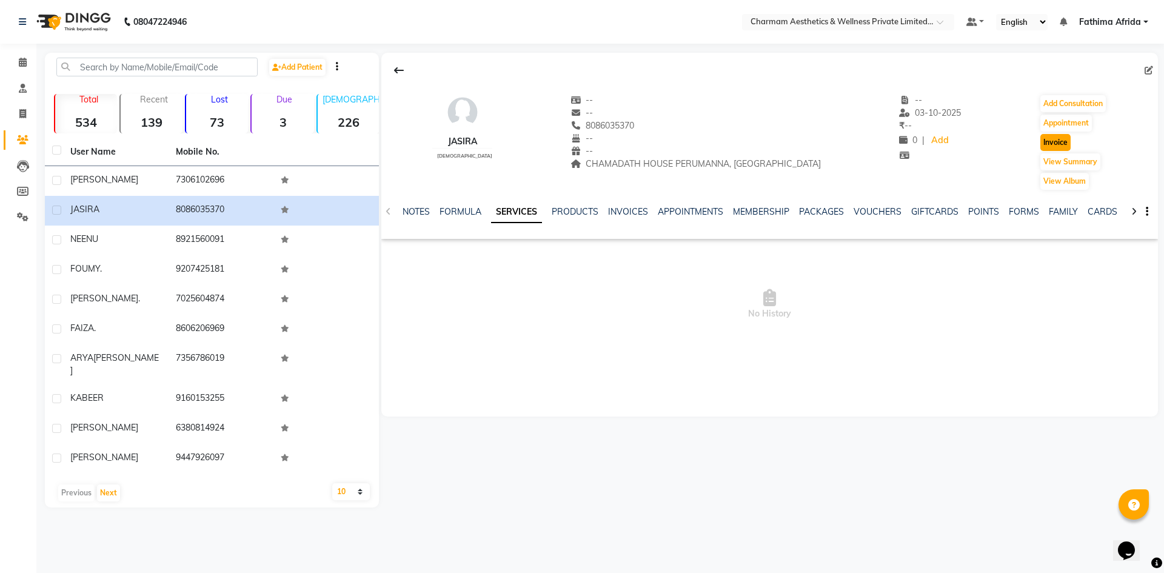
click at [1054, 142] on button "Invoice" at bounding box center [1056, 142] width 30 height 17
select select "service"
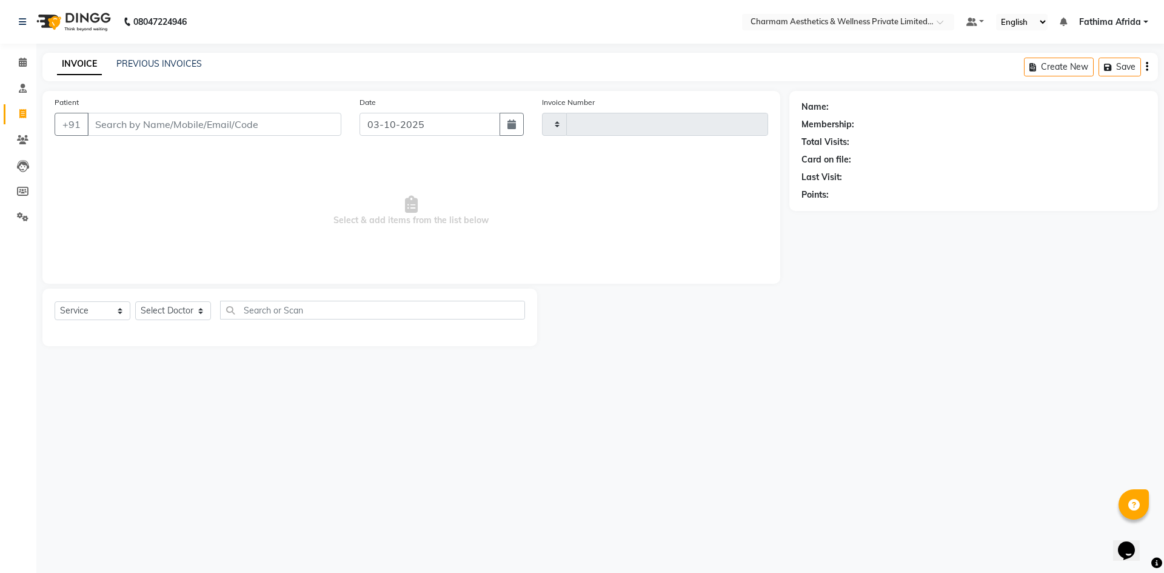
type input "0471"
select select "7625"
type input "8086035370"
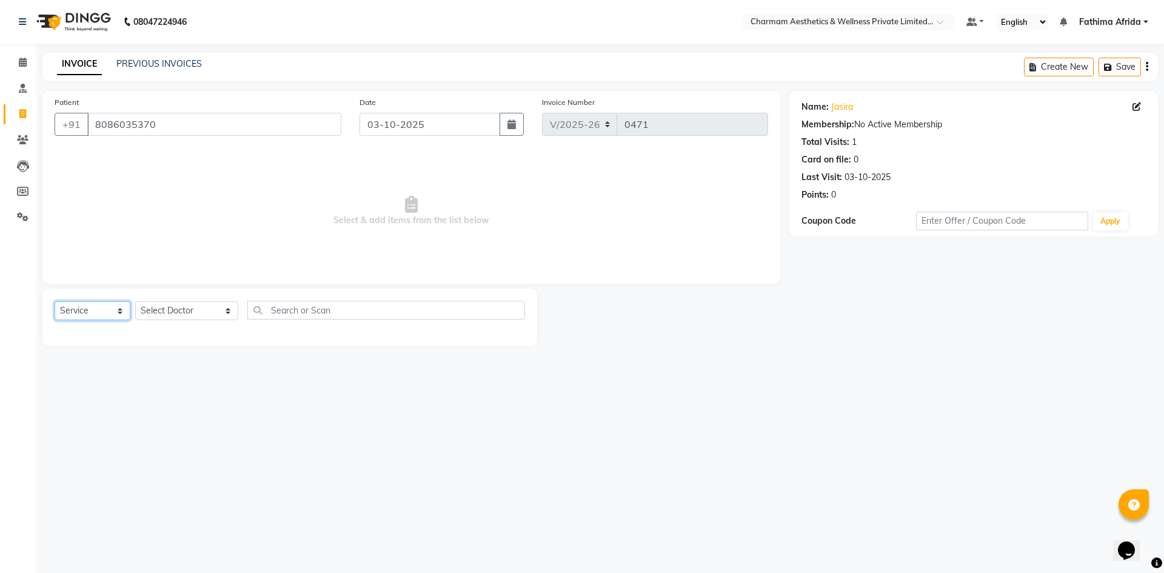
click at [103, 310] on select "Select Service Product Membership Package Voucher Prepaid Gift Card" at bounding box center [93, 310] width 76 height 19
click at [55, 301] on select "Select Service Product Membership Package Voucher Prepaid Gift Card" at bounding box center [93, 310] width 76 height 19
click at [170, 315] on select "Select Doctor Aparna G Dinsha K Dr. Aysha Lubna Dr. Elizabeth Thadikaran Dr. Pr…" at bounding box center [186, 310] width 103 height 19
select select "69891"
click at [135, 301] on select "Select Doctor Aparna G Dinsha K Dr. Aysha Lubna Dr. Elizabeth Thadikaran Dr. Pr…" at bounding box center [186, 310] width 103 height 19
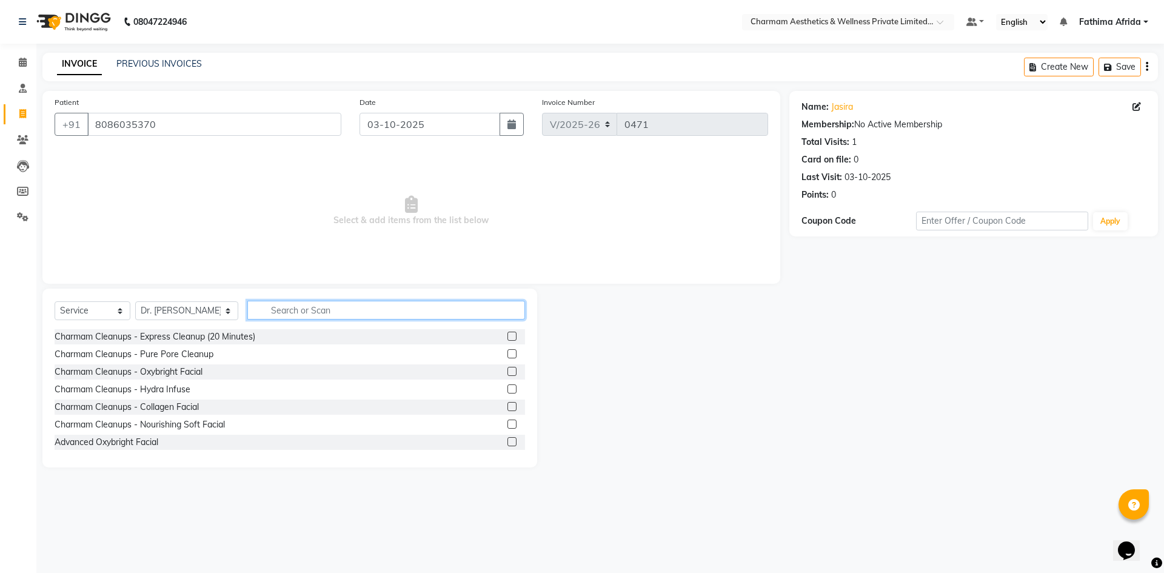
click at [286, 315] on input "text" at bounding box center [386, 310] width 278 height 19
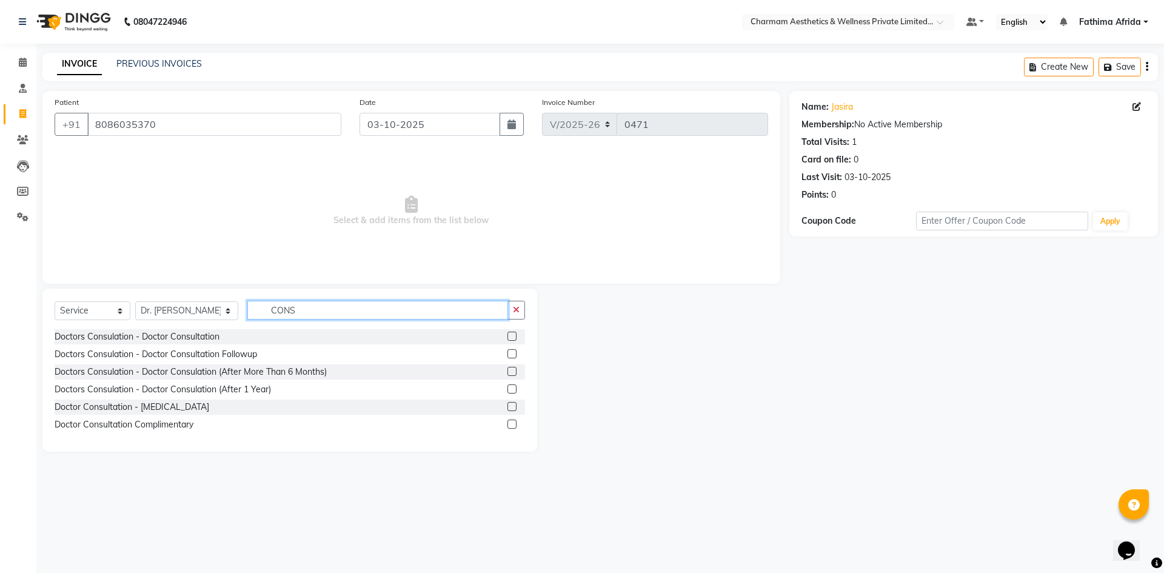
type input "CONS"
click at [513, 426] on label at bounding box center [512, 424] width 9 height 9
click at [513, 426] on input "checkbox" at bounding box center [512, 425] width 8 height 8
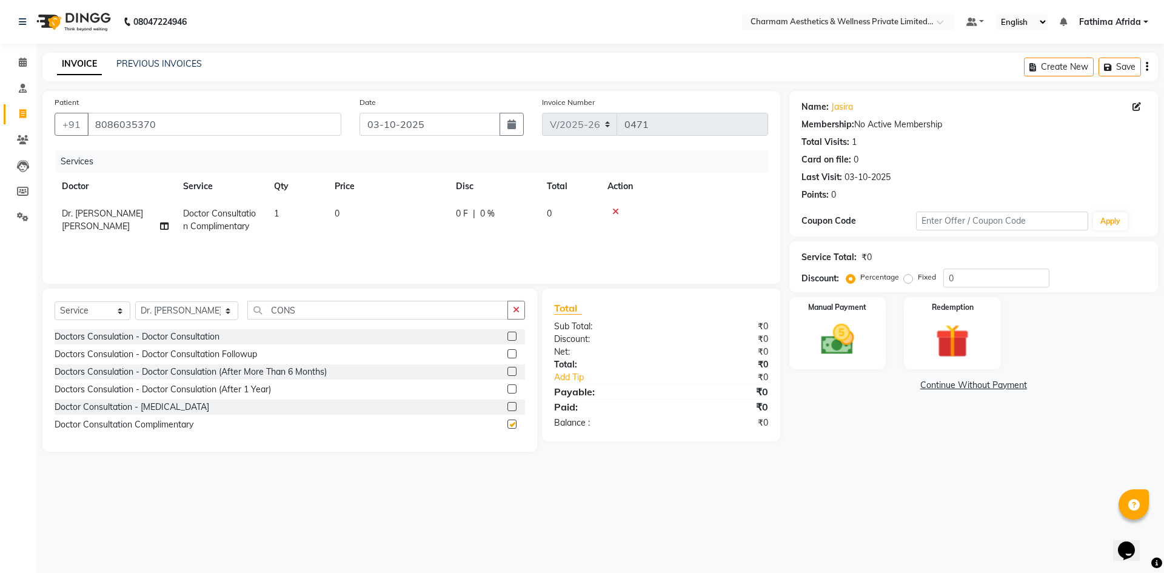
checkbox input "false"
click at [616, 210] on icon at bounding box center [615, 211] width 7 height 8
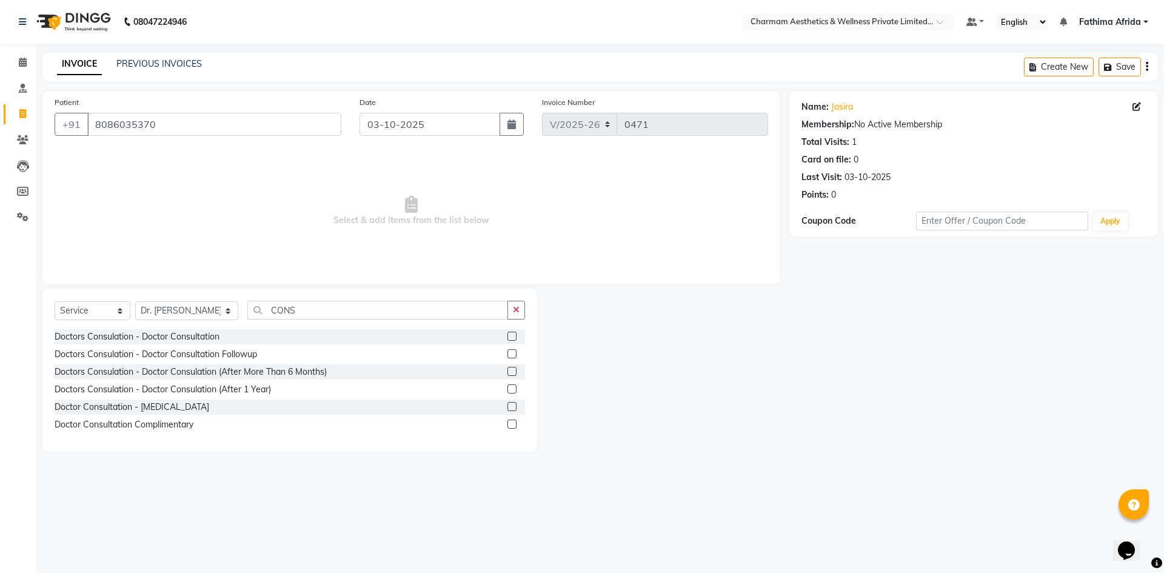
click at [512, 334] on label at bounding box center [512, 336] width 9 height 9
click at [512, 334] on input "checkbox" at bounding box center [512, 337] width 8 height 8
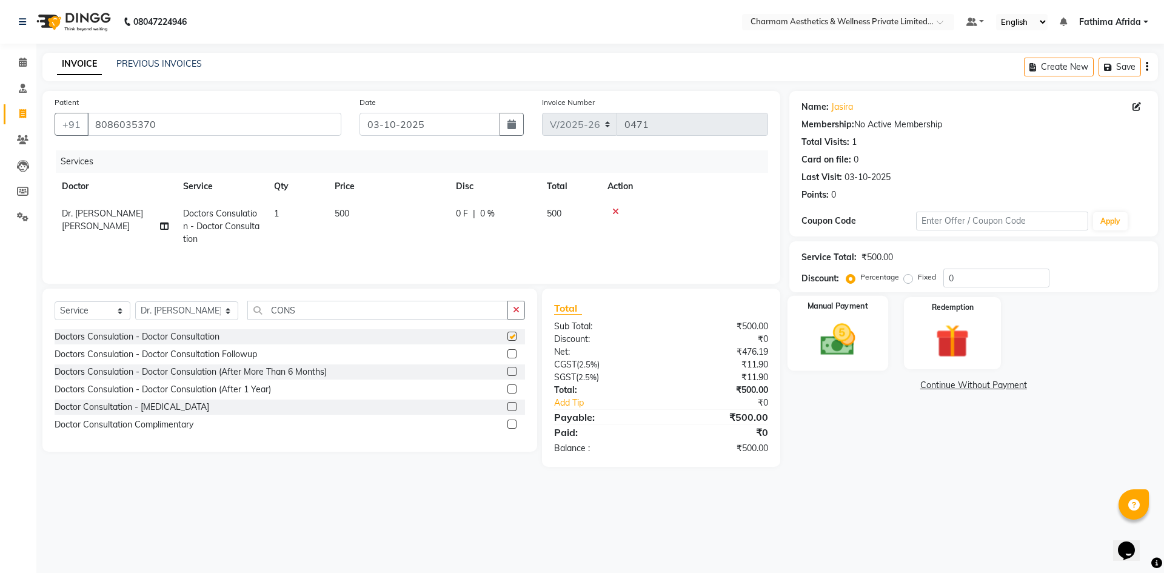
checkbox input "false"
click at [831, 348] on img at bounding box center [837, 340] width 56 height 40
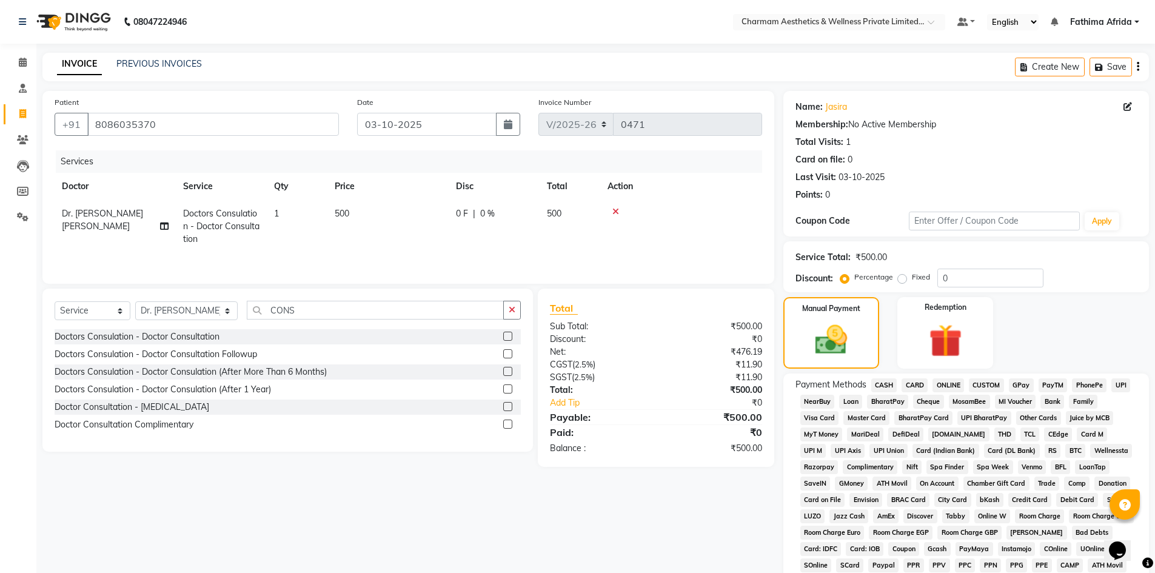
click at [951, 386] on span "ONLINE" at bounding box center [949, 385] width 32 height 14
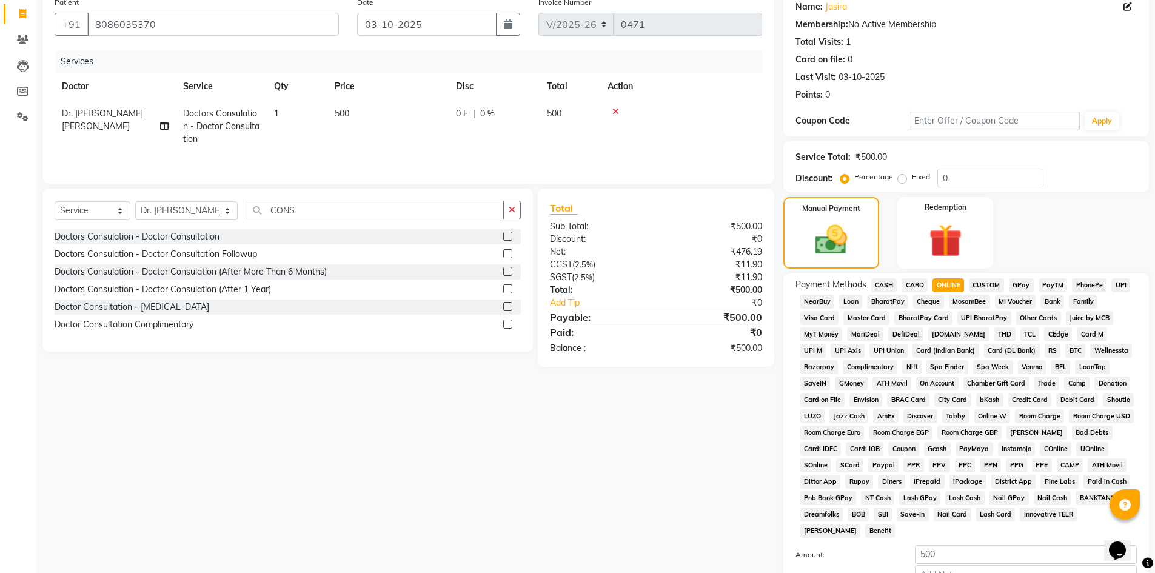
scroll to position [179, 0]
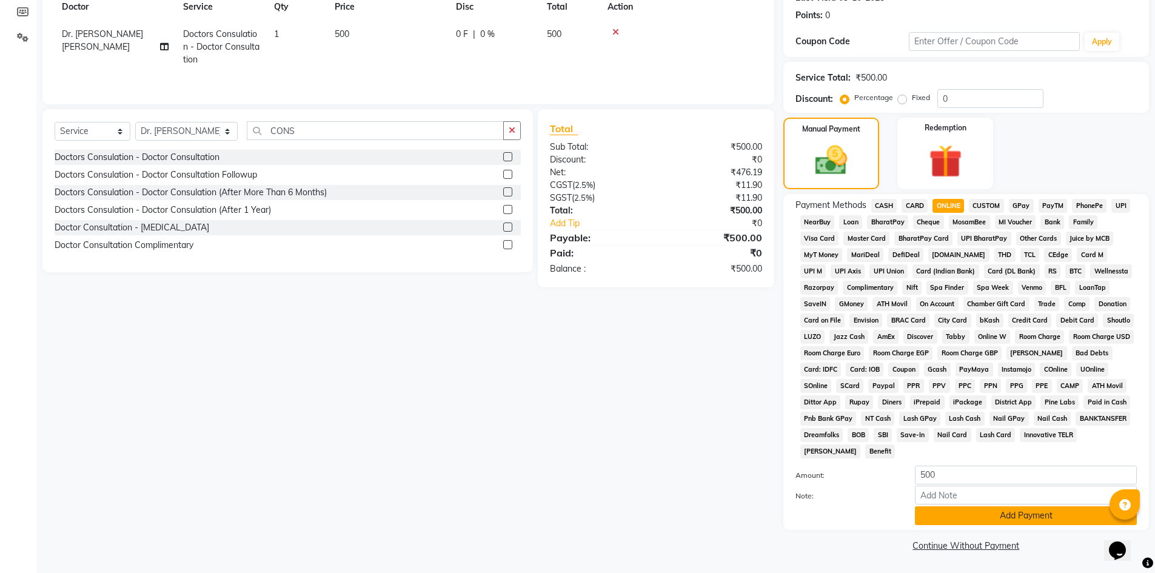
click at [984, 517] on button "Add Payment" at bounding box center [1026, 515] width 222 height 19
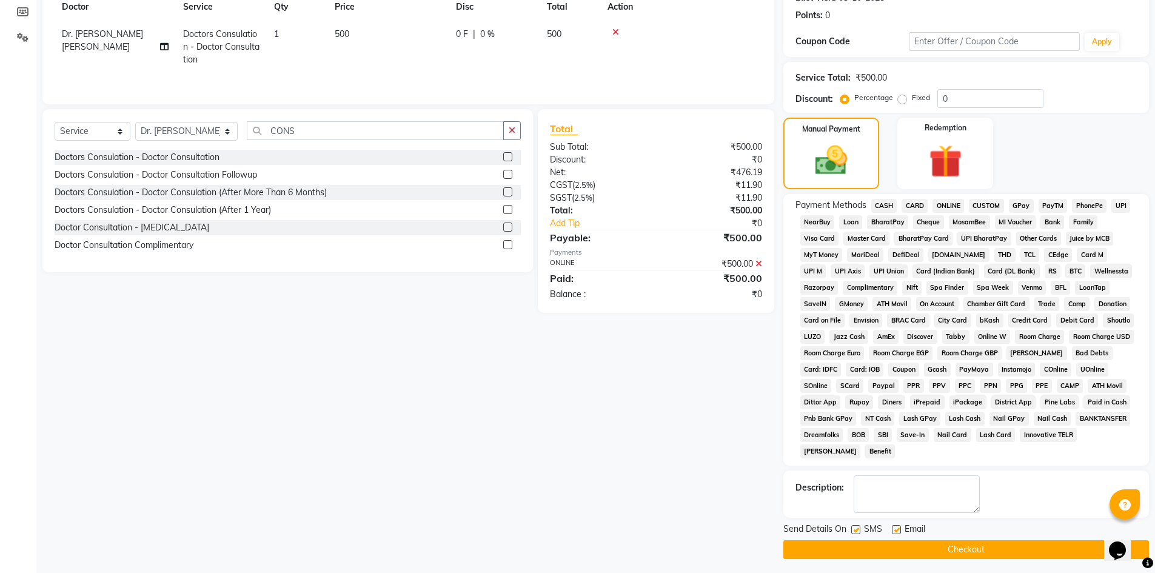
click at [898, 529] on label at bounding box center [896, 529] width 9 height 9
click at [898, 529] on input "checkbox" at bounding box center [896, 530] width 8 height 8
checkbox input "false"
click at [860, 530] on div "SMS" at bounding box center [871, 530] width 41 height 15
click at [856, 528] on label at bounding box center [855, 529] width 9 height 9
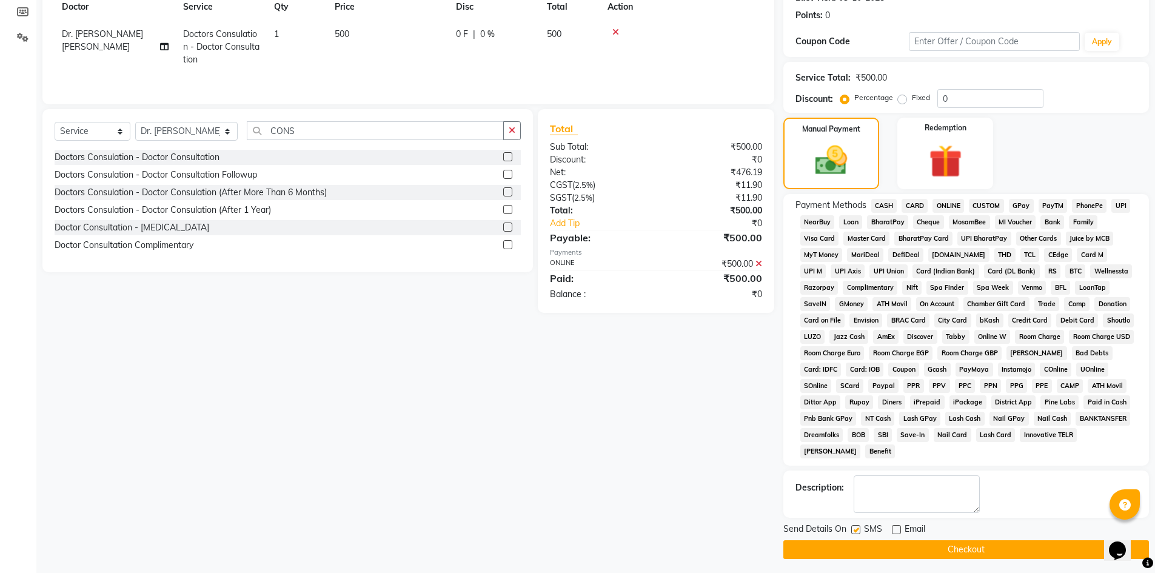
click at [856, 528] on input "checkbox" at bounding box center [855, 530] width 8 height 8
checkbox input "false"
click at [860, 546] on button "Checkout" at bounding box center [966, 549] width 366 height 19
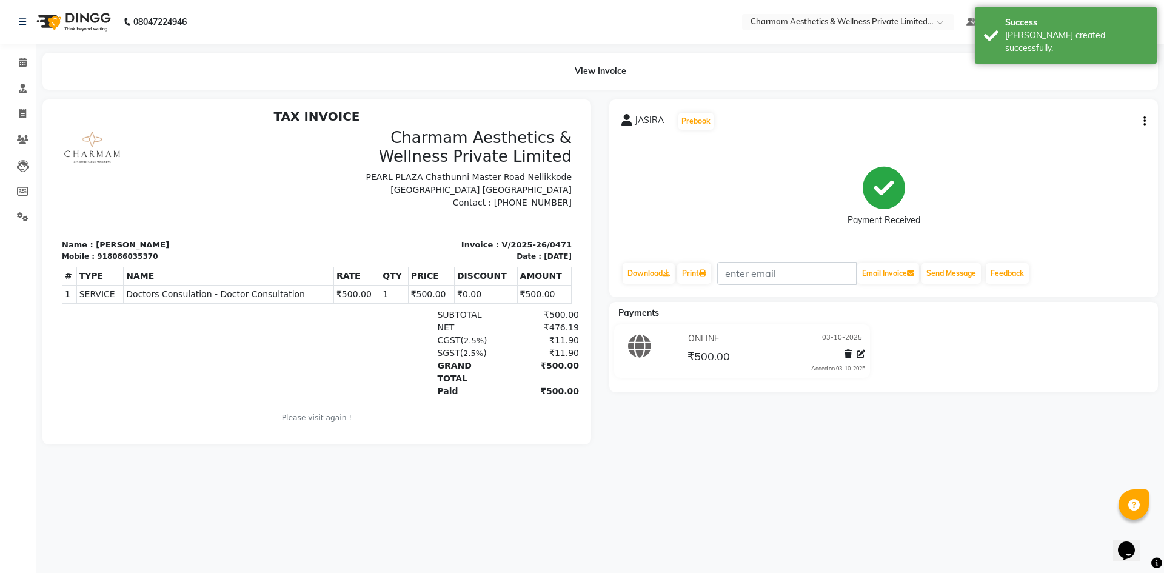
scroll to position [10, 0]
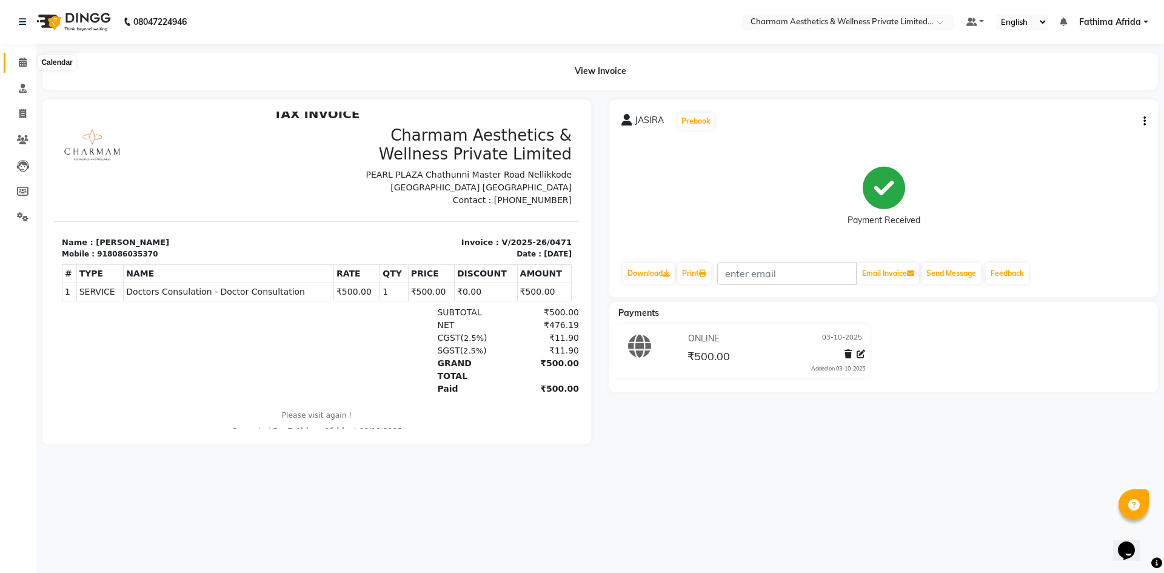
click at [19, 64] on icon at bounding box center [23, 62] width 8 height 9
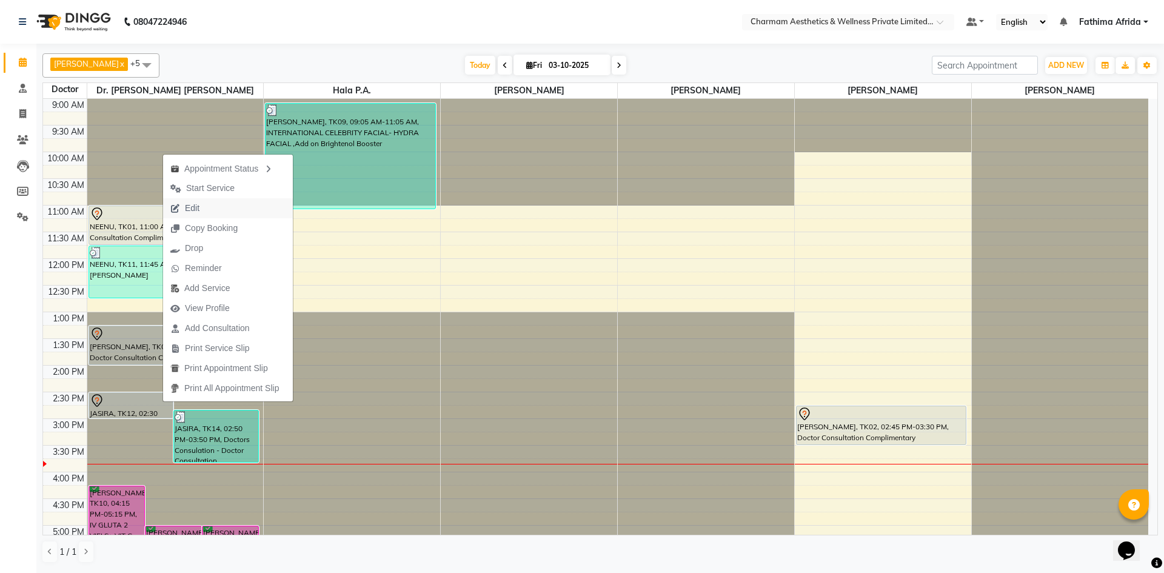
click at [218, 201] on button "Edit" at bounding box center [228, 208] width 130 height 20
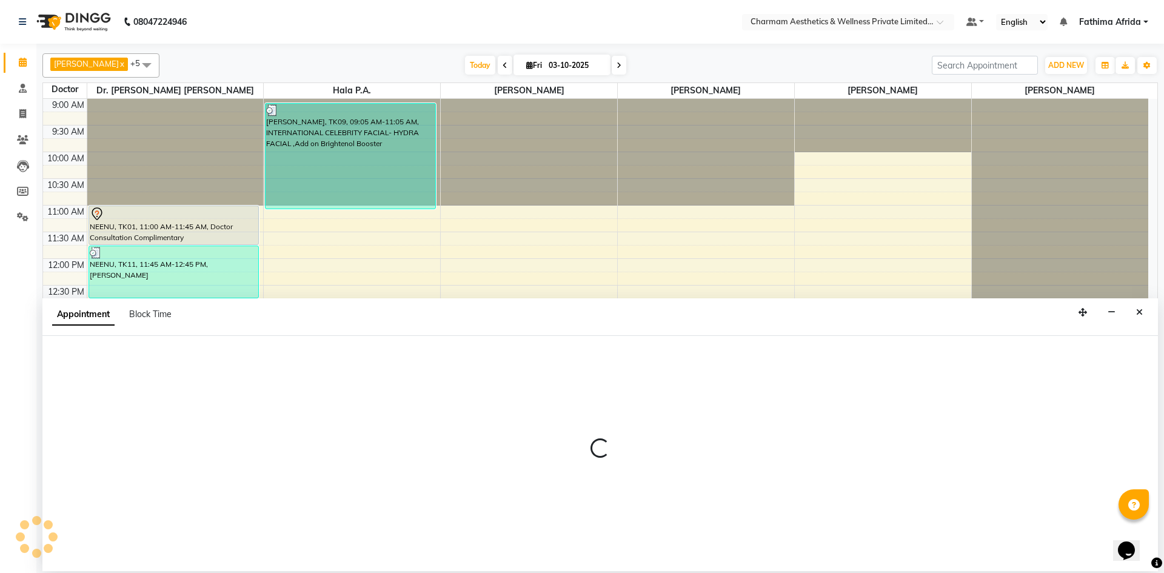
select select "tentative"
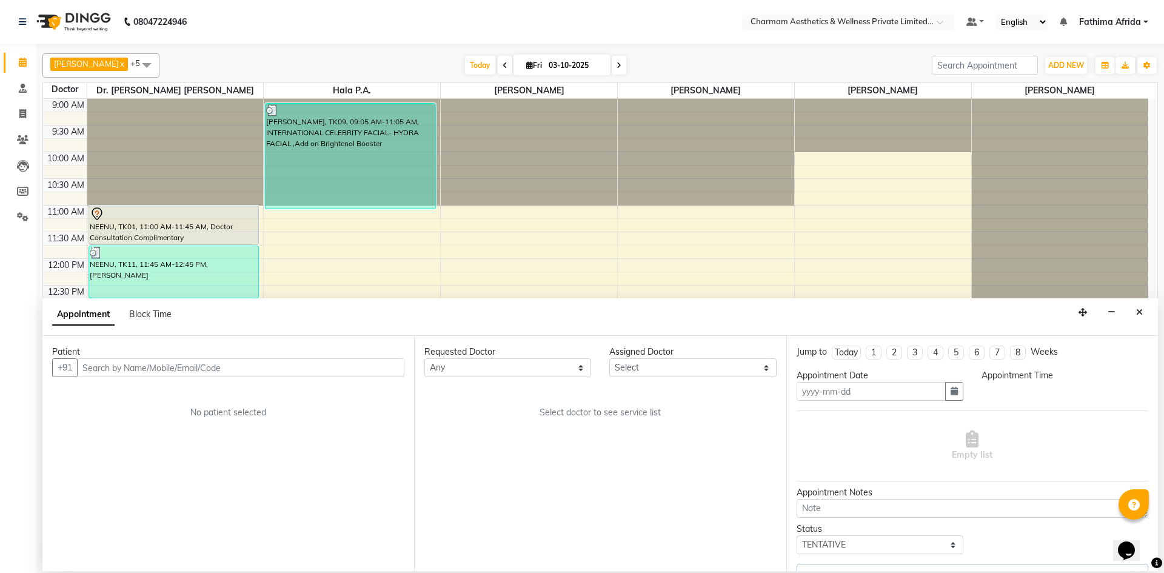
type input "03-10-2025"
type textarea "SKIN BRIGHTENING"
select select "69891"
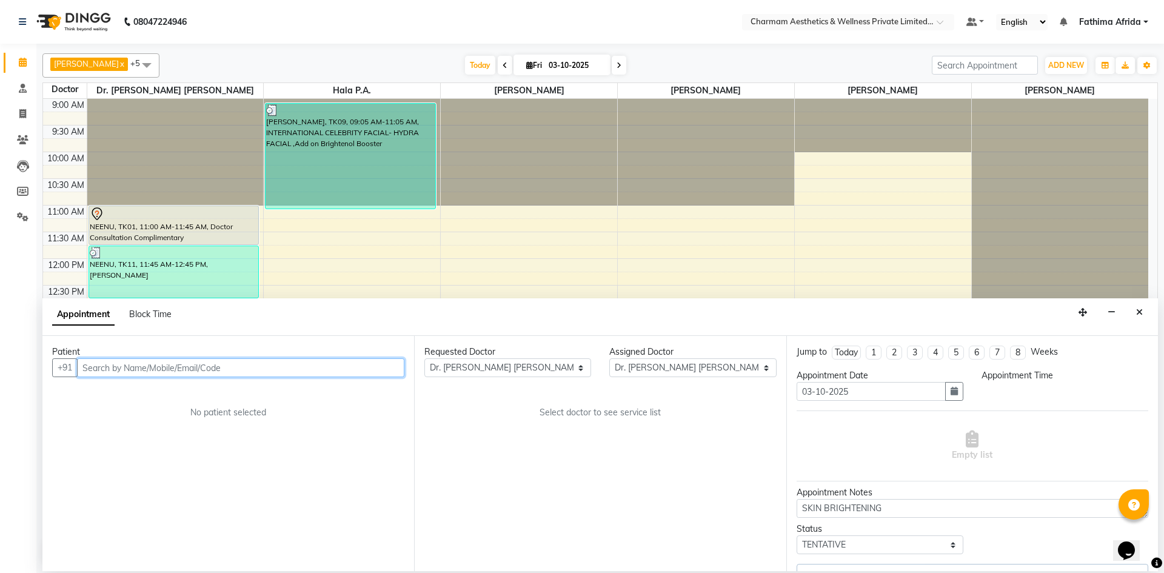
select select "870"
select select "3905"
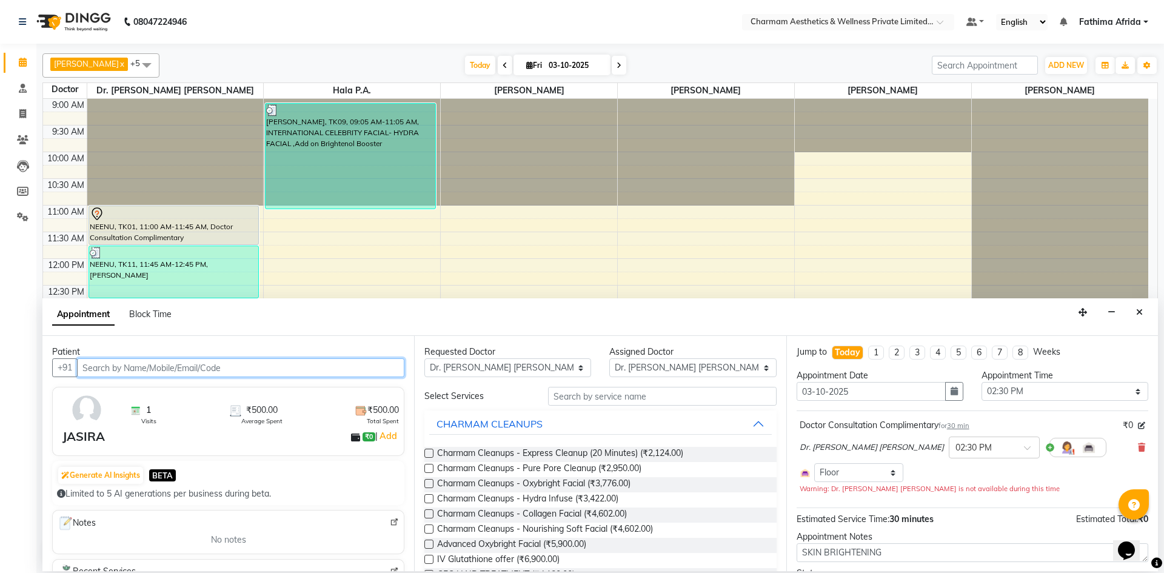
scroll to position [150, 0]
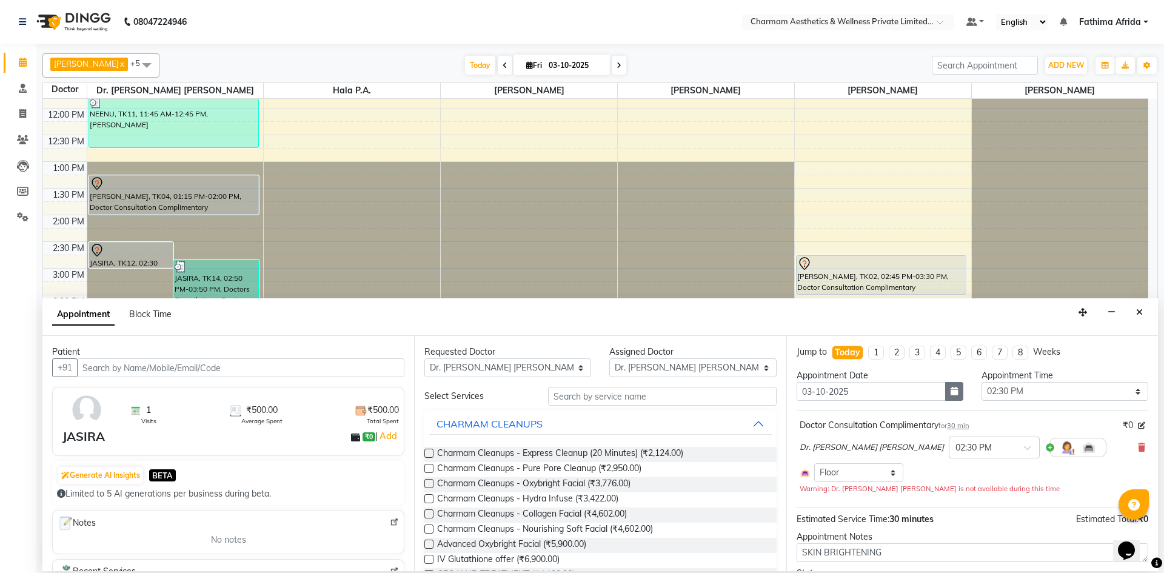
click at [947, 397] on button "button" at bounding box center [954, 391] width 18 height 19
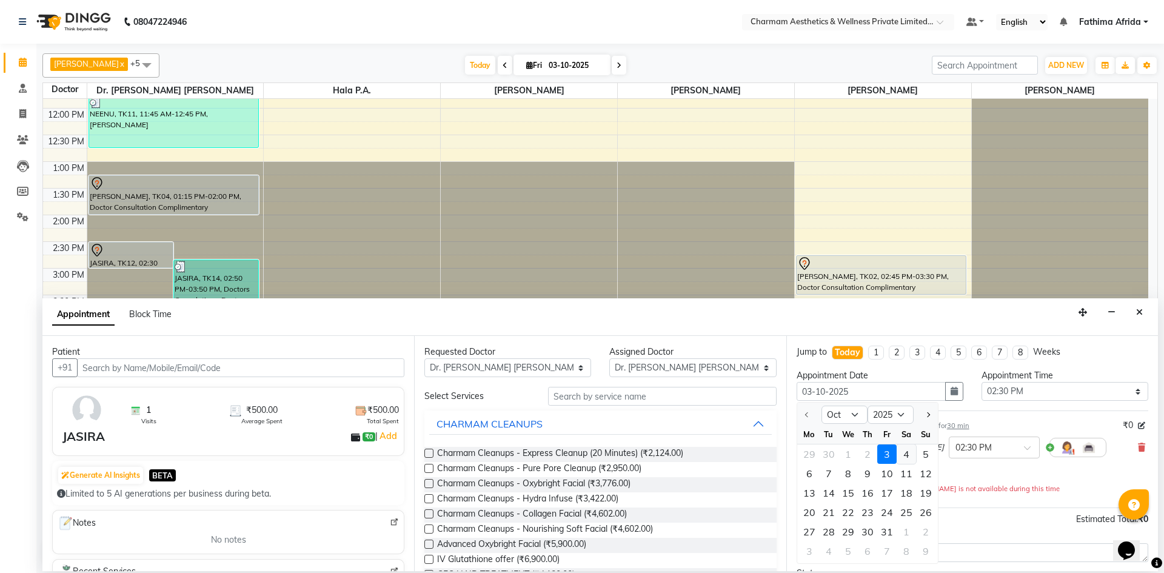
click at [898, 455] on div "4" at bounding box center [906, 453] width 19 height 19
type input "04-10-2025"
select select "870"
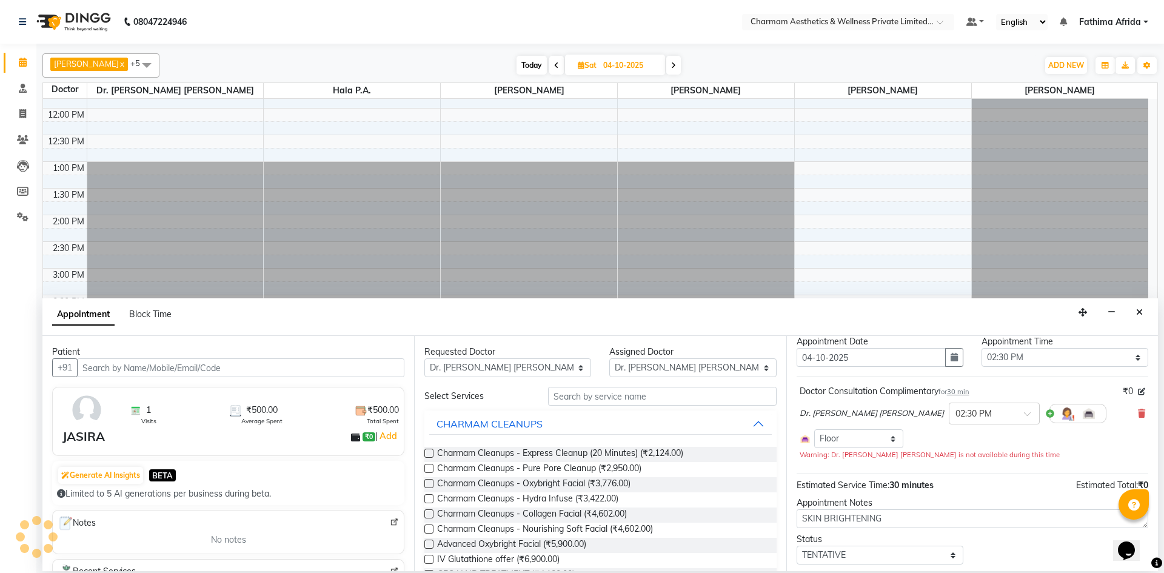
scroll to position [69, 0]
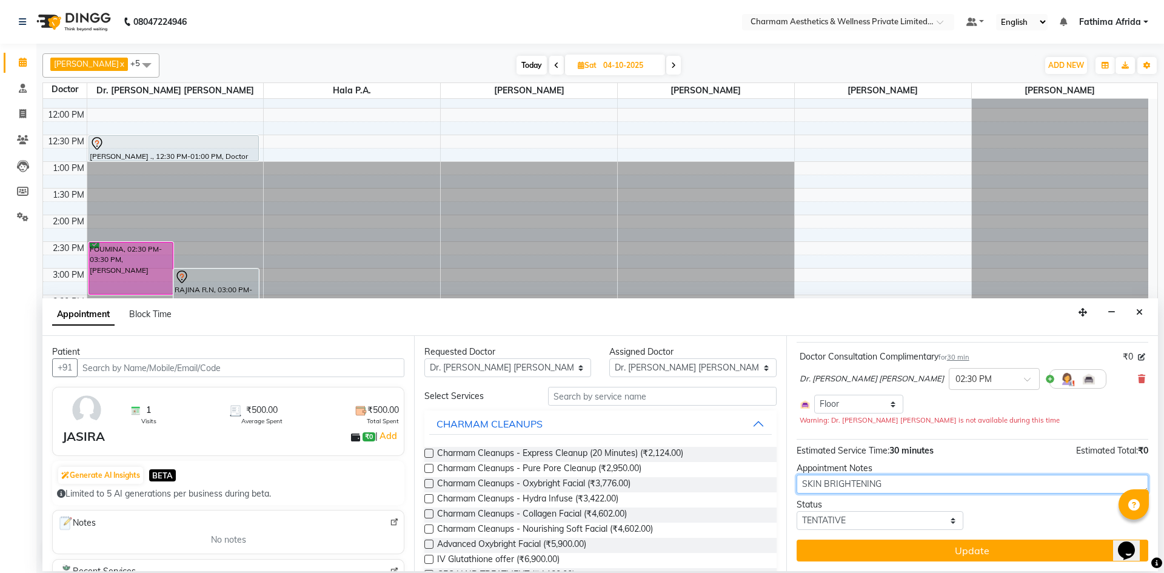
click at [914, 481] on textarea "SKIN BRIGHTENING" at bounding box center [973, 484] width 352 height 19
type textarea "S"
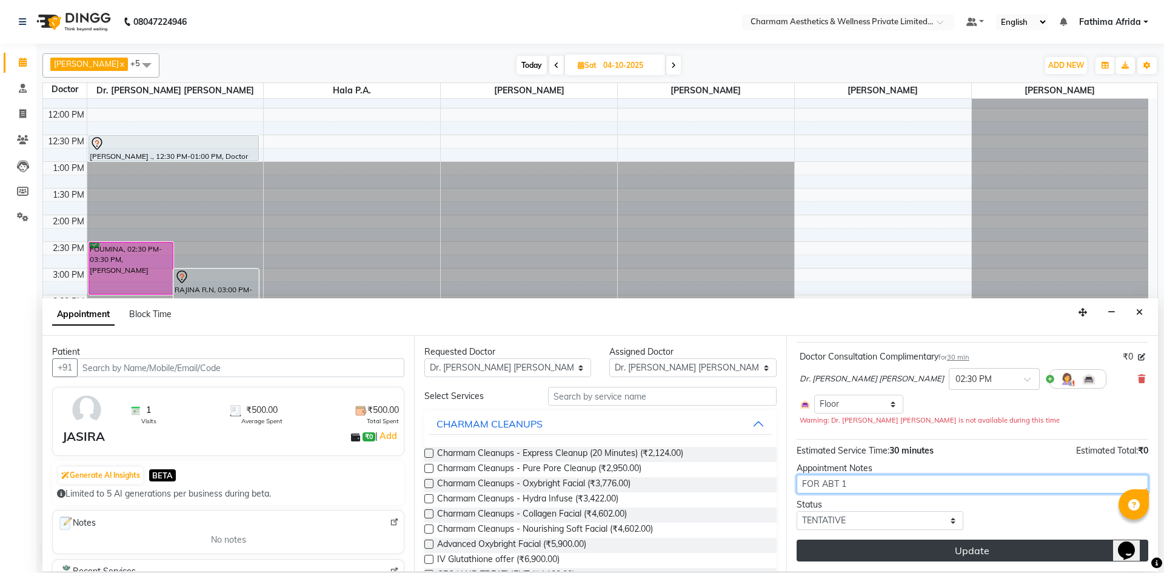
type textarea "FOR ABT 1"
click at [934, 552] on button "Update" at bounding box center [973, 551] width 352 height 22
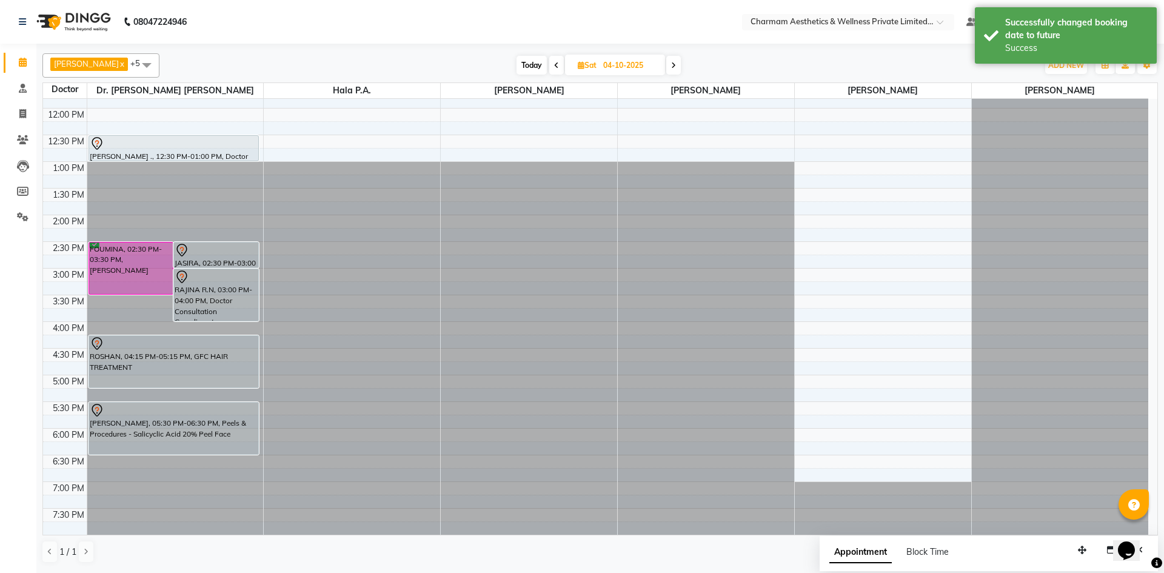
click at [559, 67] on icon at bounding box center [556, 65] width 5 height 7
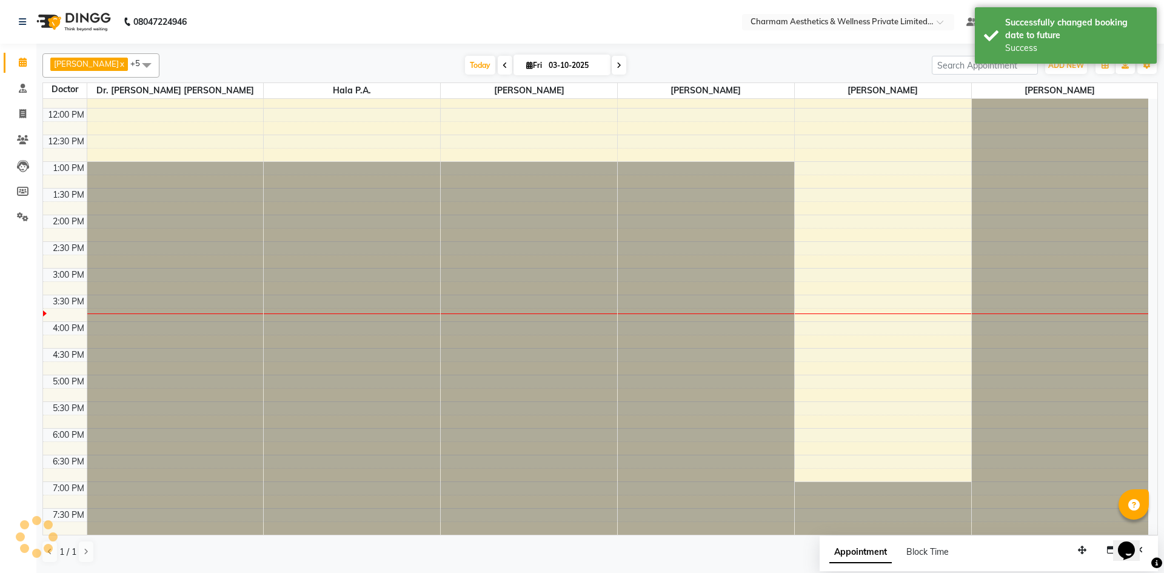
scroll to position [150, 0]
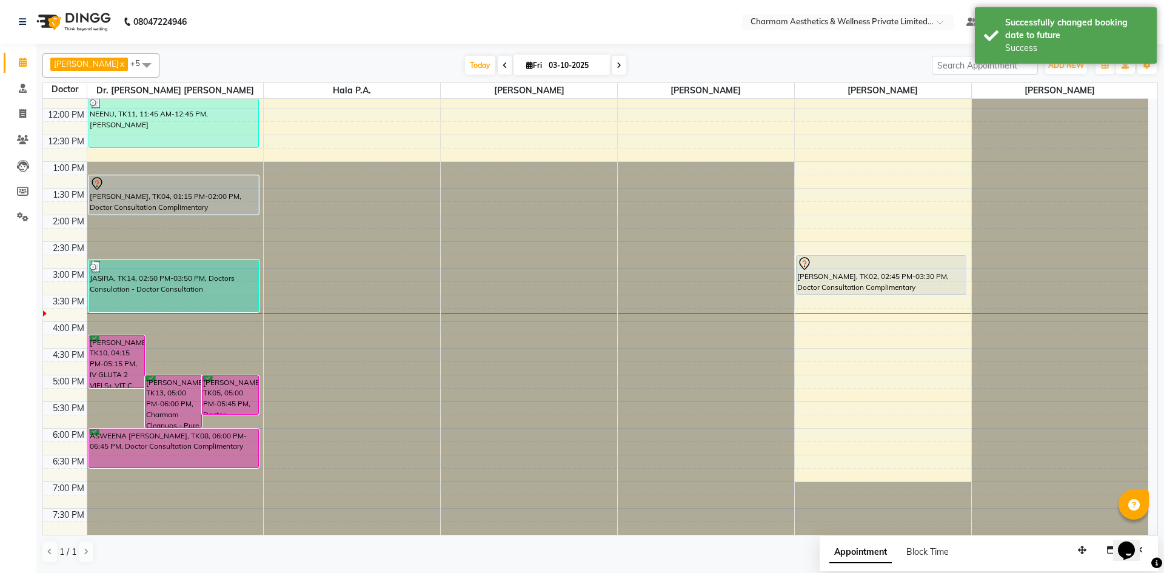
click at [626, 66] on span at bounding box center [619, 65] width 15 height 19
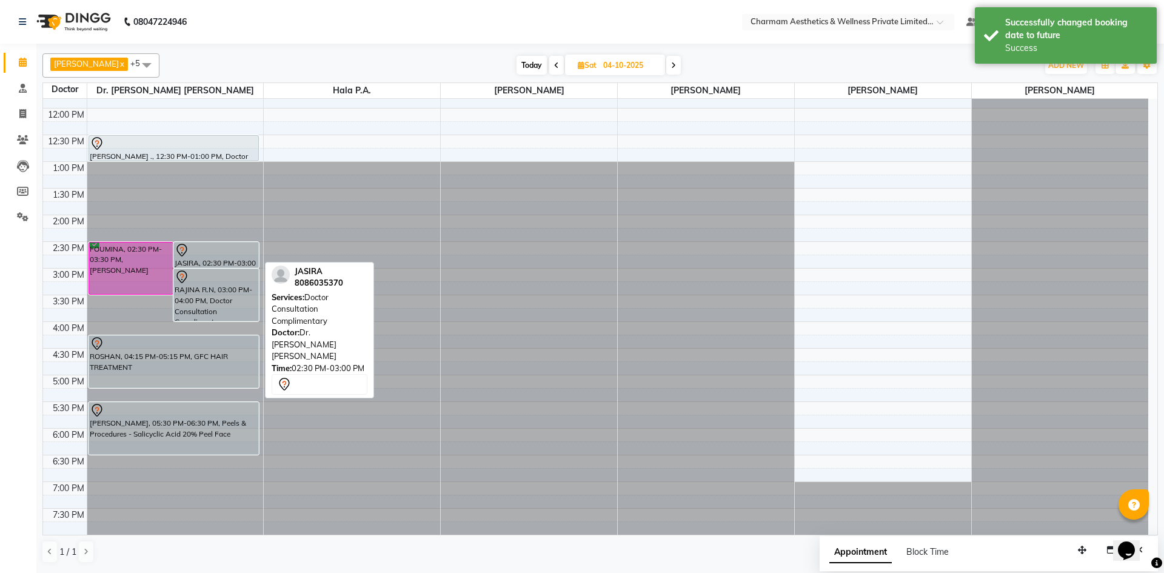
scroll to position [90, 0]
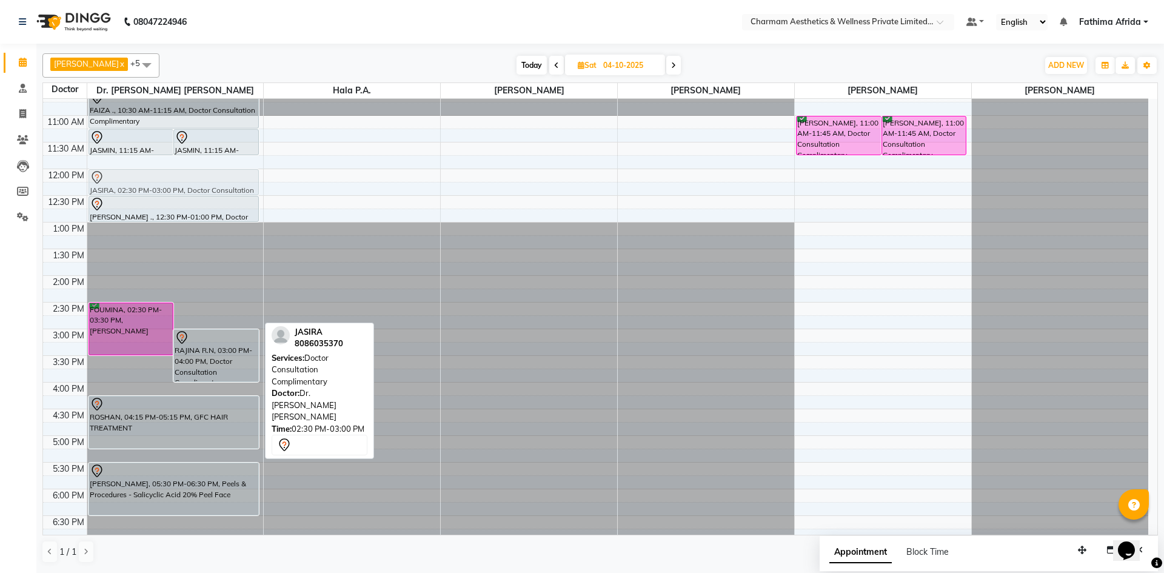
drag, startPoint x: 207, startPoint y: 320, endPoint x: 233, endPoint y: 183, distance: 140.1
click at [233, 183] on div "JASMIN, 11:15 AM-11:45 AM, Doctor Consultation Complimentary JASMIN, 11:15 AM-1…" at bounding box center [175, 302] width 176 height 586
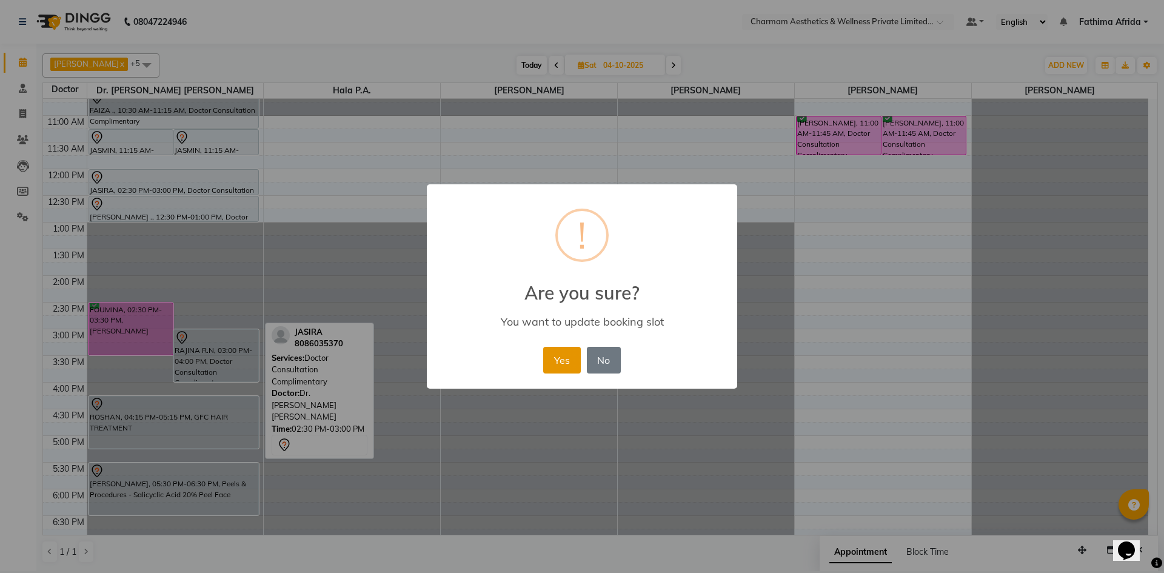
click at [568, 357] on button "Yes" at bounding box center [561, 360] width 37 height 27
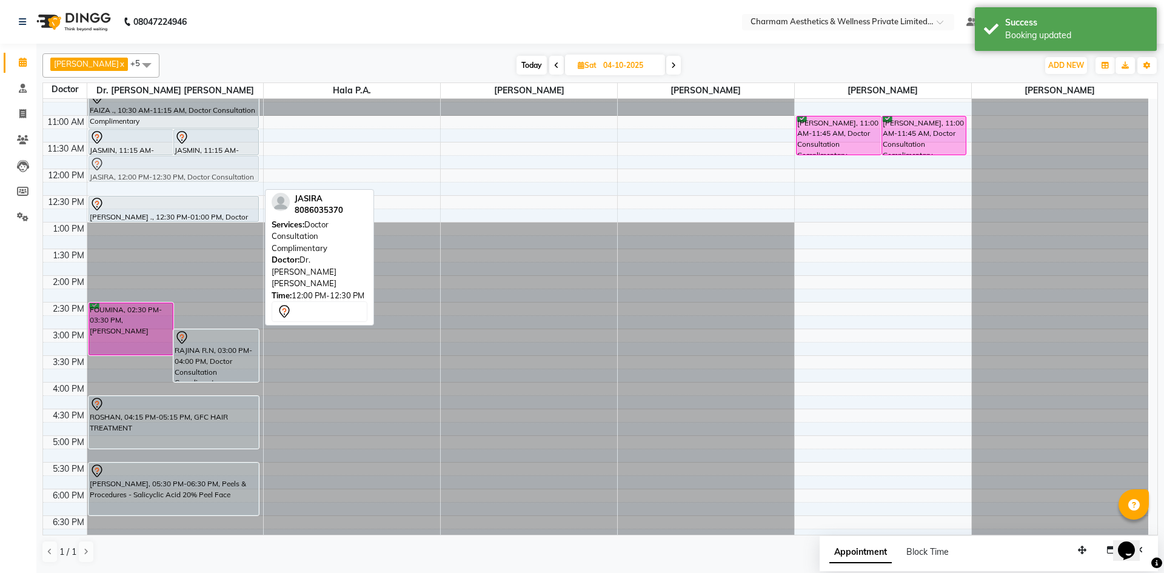
drag, startPoint x: 193, startPoint y: 175, endPoint x: 198, endPoint y: 167, distance: 9.3
click at [198, 167] on div "JASMIN, 11:15 AM-11:45 AM, Doctor Consultation Complimentary JASMIN, 11:15 AM-1…" at bounding box center [175, 302] width 176 height 586
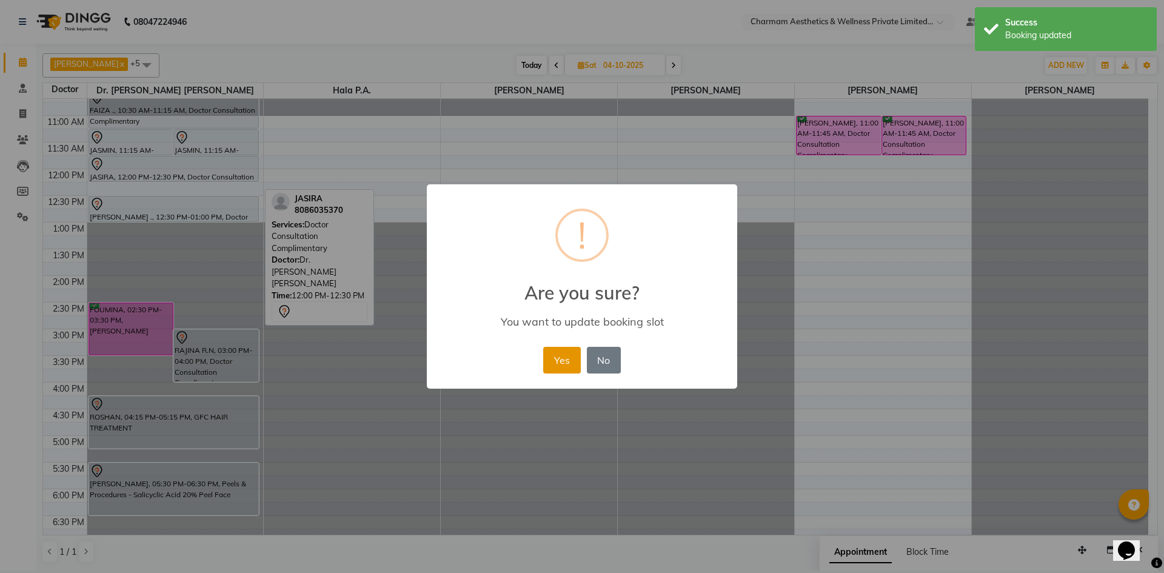
click at [562, 355] on button "Yes" at bounding box center [561, 360] width 37 height 27
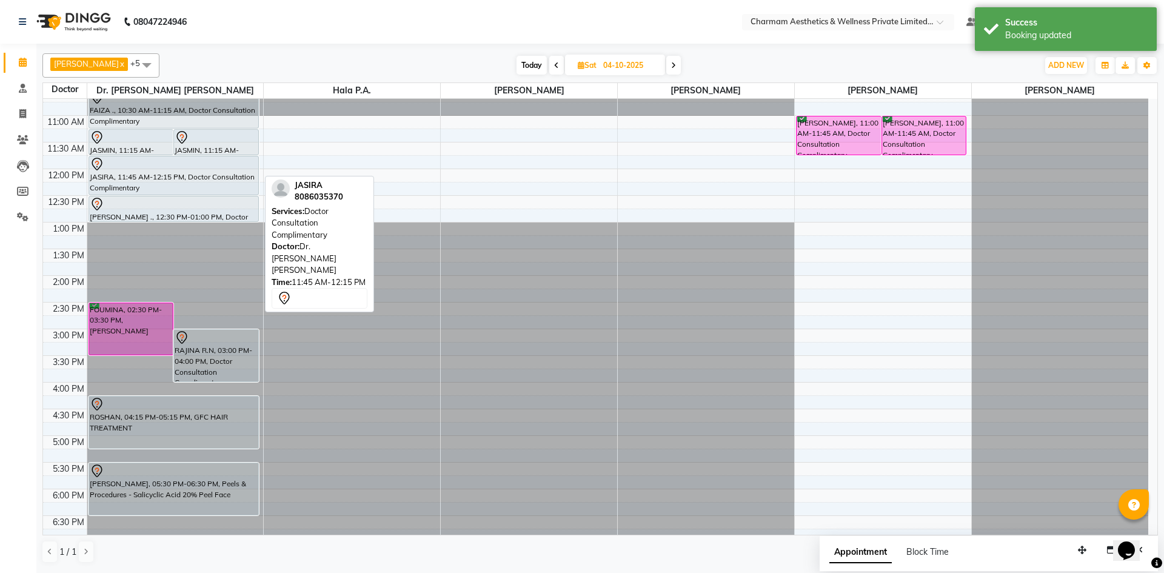
click at [163, 185] on div "JASMIN, 11:15 AM-11:45 AM, Doctor Consultation Complimentary JASMIN, 11:15 AM-1…" at bounding box center [175, 302] width 176 height 586
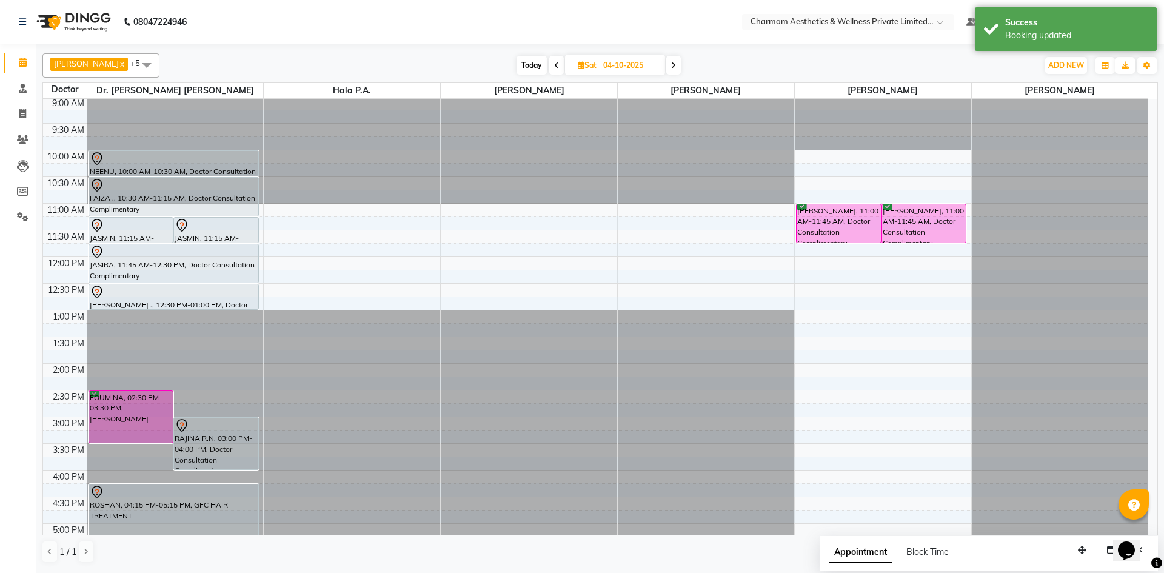
scroll to position [0, 0]
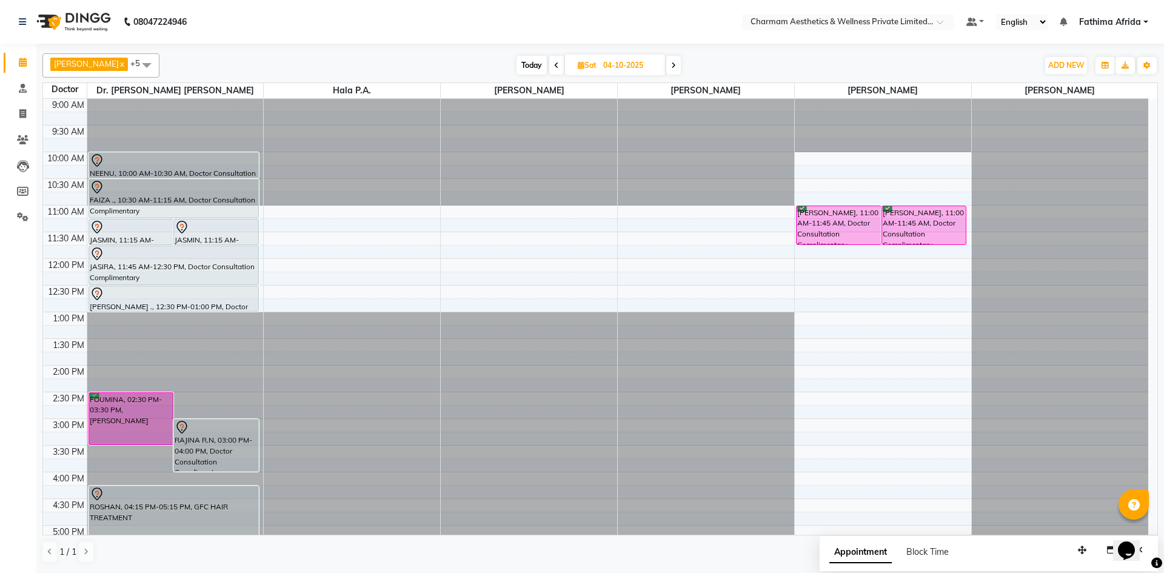
click at [387, 60] on div "Today Sat 04-10-2025" at bounding box center [599, 65] width 866 height 18
click at [541, 68] on span "Today" at bounding box center [532, 65] width 30 height 19
type input "03-10-2025"
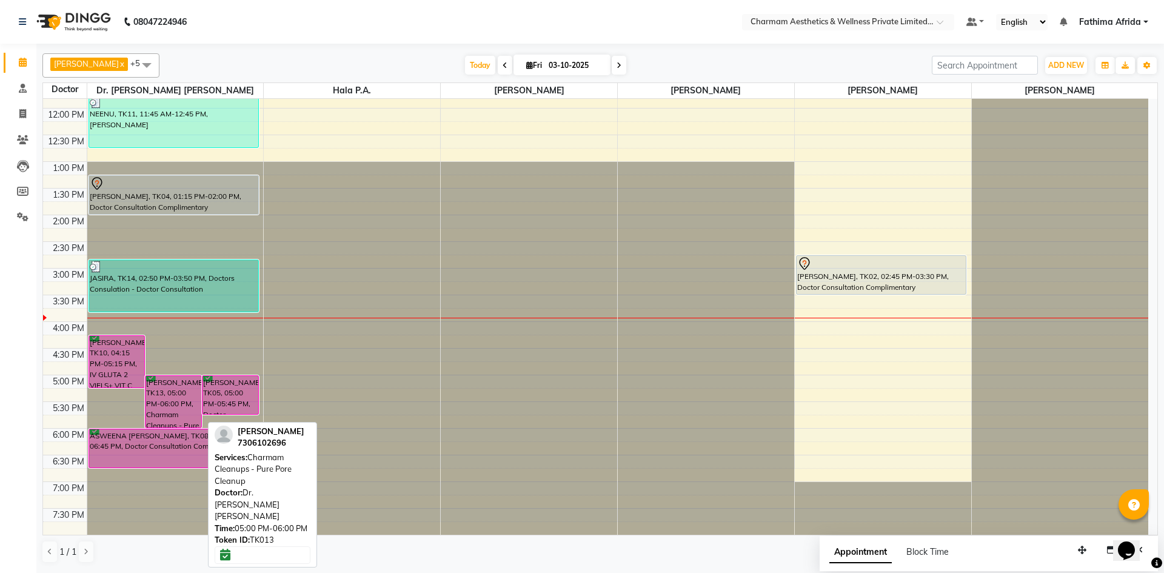
drag, startPoint x: 178, startPoint y: 380, endPoint x: 633, endPoint y: 602, distance: 506.0
click at [633, 572] on html "08047224946 Select Location × Charmam Aesthetics & Wellness Private Limited, Ne…" at bounding box center [582, 286] width 1164 height 573
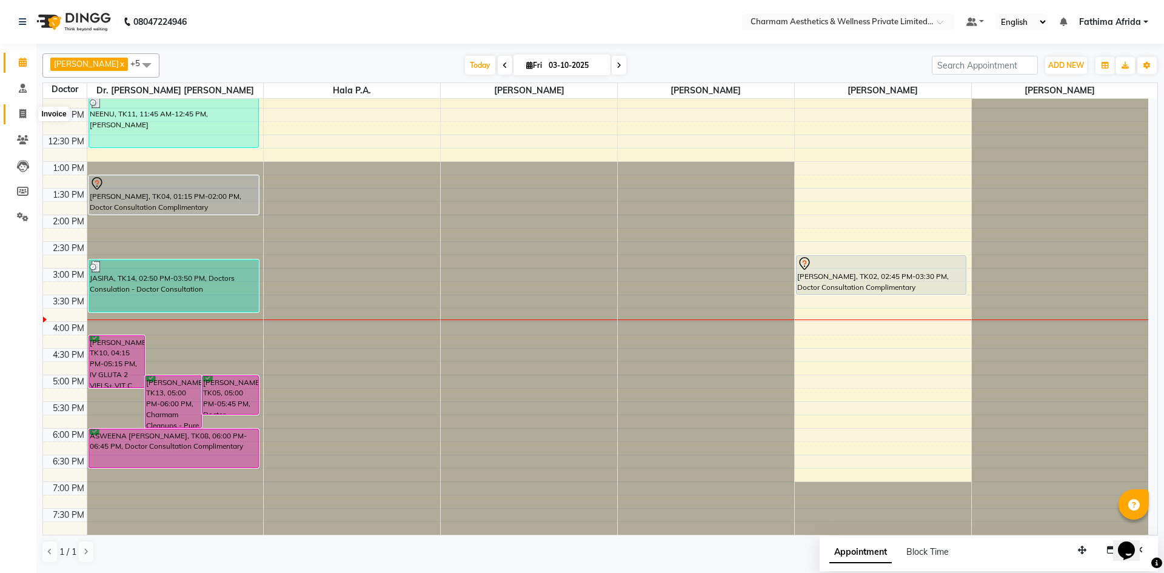
click at [24, 113] on icon at bounding box center [22, 113] width 7 height 9
select select "7625"
select select "service"
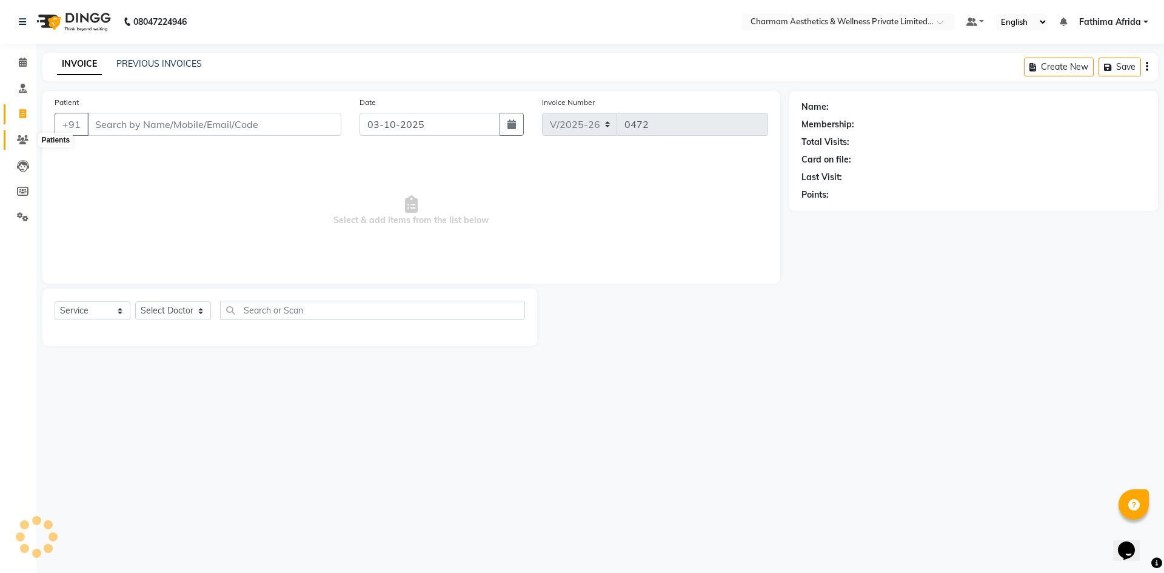
drag, startPoint x: 28, startPoint y: 139, endPoint x: 36, endPoint y: 132, distance: 10.7
click at [28, 139] on span at bounding box center [22, 140] width 21 height 14
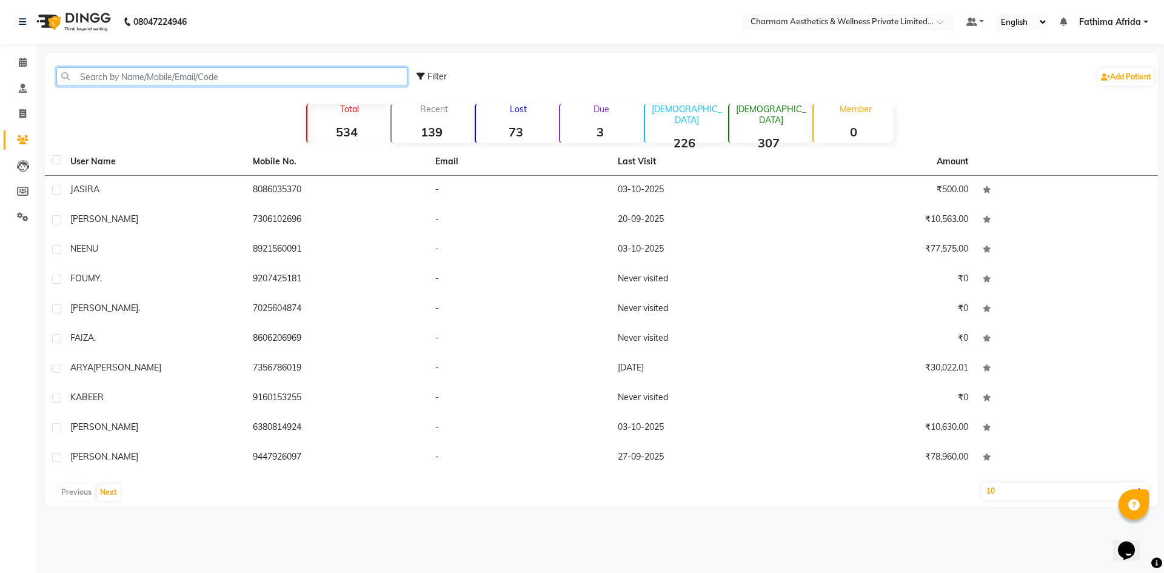
click at [136, 82] on input "text" at bounding box center [231, 76] width 351 height 19
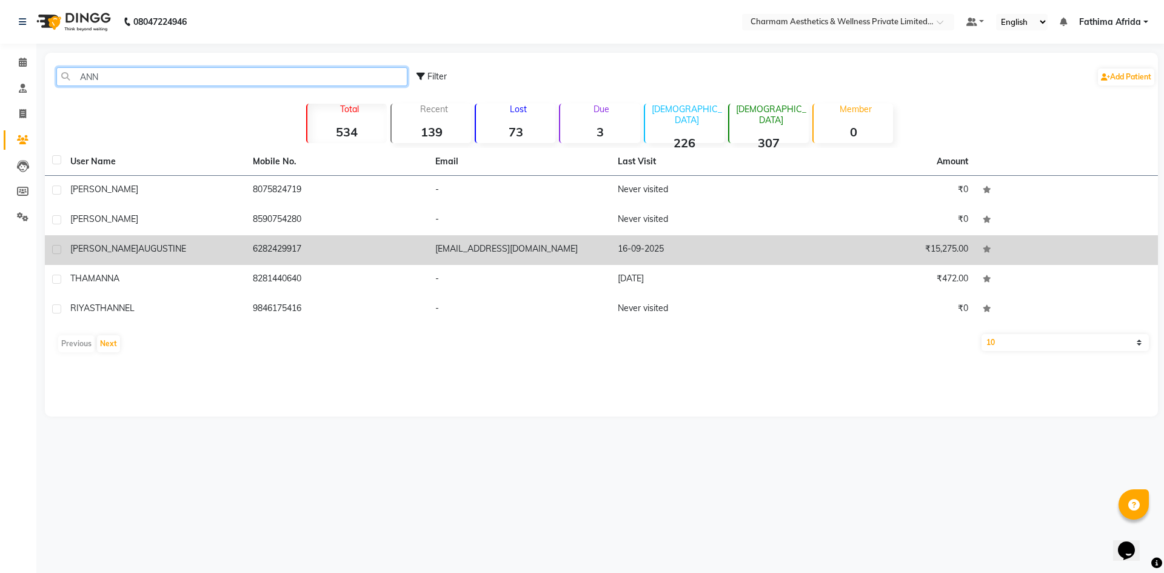
type input "ANN"
click at [445, 248] on td "annettekarimattam@gmail.com" at bounding box center [519, 250] width 183 height 30
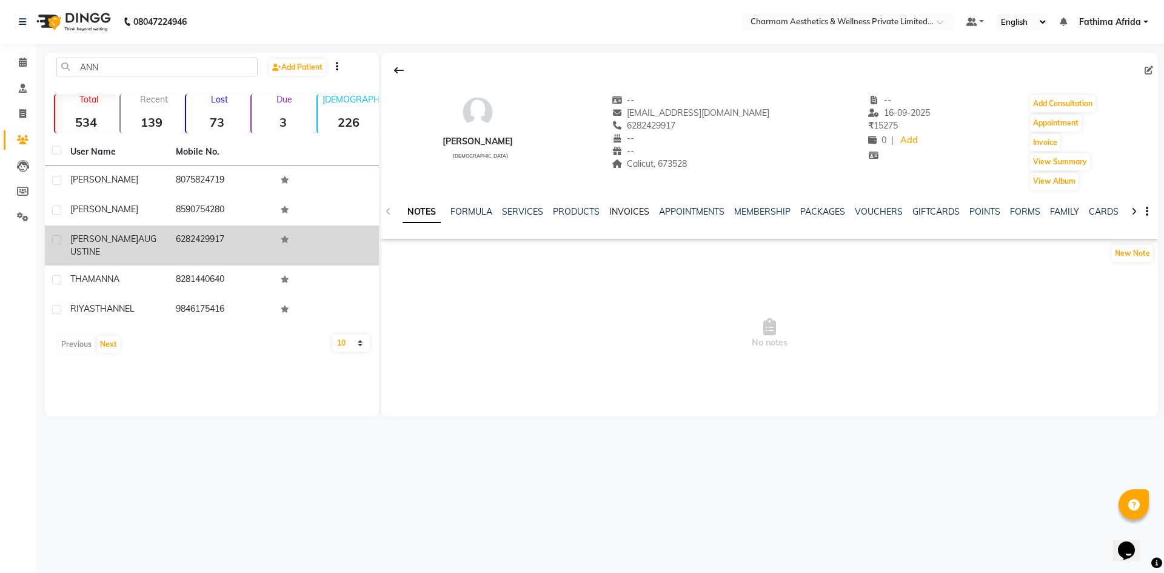
click at [623, 213] on link "INVOICES" at bounding box center [629, 211] width 40 height 11
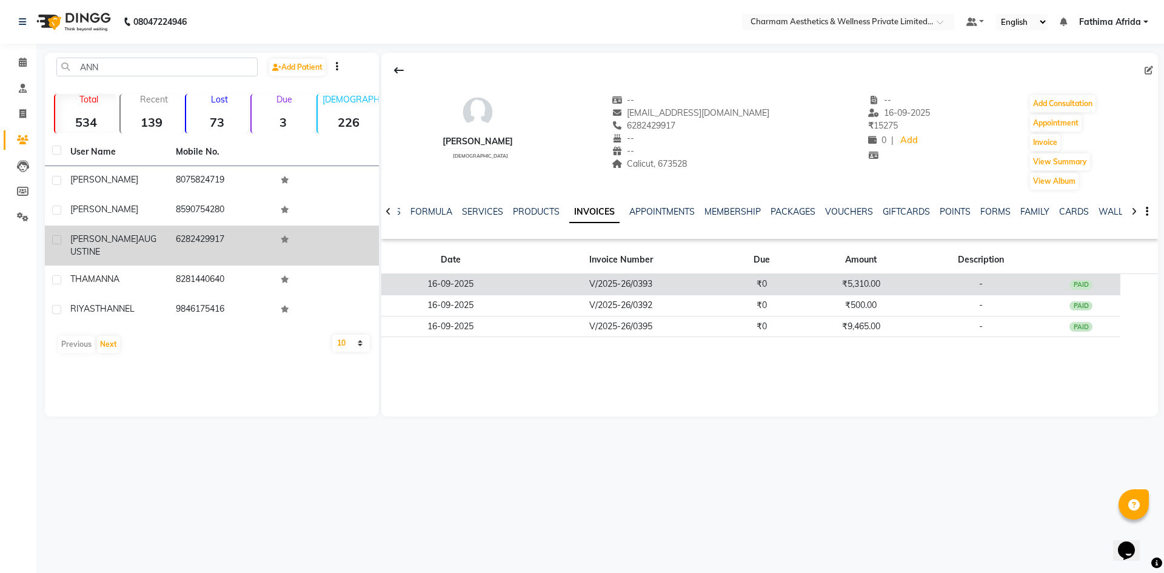
click at [737, 280] on td "₹0" at bounding box center [762, 284] width 80 height 21
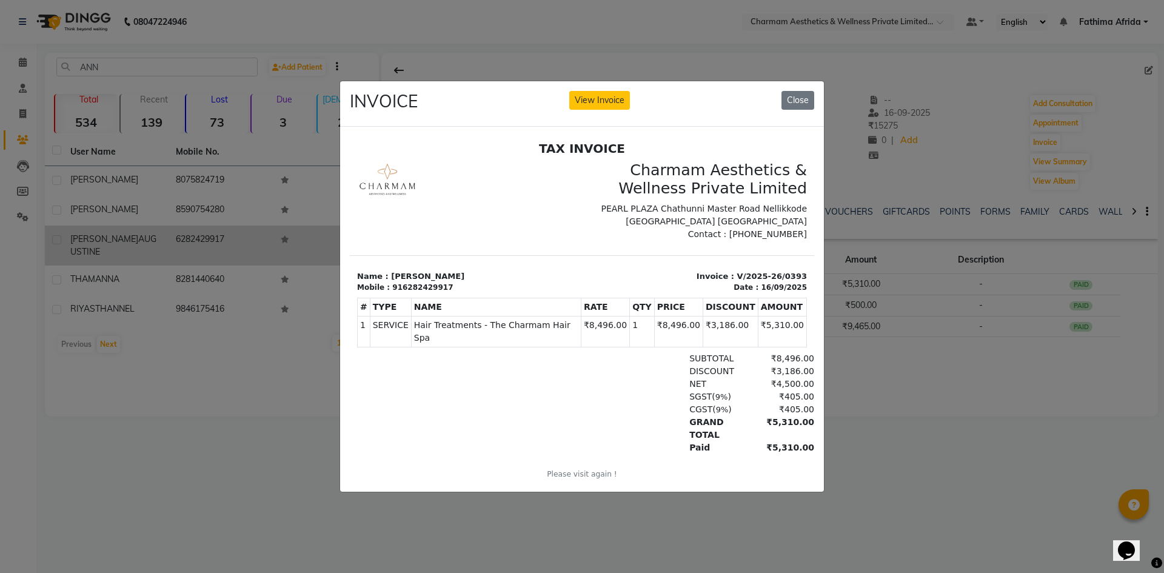
click at [996, 343] on ngb-modal-window "INVOICE View Invoice Close" at bounding box center [582, 286] width 1164 height 573
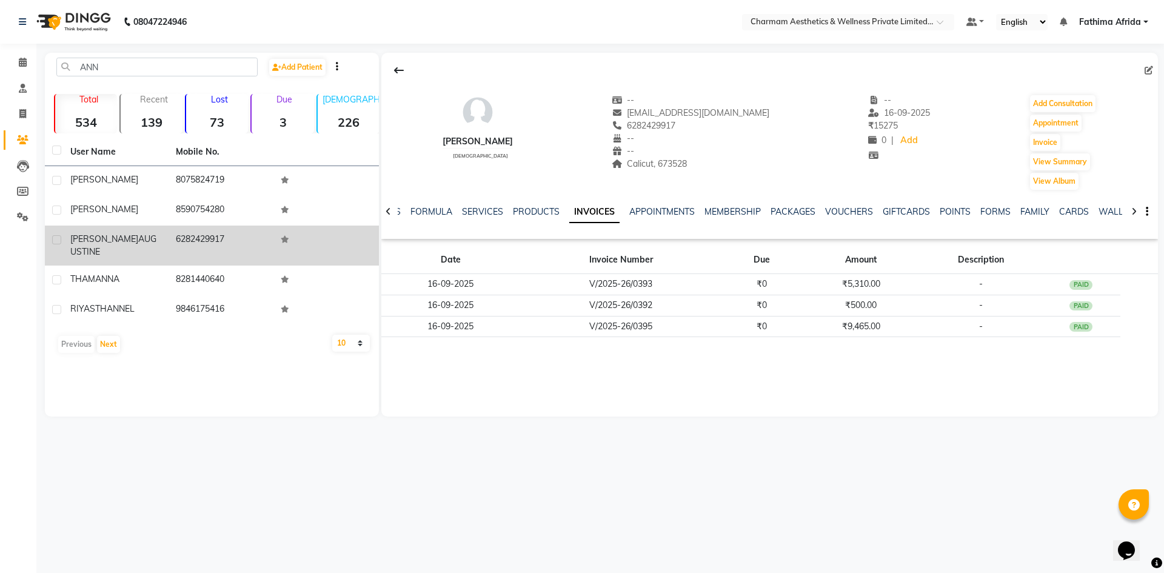
click at [810, 327] on td "₹9,465.00" at bounding box center [861, 326] width 119 height 21
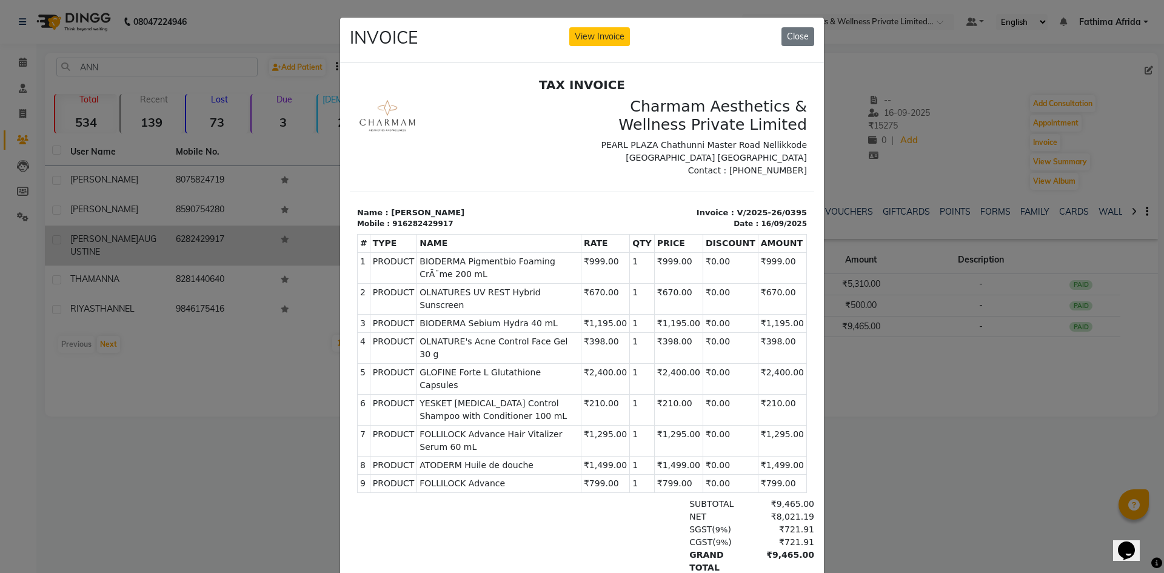
scroll to position [10, 0]
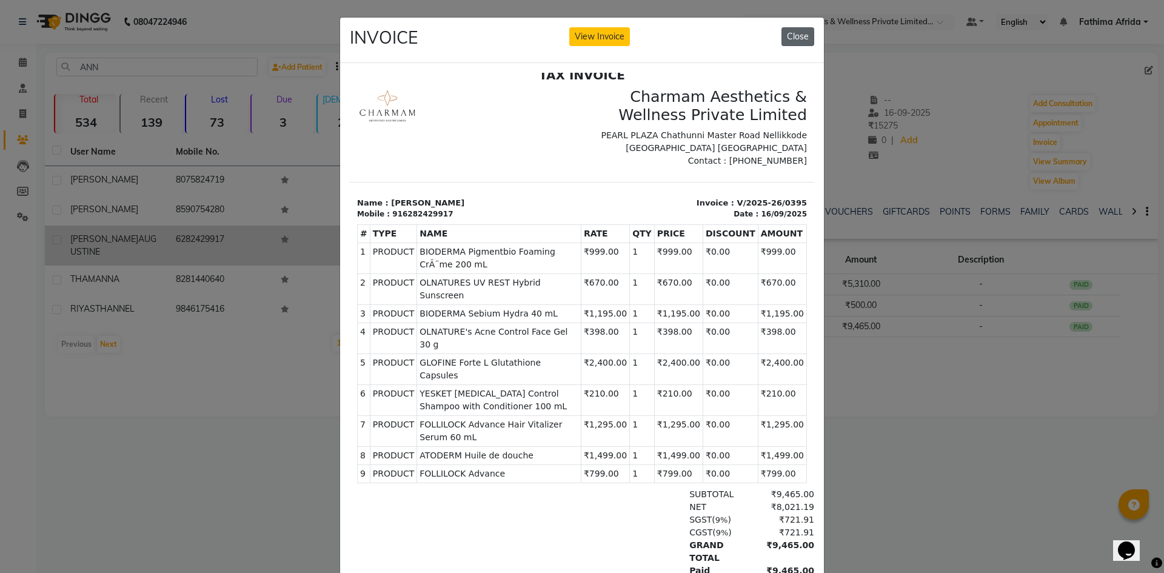
click at [793, 31] on button "Close" at bounding box center [798, 36] width 33 height 19
